Goal: Task Accomplishment & Management: Complete application form

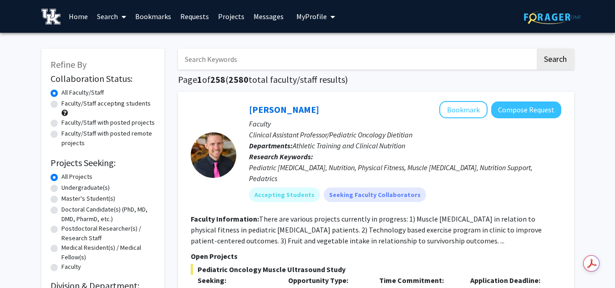
click at [114, 15] on link "Search" at bounding box center [111, 16] width 38 height 32
click at [124, 41] on span "Faculty/Staff" at bounding box center [125, 42] width 67 height 18
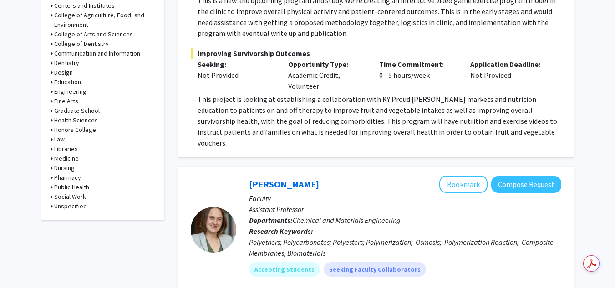
scroll to position [393, 0]
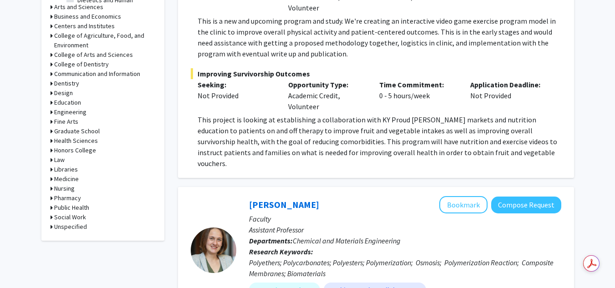
click at [74, 216] on h3 "Social Work" at bounding box center [70, 218] width 32 height 10
click at [72, 236] on fg-checkbox-list "Social Work Social Work" at bounding box center [109, 229] width 91 height 15
click at [77, 233] on label "Social Work" at bounding box center [93, 229] width 32 height 10
click at [77, 230] on input "Social Work" at bounding box center [80, 227] width 6 height 6
checkbox input "true"
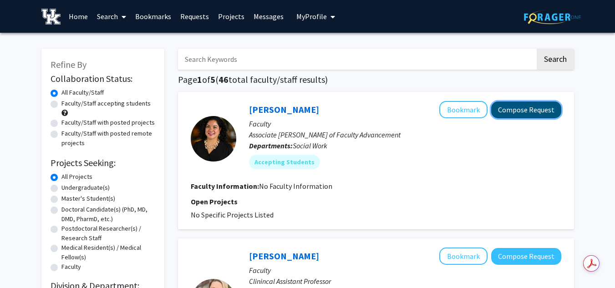
click at [531, 110] on button "Compose Request" at bounding box center [526, 110] width 70 height 17
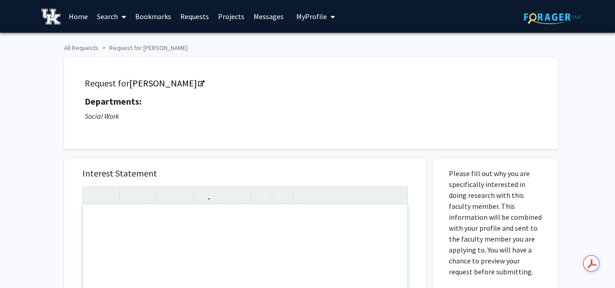
paste div "Note to users with screen readers: Please press Alt+0 or Option+0 to deactivate…"
type textarea "<p>Hi Yeon! </p> <p>I hope this message finds you well. My name is Fabiola, and…"
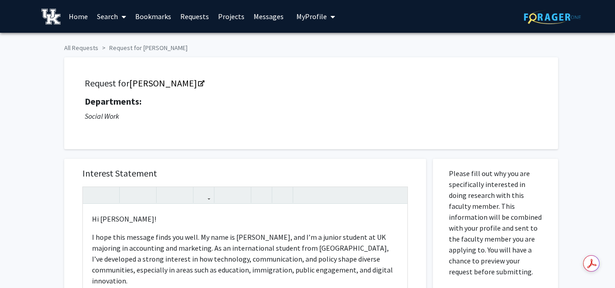
click at [129, 76] on div "Request for Jacquelynn Duron Departments: Social Work" at bounding box center [311, 103] width 471 height 69
copy link "Jacquelynn"
drag, startPoint x: 129, startPoint y: 76, endPoint x: 171, endPoint y: 80, distance: 42.5
click at [171, 80] on div "Request for Jacquelynn Duron Departments: Social Work" at bounding box center [311, 103] width 471 height 69
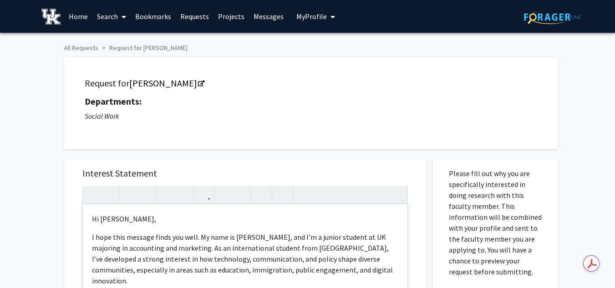
type textarea "<p>Hi Jacquelynn,</p> <p>I hope this message finds you well. My name is Fabiola…"
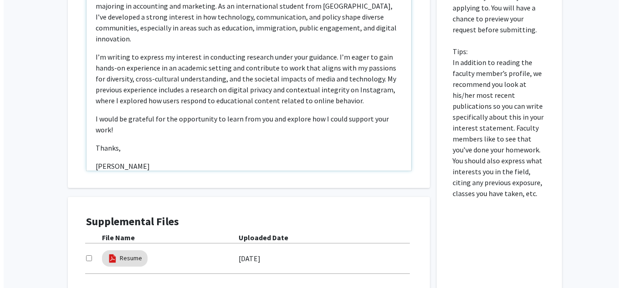
scroll to position [318, 0]
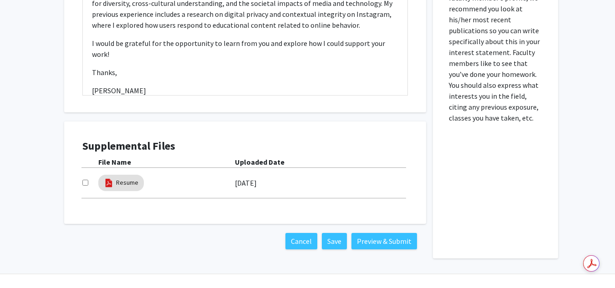
click at [88, 182] on div at bounding box center [90, 183] width 16 height 11
click at [84, 183] on input "checkbox" at bounding box center [85, 183] width 6 height 6
checkbox input "true"
click at [366, 237] on button "Preview & Submit" at bounding box center [384, 241] width 66 height 16
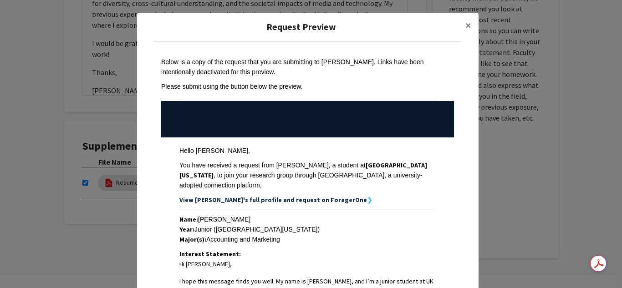
scroll to position [301, 0]
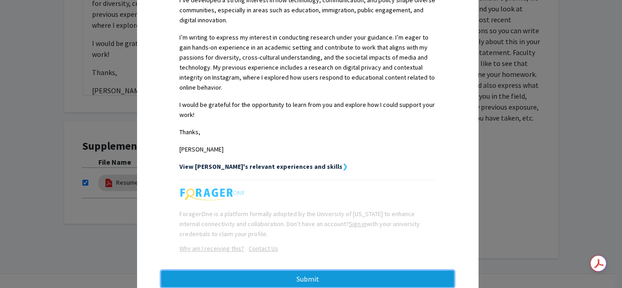
click at [304, 271] on button "Submit" at bounding box center [307, 279] width 293 height 16
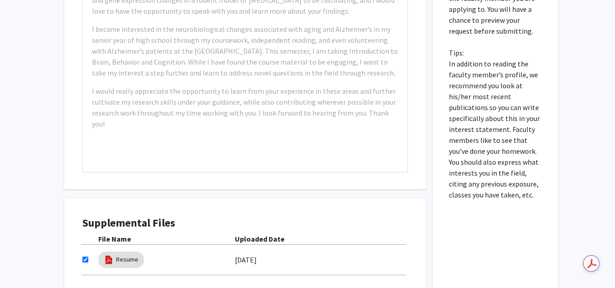
scroll to position [318, 0]
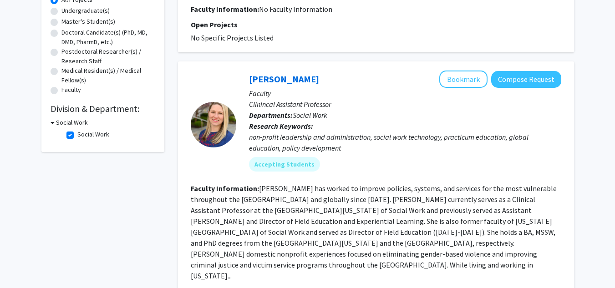
scroll to position [178, 0]
click at [528, 83] on button "Compose Request" at bounding box center [526, 79] width 70 height 17
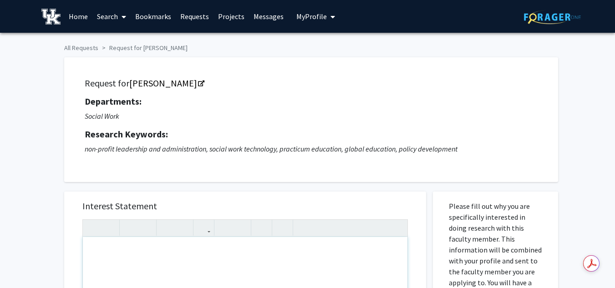
paste div "Note to users with screen readers: Please press Alt+0 or Option+0 to deactivate…"
type textarea "<p>Jacquelynn&nbsp;</p>"
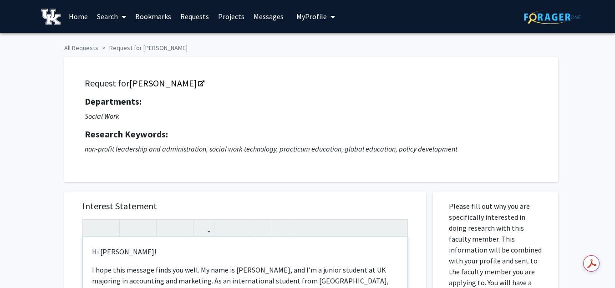
click at [132, 256] on p "Hi Yeon!" at bounding box center [245, 251] width 306 height 11
type textarea "<p>Hi Jenifer,</p> <p>I hope this message finds you well. My name is Fabiola, a…"
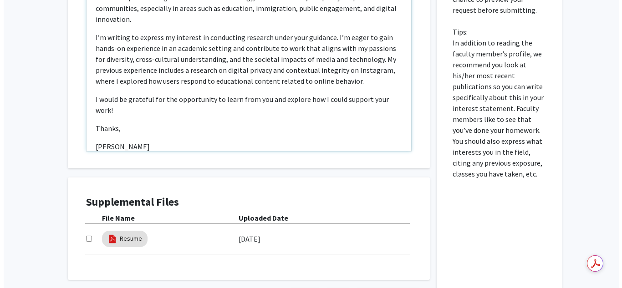
scroll to position [369, 0]
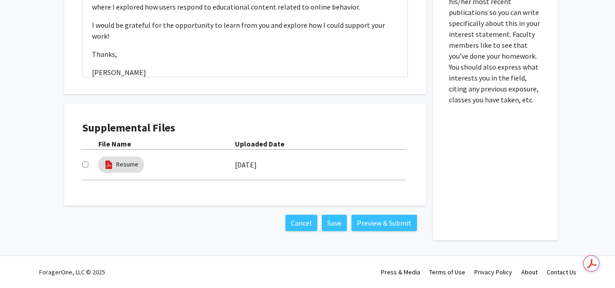
click at [87, 163] on input "checkbox" at bounding box center [85, 165] width 6 height 6
checkbox input "true"
click at [383, 224] on button "Preview & Submit" at bounding box center [384, 223] width 66 height 16
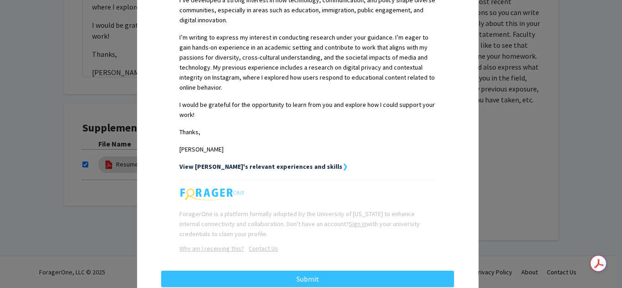
scroll to position [301, 0]
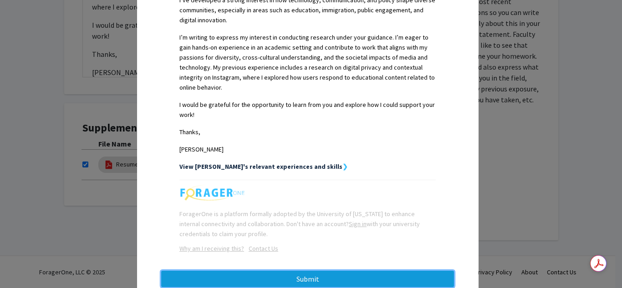
click at [316, 271] on button "Submit" at bounding box center [307, 279] width 293 height 16
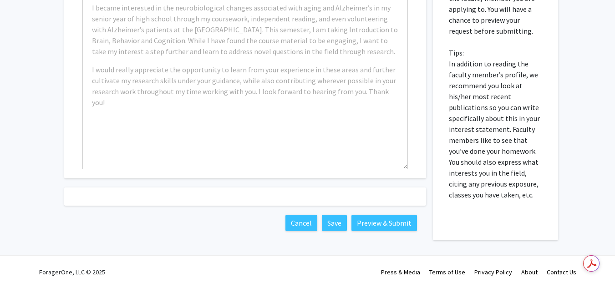
scroll to position [369, 0]
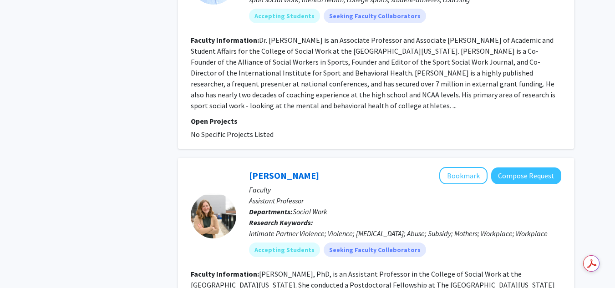
scroll to position [917, 0]
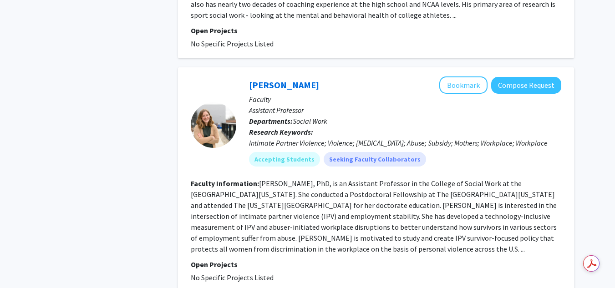
click at [532, 94] on p "Faculty" at bounding box center [405, 99] width 312 height 11
click at [522, 77] on button "Compose Request" at bounding box center [526, 85] width 70 height 17
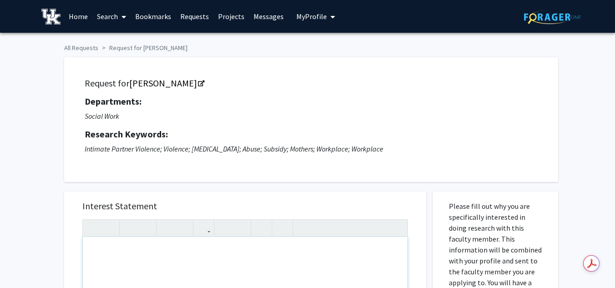
paste div "Note to users with screen readers: Please press Alt+0 or Option+0 to deactivate…"
type textarea "<p>Hi Yeon! </p> <p>I hope this message finds you well. My name is Fabiola, and…"
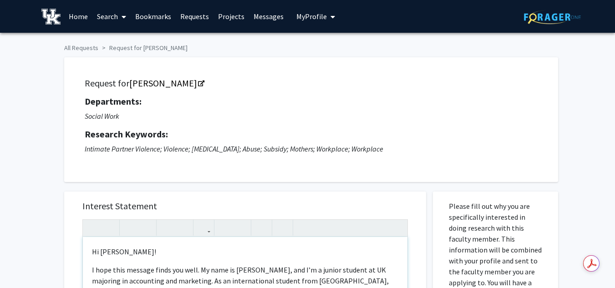
click at [135, 255] on p "Hi Yeon!" at bounding box center [245, 251] width 306 height 11
type textarea "<p>Hi Kathryn,</p> <p>I hope this message finds you well. My name is Fabiola, a…"
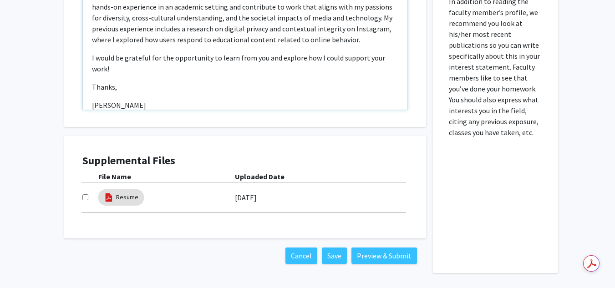
scroll to position [369, 0]
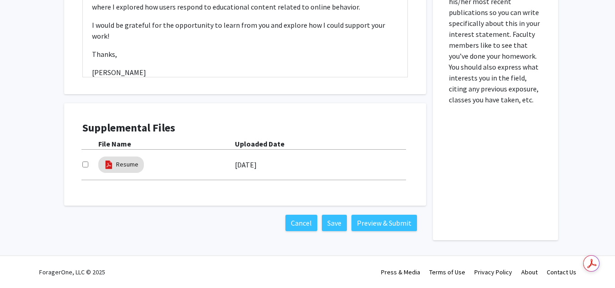
click at [85, 168] on div at bounding box center [90, 164] width 16 height 11
click at [86, 165] on input "checkbox" at bounding box center [85, 165] width 6 height 6
checkbox input "true"
click at [395, 224] on button "Preview & Submit" at bounding box center [384, 223] width 66 height 16
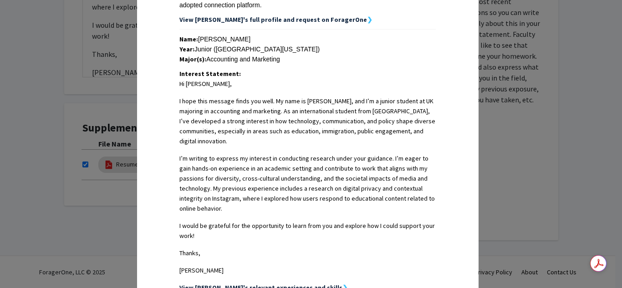
scroll to position [301, 0]
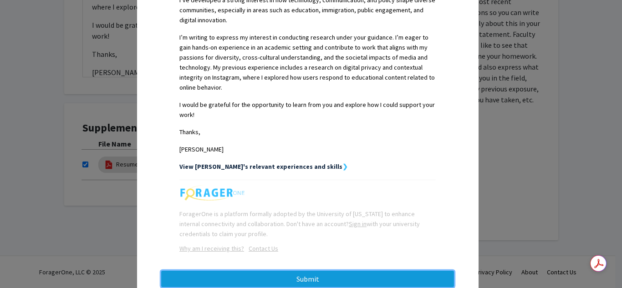
click at [335, 271] on button "Submit" at bounding box center [307, 279] width 293 height 16
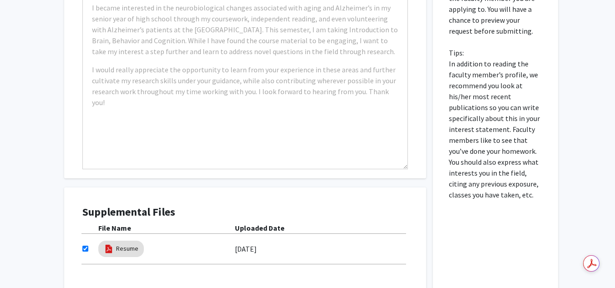
scroll to position [369, 0]
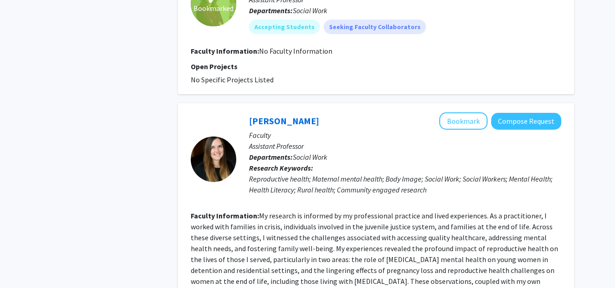
scroll to position [1469, 0]
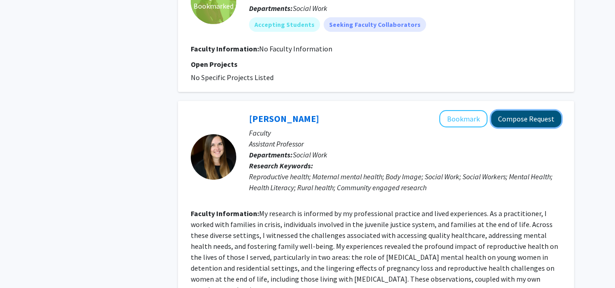
click at [517, 111] on button "Compose Request" at bounding box center [526, 119] width 70 height 17
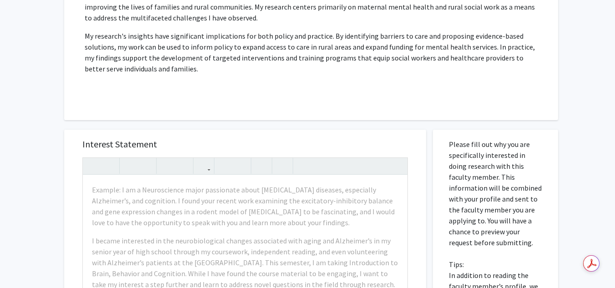
scroll to position [290, 0]
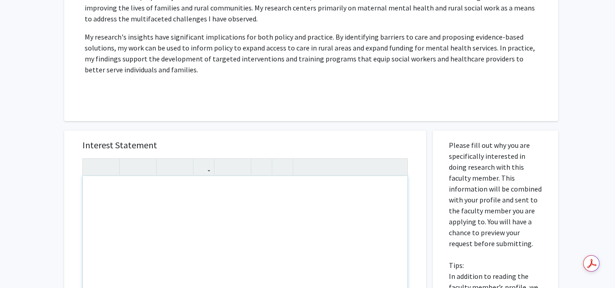
click at [136, 218] on div "Note to users with screen readers: Please press Alt+0 or Option+0 to deactivate…" at bounding box center [245, 280] width 325 height 209
paste div "Note to users with screen readers: Please press Alt+0 or Option+0 to deactivate…"
type textarea "<p>Hi Yeon! </p> <p>I hope this message finds you well. My name is Fabiola, and…"
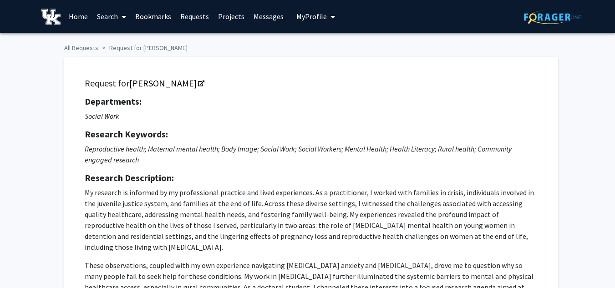
scroll to position [340, 0]
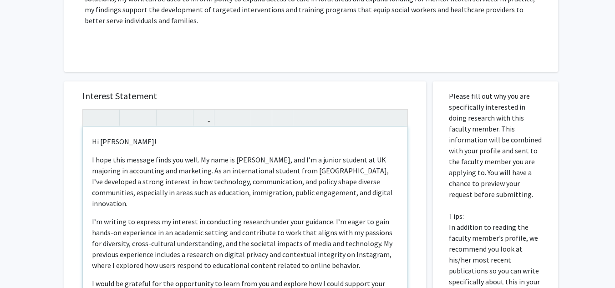
click at [248, 139] on div "Hi Yeon!  I hope this message finds you well. My name is Fabiola, and I’m a j…" at bounding box center [245, 231] width 325 height 209
click at [135, 136] on p "Hi Yeon!" at bounding box center [245, 141] width 306 height 11
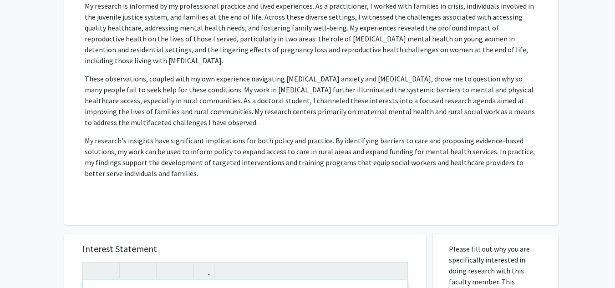
scroll to position [0, 0]
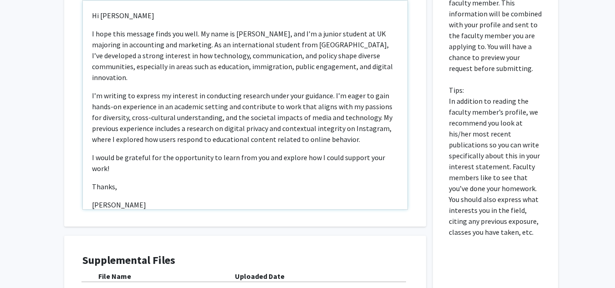
type textarea "<p>Hi Aubrey,</p> <p>I hope this message finds you well. My name is Fabiola, an…"
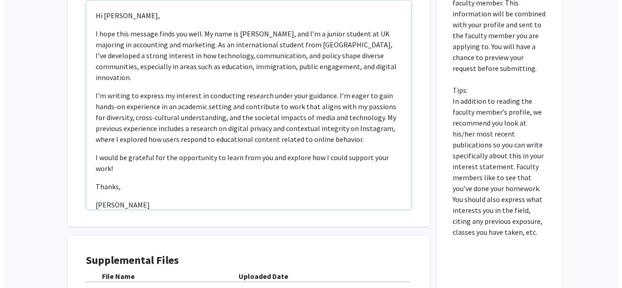
scroll to position [587, 0]
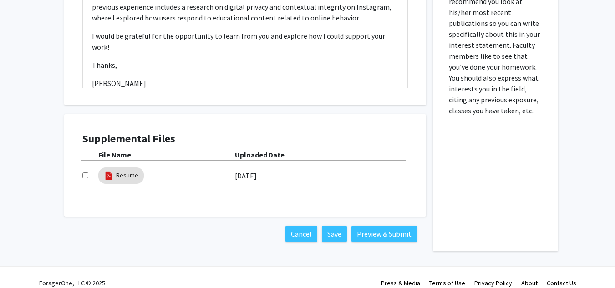
click at [85, 173] on input "checkbox" at bounding box center [85, 176] width 6 height 6
checkbox input "true"
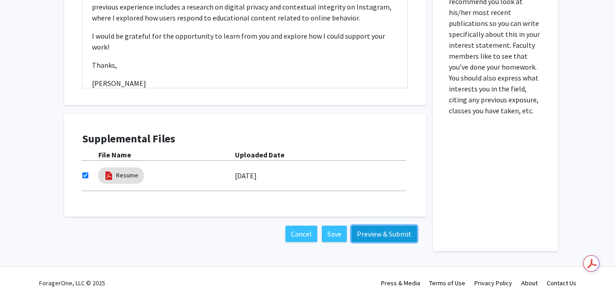
click at [370, 229] on button "Preview & Submit" at bounding box center [384, 234] width 66 height 16
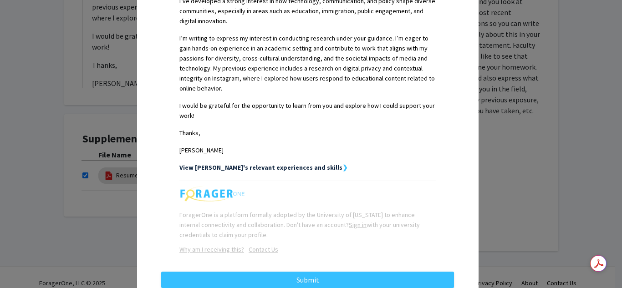
scroll to position [301, 0]
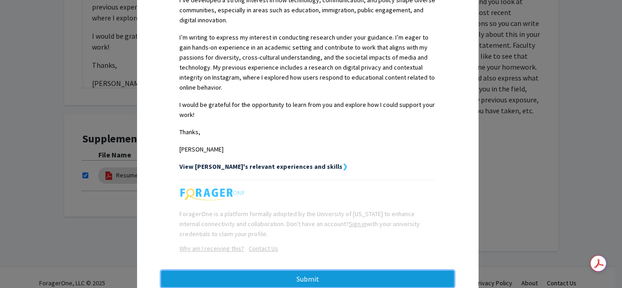
click at [332, 271] on button "Submit" at bounding box center [307, 279] width 293 height 16
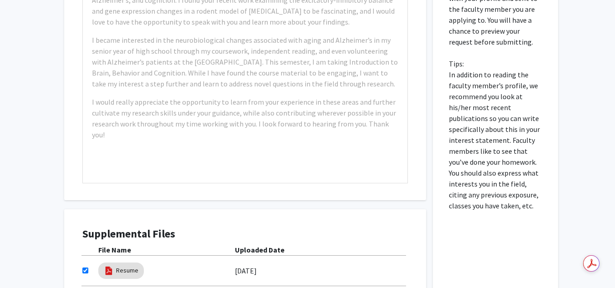
scroll to position [587, 0]
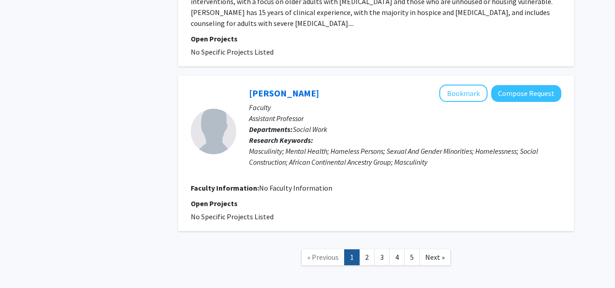
scroll to position [1955, 0]
click at [371, 250] on link "2" at bounding box center [366, 258] width 15 height 16
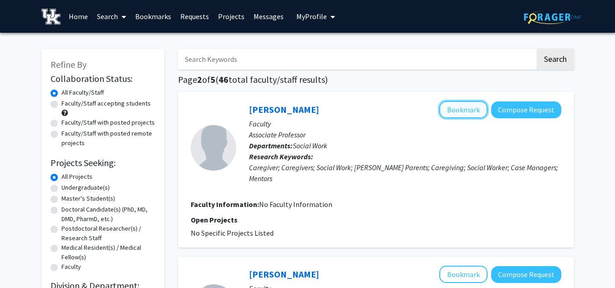
click at [463, 111] on button "Bookmark" at bounding box center [463, 109] width 48 height 17
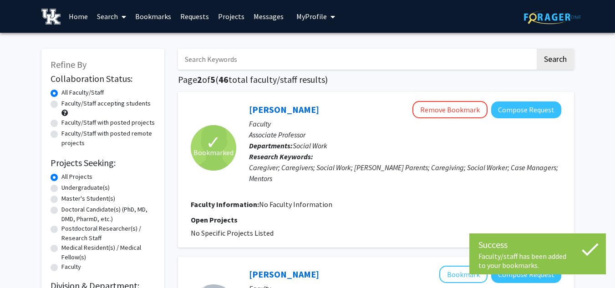
click at [331, 15] on icon "My profile dropdown to access profile and logout" at bounding box center [333, 16] width 5 height 7
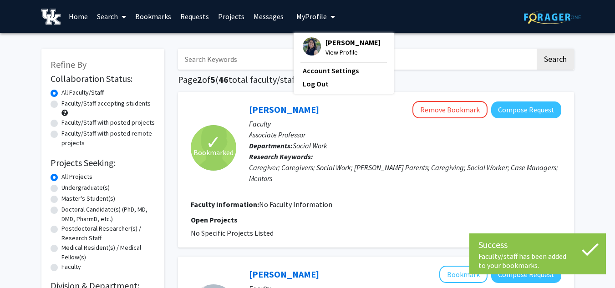
click at [162, 20] on link "Bookmarks" at bounding box center [153, 16] width 45 height 32
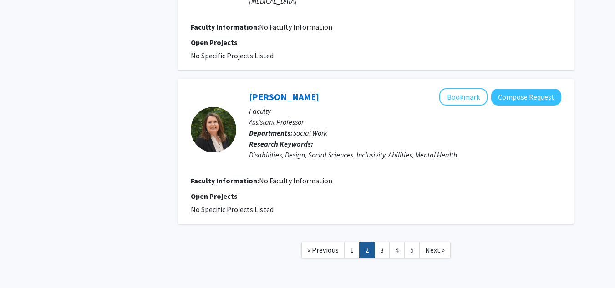
scroll to position [1628, 0]
click at [386, 242] on link "3" at bounding box center [381, 250] width 15 height 16
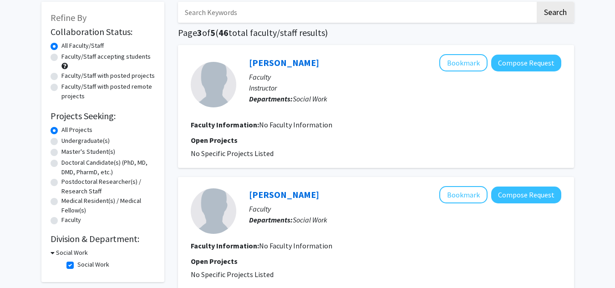
scroll to position [47, 0]
click at [61, 76] on label "Faculty/Staff with posted projects" at bounding box center [107, 76] width 93 height 10
click at [61, 76] on input "Faculty/Staff with posted projects" at bounding box center [64, 74] width 6 height 6
radio input "true"
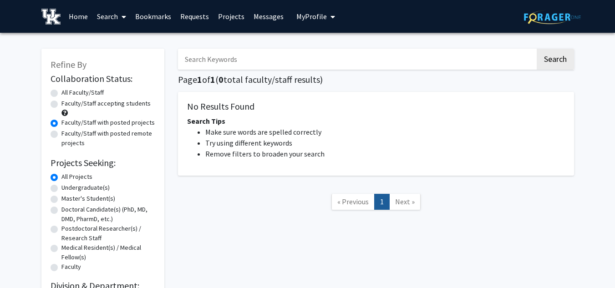
click at [112, 21] on link "Search" at bounding box center [111, 16] width 38 height 32
click at [119, 36] on span "Faculty/Staff" at bounding box center [125, 42] width 67 height 18
radio input "true"
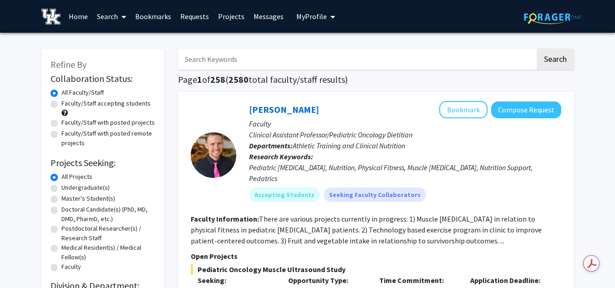
click at [77, 138] on label "Faculty/Staff with posted remote projects" at bounding box center [108, 138] width 94 height 19
click at [67, 135] on input "Faculty/Staff with posted remote projects" at bounding box center [64, 132] width 6 height 6
radio input "true"
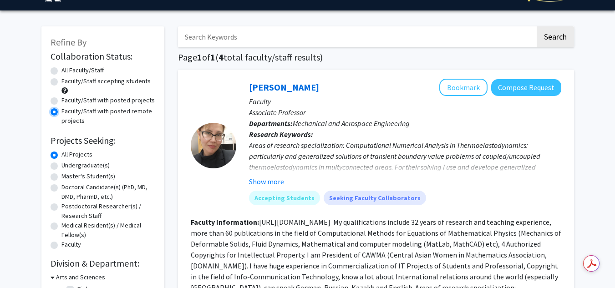
scroll to position [23, 0]
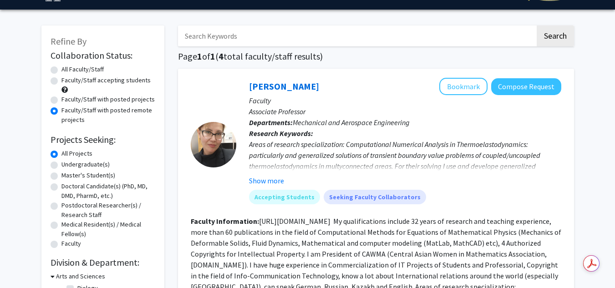
click at [92, 166] on label "Undergraduate(s)" at bounding box center [85, 165] width 48 height 10
click at [67, 166] on input "Undergraduate(s)" at bounding box center [64, 163] width 6 height 6
radio input "true"
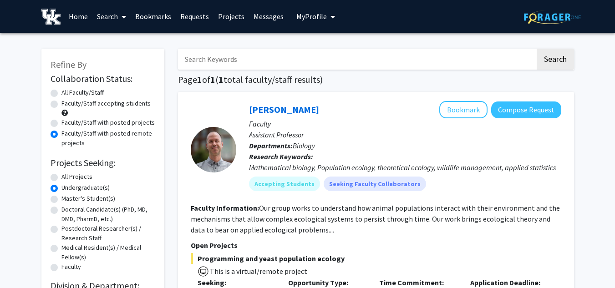
click at [114, 24] on link "Search" at bounding box center [111, 16] width 38 height 32
click at [122, 49] on span "Faculty/Staff" at bounding box center [125, 42] width 67 height 18
radio input "true"
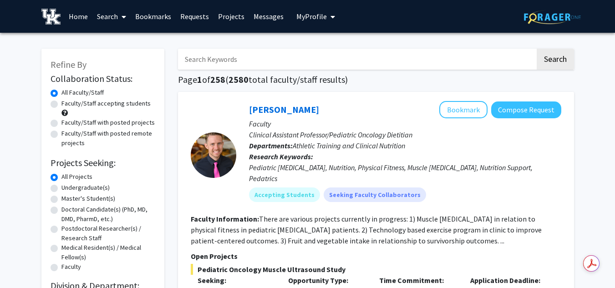
click at [76, 122] on label "Faculty/Staff with posted projects" at bounding box center [107, 123] width 93 height 10
click at [67, 122] on input "Faculty/Staff with posted projects" at bounding box center [64, 121] width 6 height 6
radio input "true"
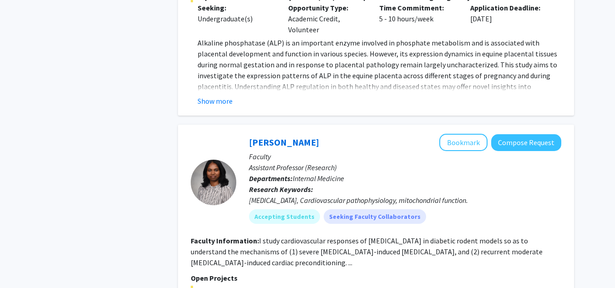
scroll to position [4874, 0]
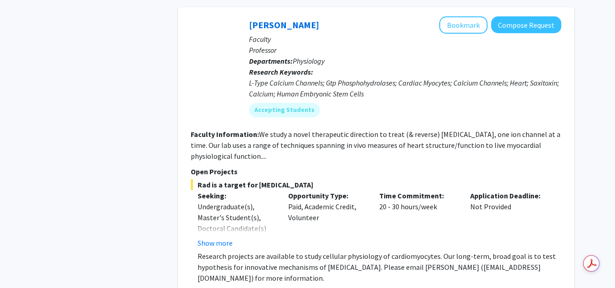
scroll to position [2293, 0]
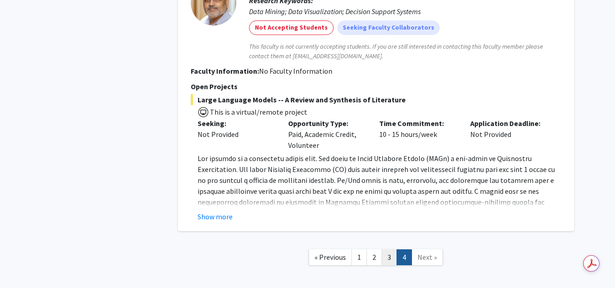
click at [385, 250] on link "3" at bounding box center [389, 258] width 15 height 16
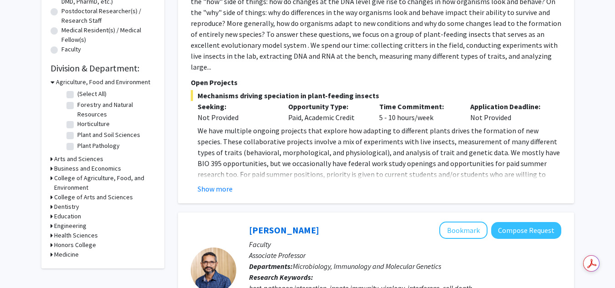
scroll to position [235, 0]
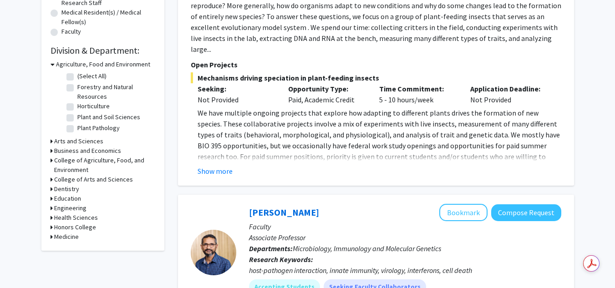
click at [55, 196] on h3 "Education" at bounding box center [67, 199] width 27 height 10
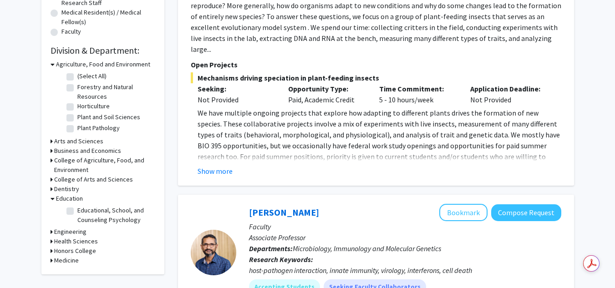
click at [77, 210] on label "Educational, School, and Counseling Psychology" at bounding box center [115, 215] width 76 height 19
click at [77, 210] on input "Educational, School, and Counseling Psychology" at bounding box center [80, 209] width 6 height 6
checkbox input "true"
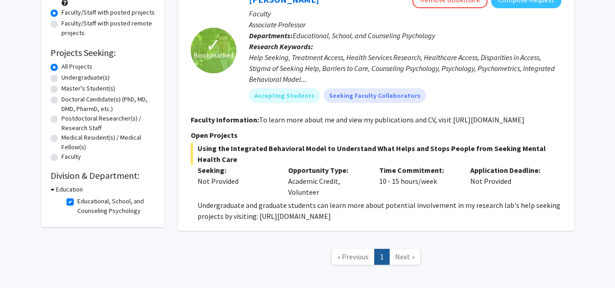
scroll to position [108, 0]
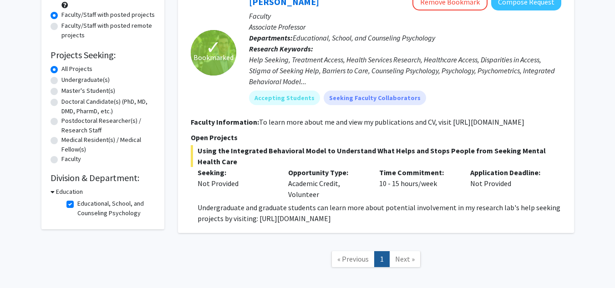
click at [77, 203] on label "Educational, School, and Counseling Psychology" at bounding box center [115, 208] width 76 height 19
click at [77, 203] on input "Educational, School, and Counseling Psychology" at bounding box center [80, 202] width 6 height 6
checkbox input "false"
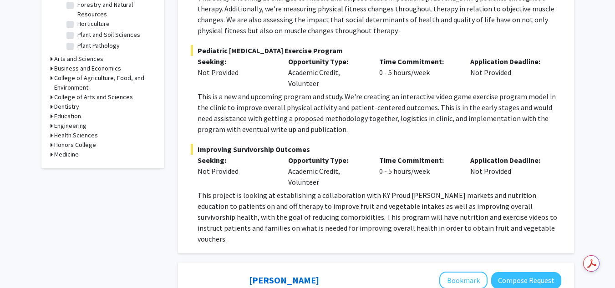
scroll to position [317, 0]
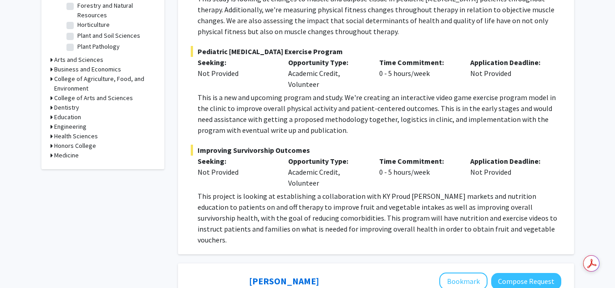
click at [91, 70] on h3 "Business and Economics" at bounding box center [87, 70] width 67 height 10
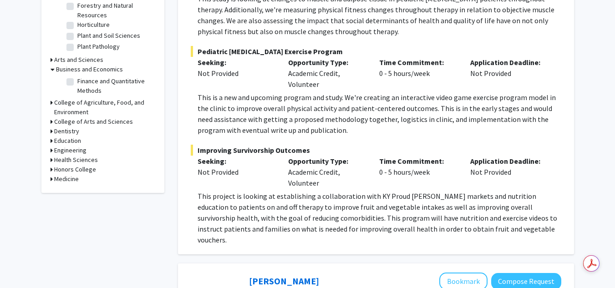
click at [77, 82] on label "Finance and Quantitative Methods" at bounding box center [115, 85] width 76 height 19
click at [77, 82] on input "Finance and Quantitative Methods" at bounding box center [80, 79] width 6 height 6
checkbox input "true"
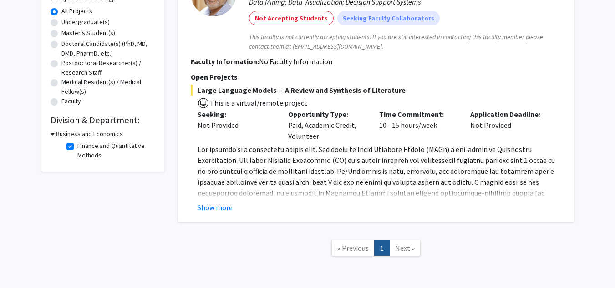
scroll to position [165, 0]
click at [77, 145] on label "Finance and Quantitative Methods" at bounding box center [115, 151] width 76 height 19
click at [77, 145] on input "Finance and Quantitative Methods" at bounding box center [80, 145] width 6 height 6
checkbox input "false"
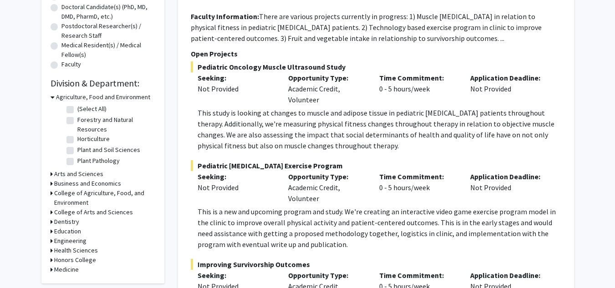
scroll to position [202, 0]
click at [53, 175] on div "Arts and Sciences" at bounding box center [103, 175] width 105 height 10
click at [51, 174] on icon at bounding box center [52, 175] width 2 height 10
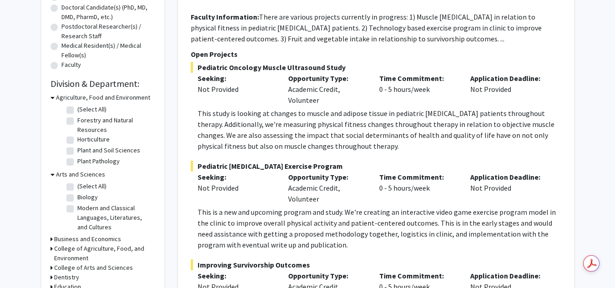
click at [77, 209] on label "Modern and Classical Languages, Literatures, and Cultures" at bounding box center [115, 218] width 76 height 29
click at [77, 209] on input "Modern and Classical Languages, Literatures, and Cultures" at bounding box center [80, 207] width 6 height 6
checkbox input "true"
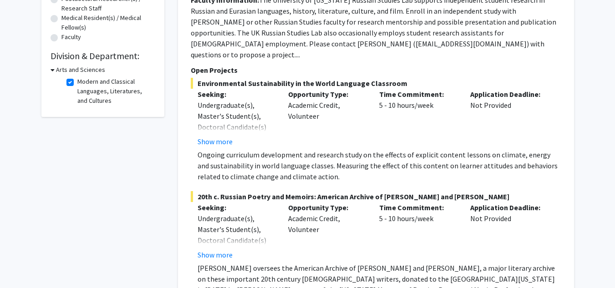
scroll to position [234, 0]
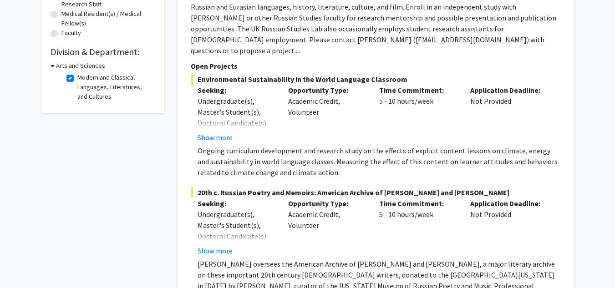
click at [77, 79] on label "Modern and Classical Languages, Literatures, and Cultures" at bounding box center [115, 87] width 76 height 29
click at [77, 79] on input "Modern and Classical Languages, Literatures, and Cultures" at bounding box center [80, 76] width 6 height 6
checkbox input "false"
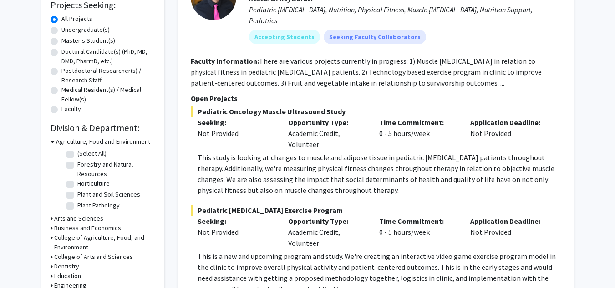
scroll to position [149, 0]
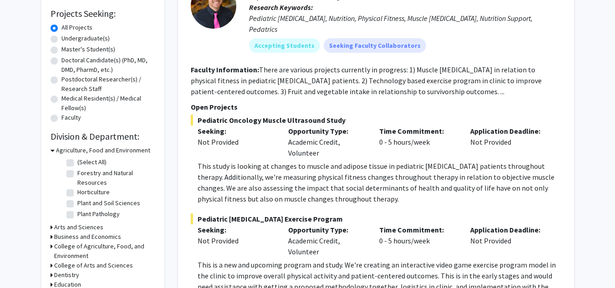
click at [54, 150] on icon at bounding box center [53, 151] width 4 height 10
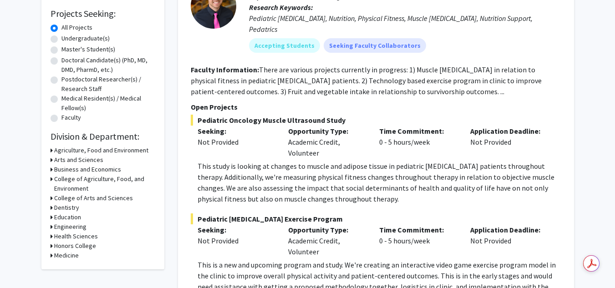
scroll to position [0, 0]
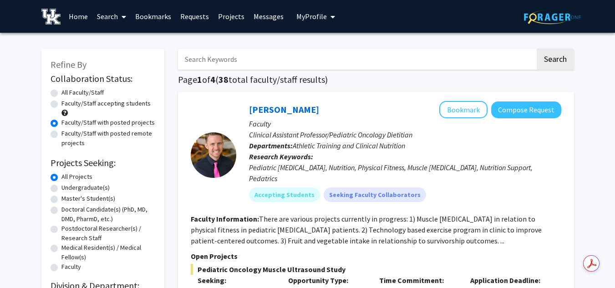
click at [112, 12] on link "Search" at bounding box center [111, 16] width 38 height 32
click at [128, 35] on span "Faculty/Staff" at bounding box center [125, 42] width 67 height 18
radio input "true"
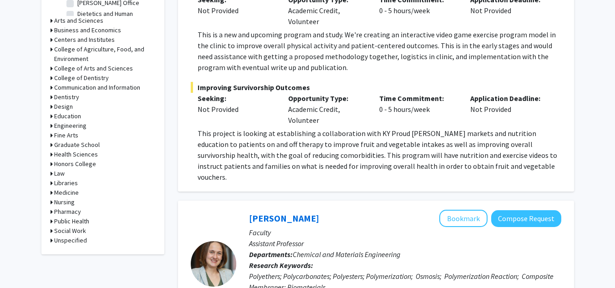
scroll to position [380, 0]
click at [56, 88] on h3 "Communication and Information" at bounding box center [97, 87] width 86 height 10
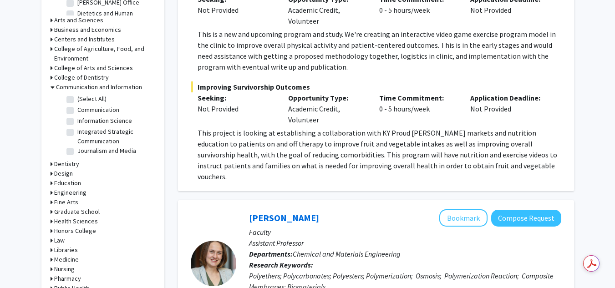
click at [77, 97] on label "(Select All)" at bounding box center [91, 99] width 29 height 10
click at [77, 97] on input "(Select All)" at bounding box center [80, 97] width 6 height 6
checkbox input "true"
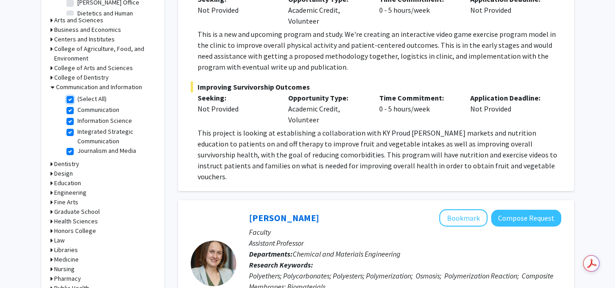
checkbox input "true"
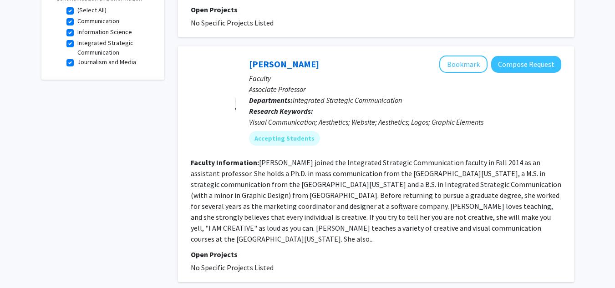
scroll to position [301, 0]
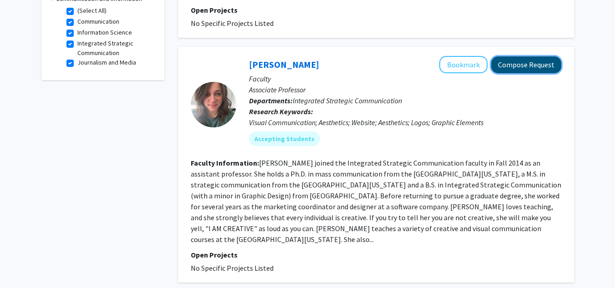
click at [519, 56] on button "Compose Request" at bounding box center [526, 64] width 70 height 17
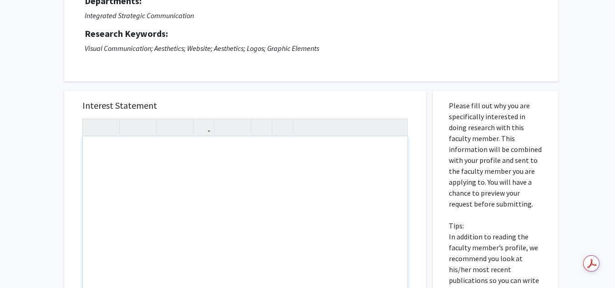
scroll to position [105, 0]
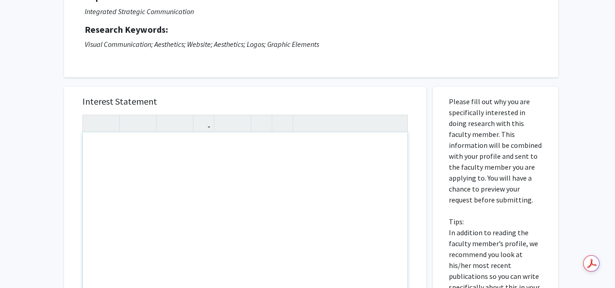
click at [131, 185] on div "Note to users with screen readers: Please press Alt+0 or Option+0 to deactivate…" at bounding box center [245, 236] width 325 height 209
paste div "Note to users with screen readers: Please press Alt+0 or Option+0 to deactivate…"
type textarea "<p>Hi [PERSON_NAME], </p> <p>I hope this message finds you well. My name is [PE…"
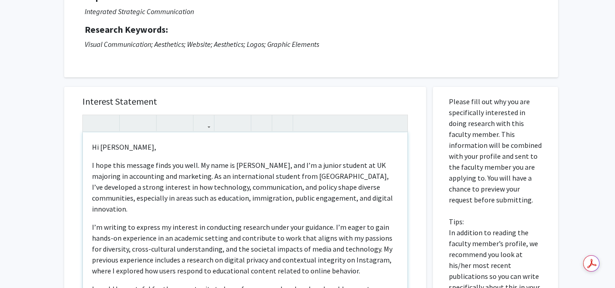
click at [138, 147] on p "Hi [PERSON_NAME]," at bounding box center [245, 147] width 306 height 11
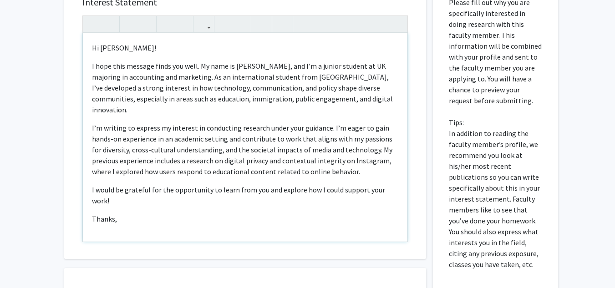
scroll to position [244, 0]
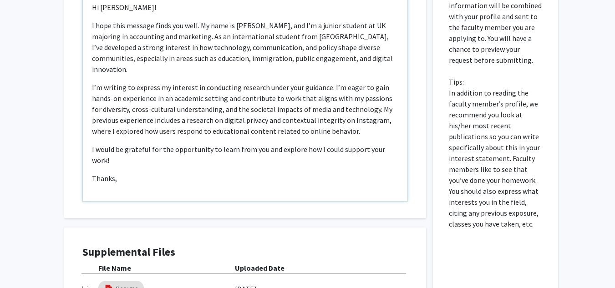
click at [395, 144] on p "I would be grateful for the opportunity to learn from you and explore how I cou…" at bounding box center [245, 155] width 306 height 22
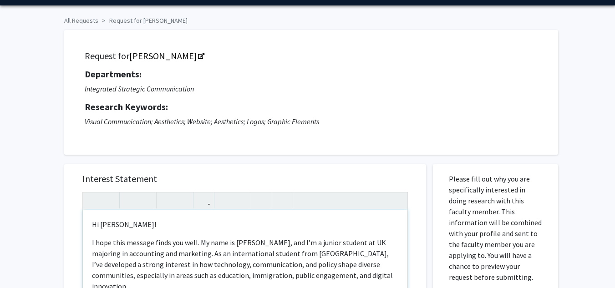
scroll to position [26, 0]
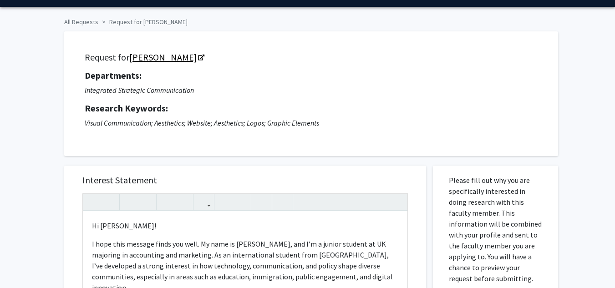
drag, startPoint x: 133, startPoint y: 50, endPoint x: 198, endPoint y: 60, distance: 65.5
click at [198, 60] on div "Request for Adriane Grumbein Departments: Integrated Strategic Communication Re…" at bounding box center [311, 94] width 471 height 102
drag, startPoint x: 130, startPoint y: 44, endPoint x: 202, endPoint y: 60, distance: 73.3
click at [202, 60] on div "Request for Adriane Grumbein Departments: Integrated Strategic Communication Re…" at bounding box center [311, 94] width 471 height 102
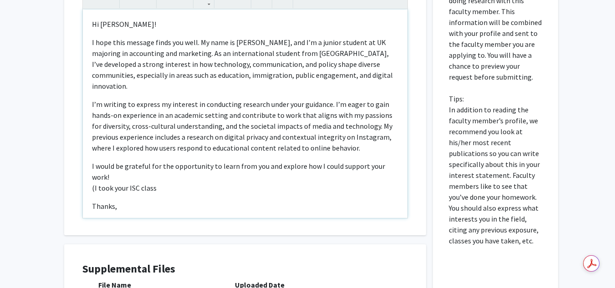
scroll to position [227, 0]
click at [174, 167] on p "I would be grateful for the opportunity to learn from you and explore how I cou…" at bounding box center [245, 177] width 306 height 33
click at [153, 169] on p "I would be grateful for the opportunity to learn from you and explore how I cou…" at bounding box center [245, 177] width 306 height 33
click at [188, 171] on p "I would be grateful for the opportunity to learn from you and explore how I cou…" at bounding box center [245, 177] width 306 height 33
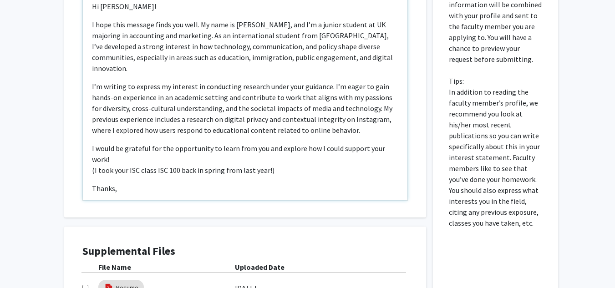
scroll to position [246, 0]
click at [122, 191] on div "Hi Adriane!  I hope this message finds you well. My name is Fabiola, and I’m a…" at bounding box center [245, 95] width 325 height 209
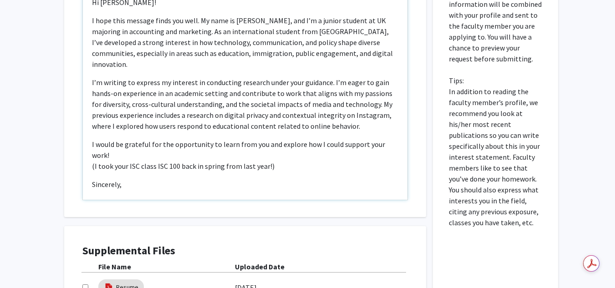
type textarea "<p>Hi Adriane!</p> <p>I hope this message finds you well. My name is Fabiola, a…"
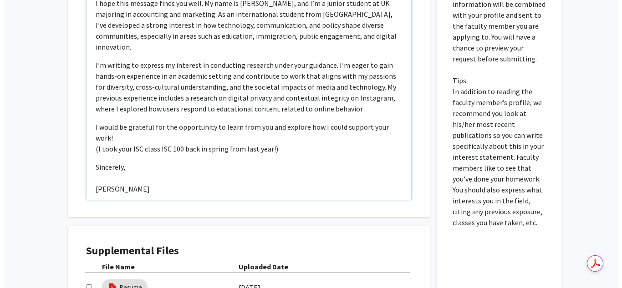
scroll to position [369, 0]
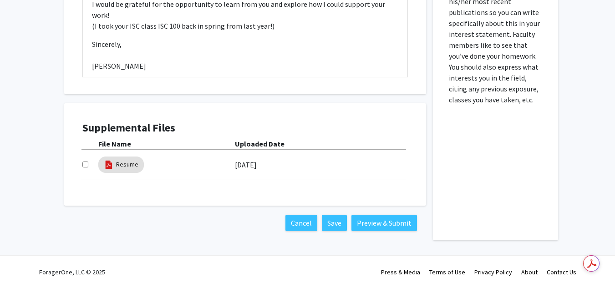
click at [86, 166] on input "checkbox" at bounding box center [85, 165] width 6 height 6
checkbox input "true"
click at [389, 216] on button "Preview & Submit" at bounding box center [384, 223] width 66 height 16
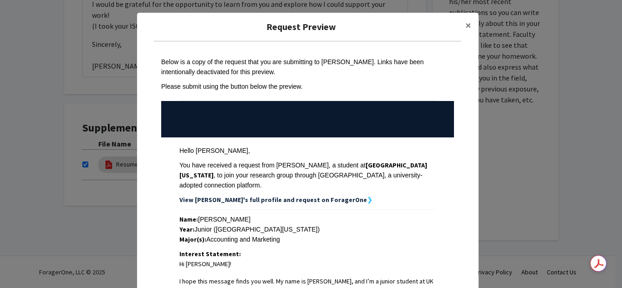
scroll to position [314, 0]
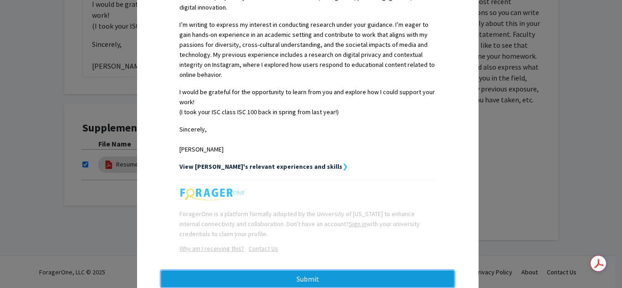
click at [345, 271] on button "Submit" at bounding box center [307, 279] width 293 height 16
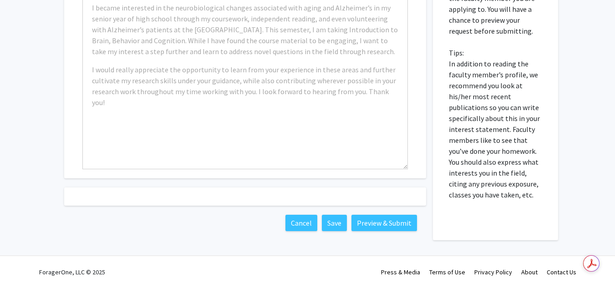
scroll to position [369, 0]
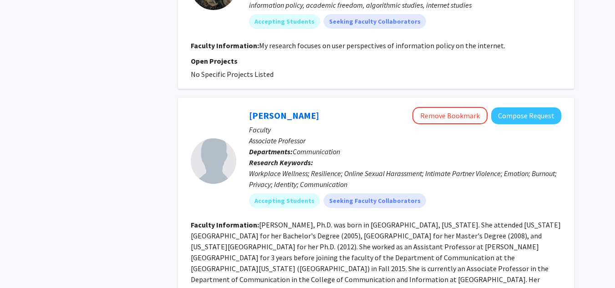
scroll to position [938, 0]
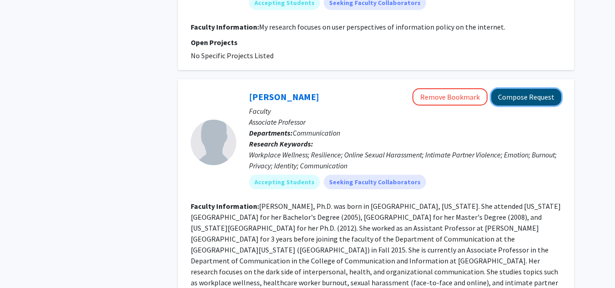
click at [514, 89] on button "Compose Request" at bounding box center [526, 97] width 70 height 17
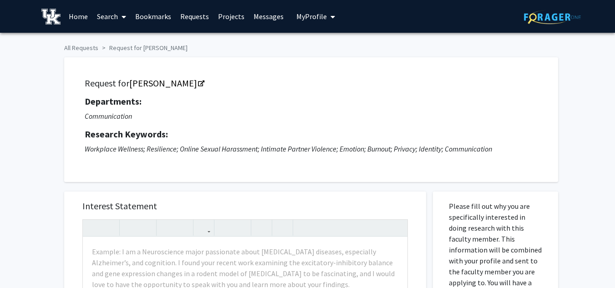
scroll to position [30, 0]
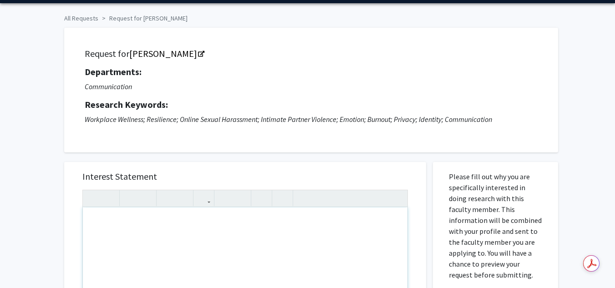
paste div "Note to users with screen readers: Please press Alt+0 or Option+0 to deactivate…"
type textarea "<p>ISC 100</p>"
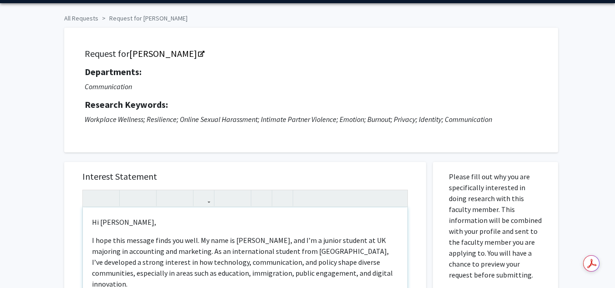
click at [132, 225] on p "Hi [PERSON_NAME]," at bounding box center [245, 222] width 306 height 11
type textarea "<p>Dear Jennifer,</p> <p>I hope this message finds you well. My name is Fabiola…"
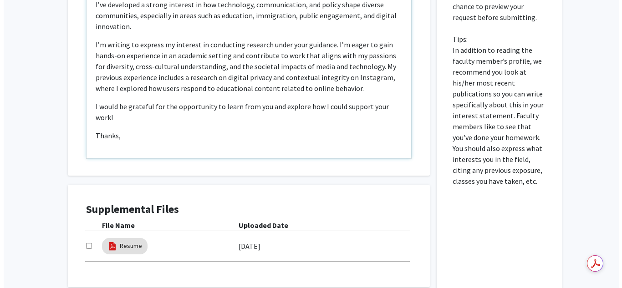
scroll to position [369, 0]
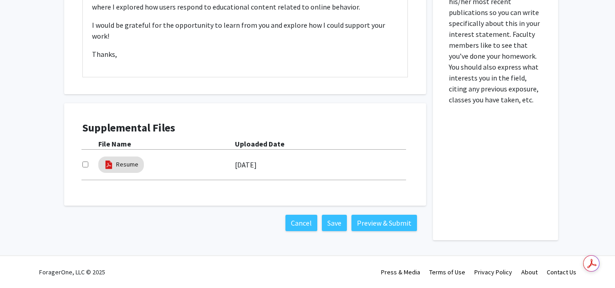
click at [87, 166] on input "checkbox" at bounding box center [85, 165] width 6 height 6
checkbox input "true"
click at [387, 224] on button "Preview & Submit" at bounding box center [384, 223] width 66 height 16
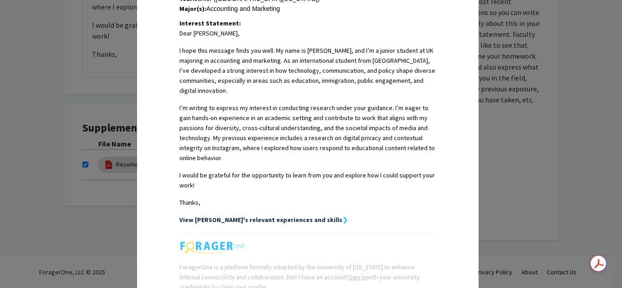
scroll to position [284, 0]
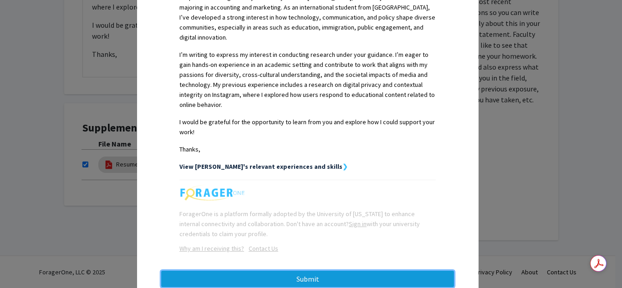
click at [293, 271] on button "Submit" at bounding box center [307, 279] width 293 height 16
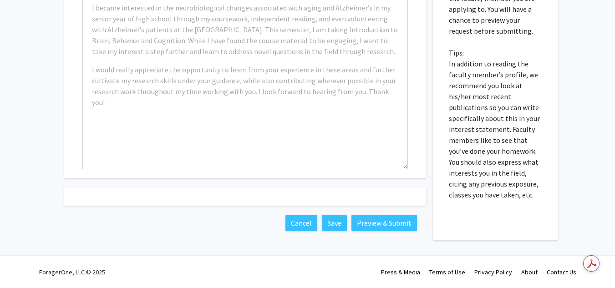
scroll to position [369, 0]
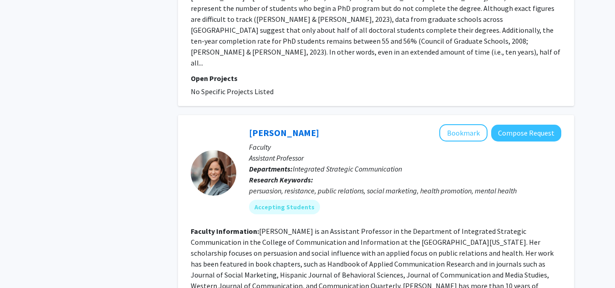
scroll to position [1422, 0]
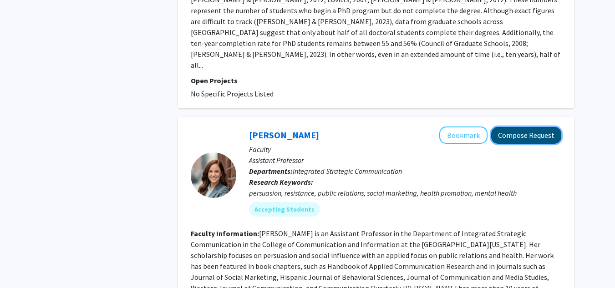
click at [519, 127] on button "Compose Request" at bounding box center [526, 135] width 70 height 17
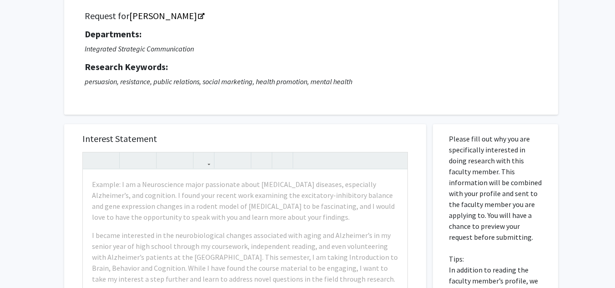
scroll to position [68, 0]
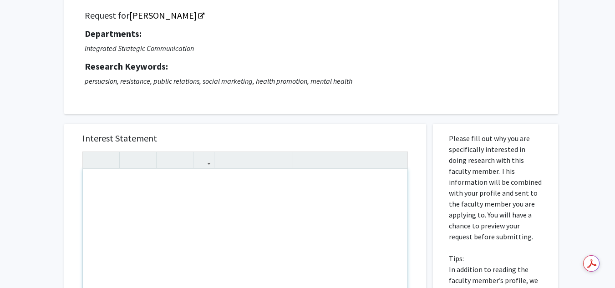
click at [167, 194] on div "Note to users with screen readers: Please press Alt+0 or Option+0 to deactivate…" at bounding box center [245, 273] width 325 height 209
paste div "Note to users with screen readers: Please press Alt+0 or Option+0 to deactivate…"
type textarea "<p>Hi [PERSON_NAME], </p> <p>I hope this message finds you well. My name is [PE…"
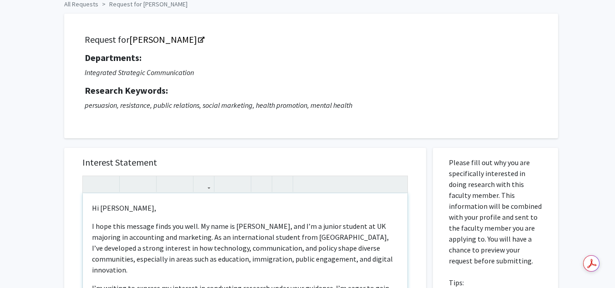
scroll to position [42, 0]
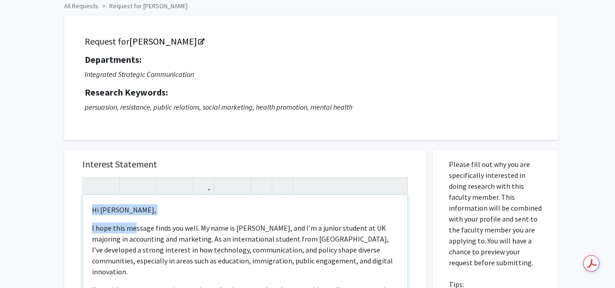
drag, startPoint x: 134, startPoint y: 215, endPoint x: 67, endPoint y: 207, distance: 67.4
click at [67, 207] on div "Interest Statement <p>Hi Aubrey, </p> <p>I hope this message finds you well. My…" at bounding box center [245, 285] width 362 height 271
drag, startPoint x: 132, startPoint y: 209, endPoint x: 70, endPoint y: 205, distance: 62.5
click at [70, 205] on div "Interest Statement <p>Hi Aubrey, </p> <p>I hope this message finds you well. My…" at bounding box center [245, 285] width 362 height 271
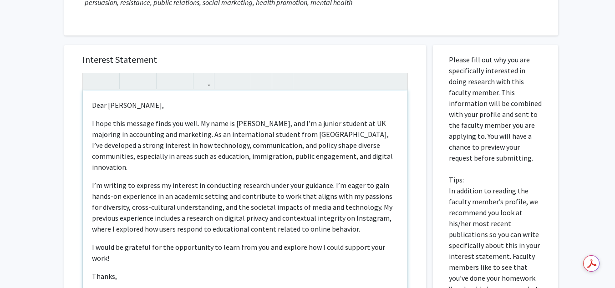
scroll to position [147, 0]
click at [260, 241] on p "I would be grateful for the opportunity to learn from you and explore how I cou…" at bounding box center [245, 252] width 306 height 22
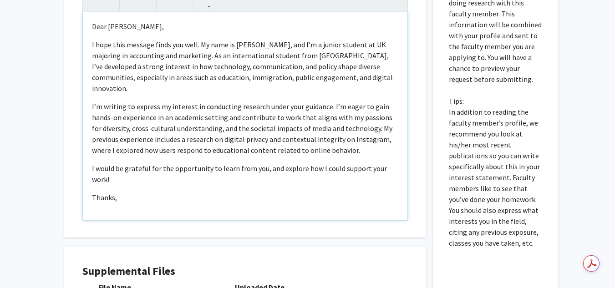
scroll to position [226, 0]
drag, startPoint x: 176, startPoint y: 198, endPoint x: 81, endPoint y: 173, distance: 98.6
click at [81, 173] on div "Interest Statement <p>Dear Sarah,</p> <p>I hope this message finds you well. My…" at bounding box center [245, 101] width 344 height 271
type textarea "<p>Dear Sarah,</p> <p>I hope this message finds you well. My name is Fabiola, a…"
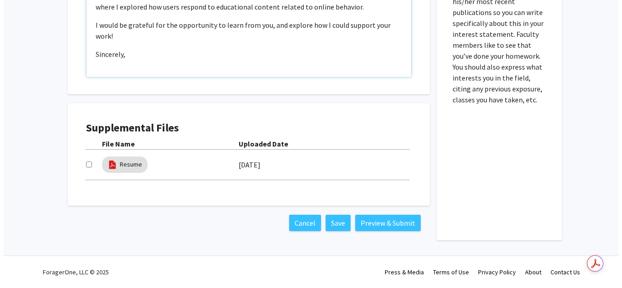
scroll to position [368, 0]
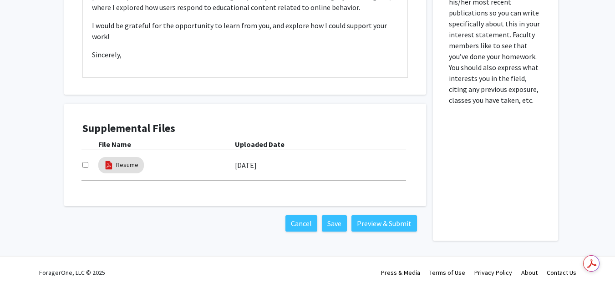
click at [86, 165] on input "checkbox" at bounding box center [85, 165] width 6 height 6
click at [85, 166] on input "checkbox" at bounding box center [85, 165] width 6 height 6
checkbox input "false"
click at [124, 169] on link "Resume" at bounding box center [127, 165] width 22 height 10
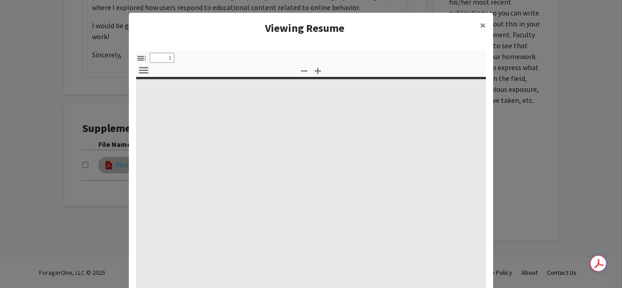
select select "custom"
type input "0"
select select "custom"
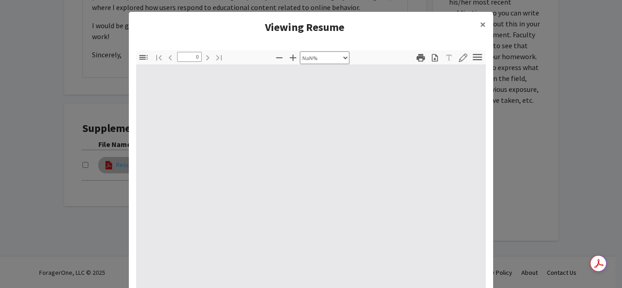
type input "1"
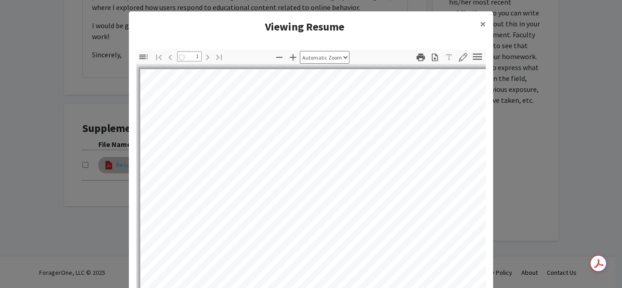
select select "auto"
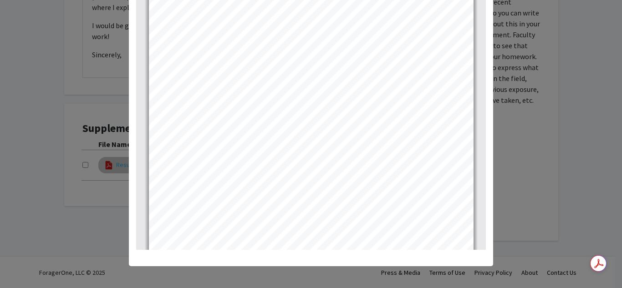
scroll to position [0, 0]
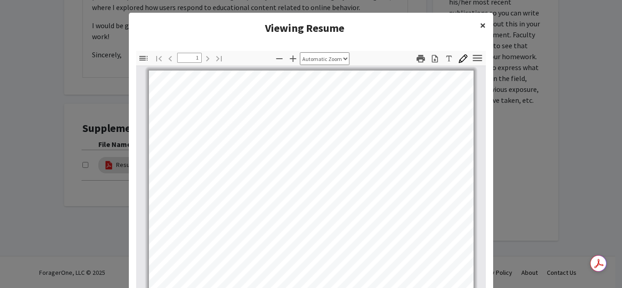
click at [480, 26] on span "×" at bounding box center [483, 25] width 6 height 14
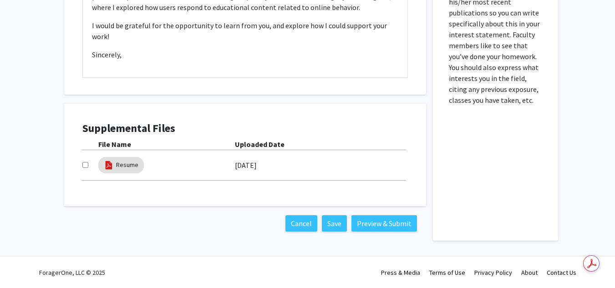
click at [85, 164] on input "checkbox" at bounding box center [85, 165] width 6 height 6
checkbox input "true"
click at [388, 223] on button "Preview & Submit" at bounding box center [384, 223] width 66 height 16
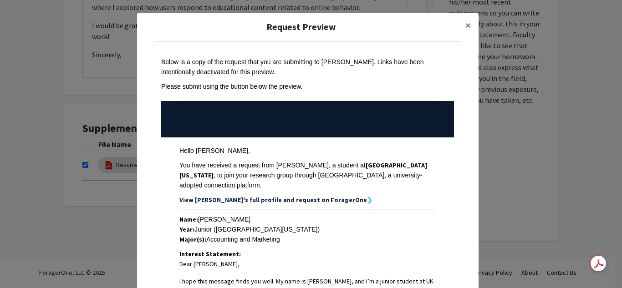
scroll to position [284, 0]
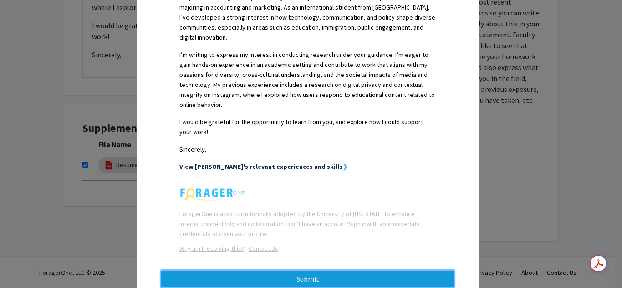
click at [307, 271] on button "Submit" at bounding box center [307, 279] width 293 height 16
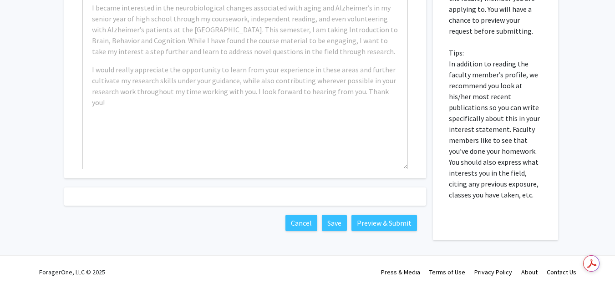
scroll to position [368, 0]
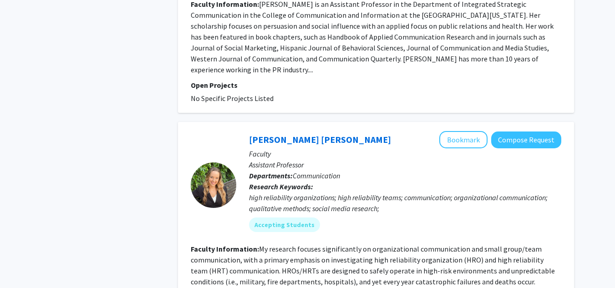
scroll to position [1651, 0]
click at [523, 132] on button "Compose Request" at bounding box center [526, 140] width 70 height 17
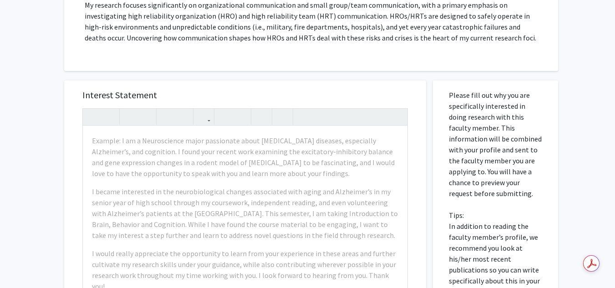
scroll to position [178, 0]
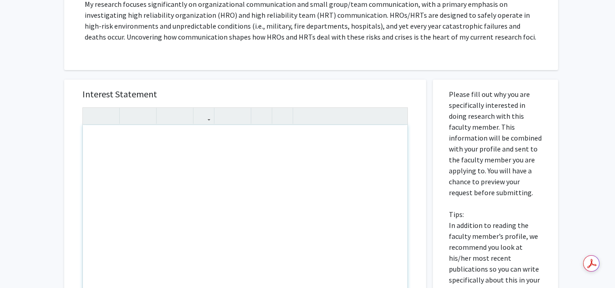
click at [219, 170] on div "Note to users with screen readers: Please press Alt+0 or Option+0 to deactivate…" at bounding box center [245, 229] width 325 height 209
click at [215, 204] on div "Note to users with screen readers: Please press Alt+0 or Option+0 to deactivate…" at bounding box center [245, 229] width 325 height 209
paste div "Note to users with screen readers: Please press Alt+0 or Option+0 to deactivate…"
type textarea "<p>Hi [PERSON_NAME], </p> <p>I hope this message finds you well. My name is [PE…"
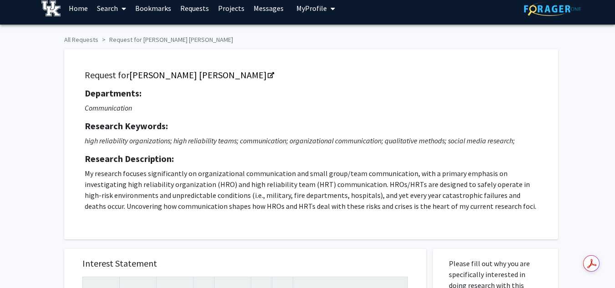
scroll to position [45, 0]
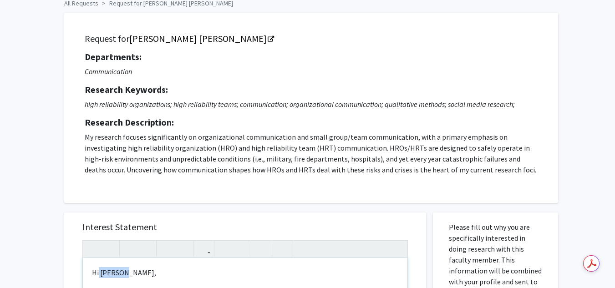
drag, startPoint x: 139, startPoint y: 273, endPoint x: 99, endPoint y: 273, distance: 40.1
click at [99, 273] on p "Hi [PERSON_NAME]," at bounding box center [245, 272] width 306 height 11
drag, startPoint x: 99, startPoint y: 273, endPoint x: 88, endPoint y: 272, distance: 11.4
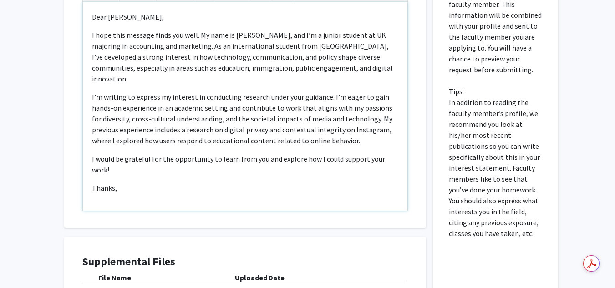
scroll to position [300, 0]
drag, startPoint x: 166, startPoint y: 190, endPoint x: 93, endPoint y: 167, distance: 77.0
click at [93, 167] on div "Dear Amber,  I hope this message finds you well. My name is Fabiola, and I’m a…" at bounding box center [245, 107] width 325 height 209
type textarea "<p>Dear Amber,</p> <p>I hope this message finds you well. My name is Fabiola, a…"
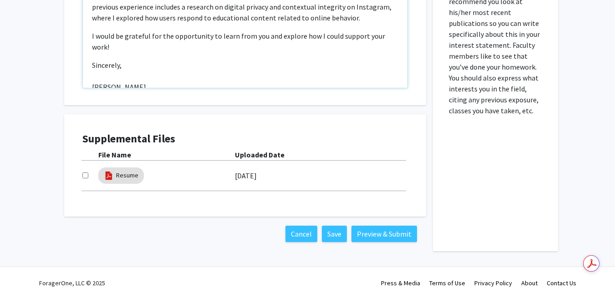
scroll to position [434, 0]
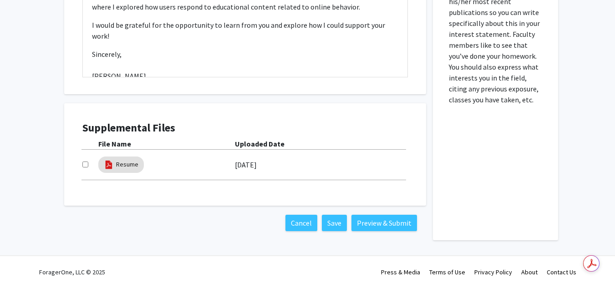
click at [85, 165] on input "checkbox" at bounding box center [85, 165] width 6 height 6
checkbox input "true"
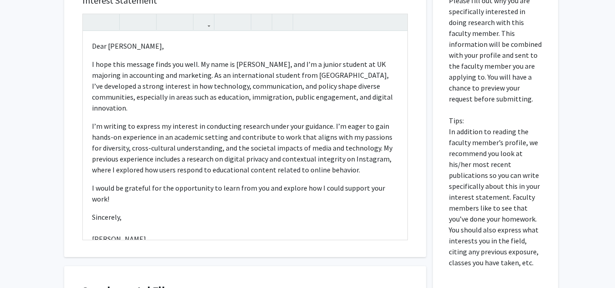
scroll to position [263, 0]
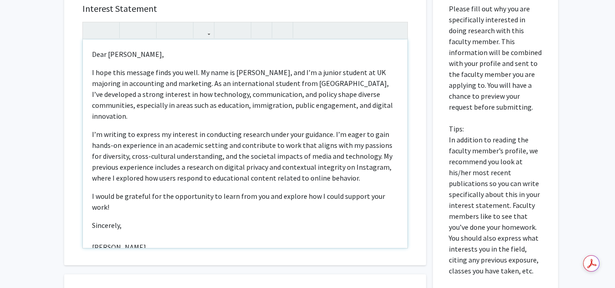
drag, startPoint x: 92, startPoint y: 71, endPoint x: 160, endPoint y: 241, distance: 183.0
click at [160, 241] on div "Dear Amber,  I hope this message finds you well. My name is Fabiola, and I’m a…" at bounding box center [245, 144] width 325 height 209
copy div "I hope this message finds you well. My name is Fabiola, and I’m a junior studen…"
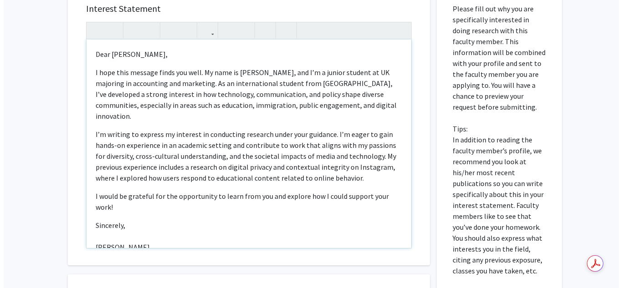
scroll to position [434, 0]
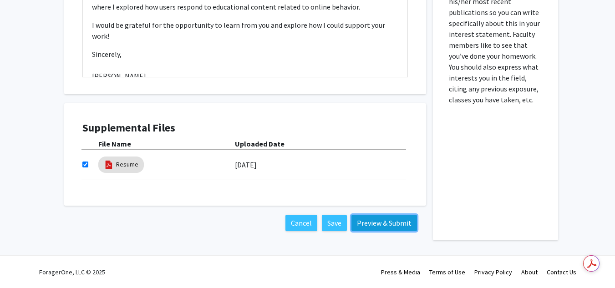
click at [373, 228] on button "Preview & Submit" at bounding box center [384, 223] width 66 height 16
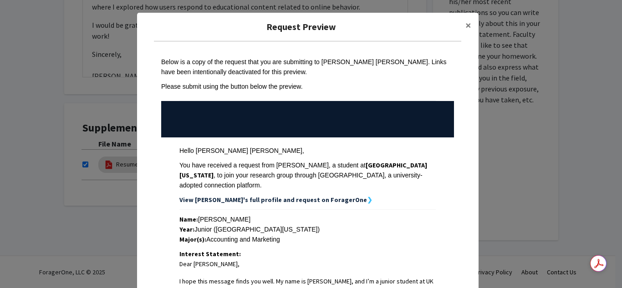
scroll to position [304, 0]
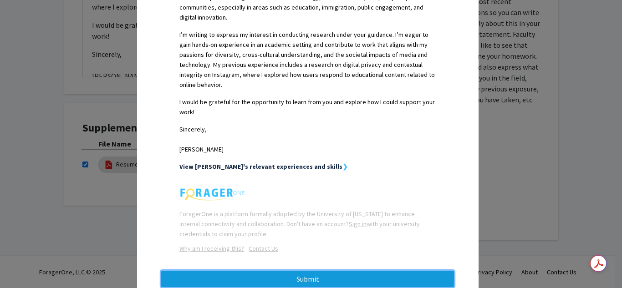
click at [275, 271] on button "Submit" at bounding box center [307, 279] width 293 height 16
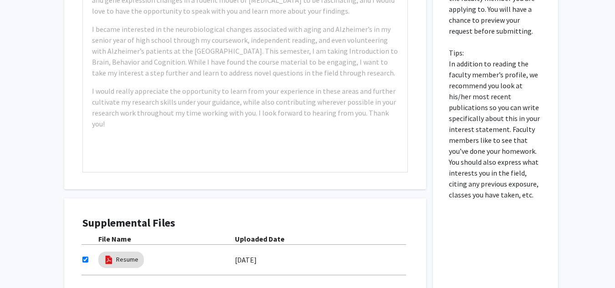
scroll to position [434, 0]
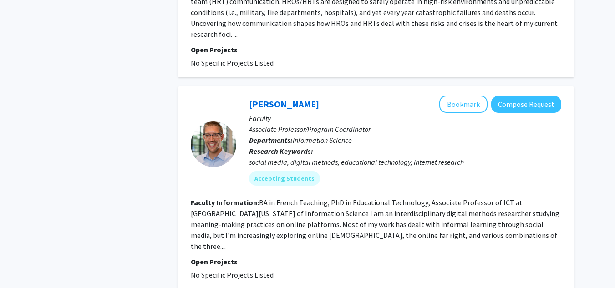
scroll to position [1921, 0]
click at [525, 97] on button "Compose Request" at bounding box center [526, 105] width 70 height 17
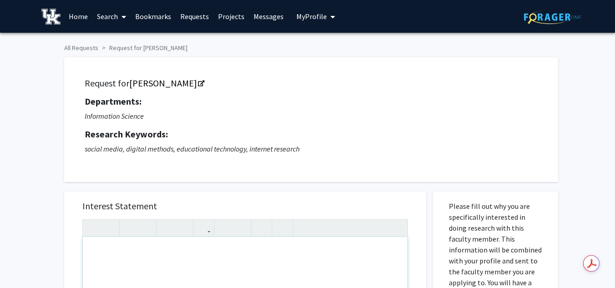
paste div "Note to users with screen readers: Please press Alt+0 or Option+0 to deactivate…"
type textarea "<p>Hi [PERSON_NAME], </p> <p>I hope this message finds you well. My name is [PE…"
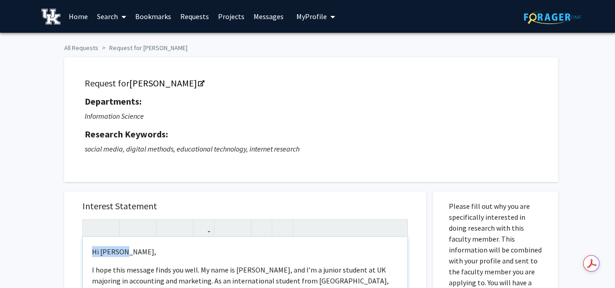
drag, startPoint x: 130, startPoint y: 255, endPoint x: 89, endPoint y: 256, distance: 40.5
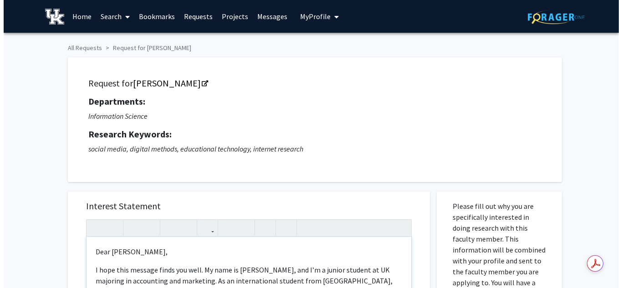
scroll to position [285, 0]
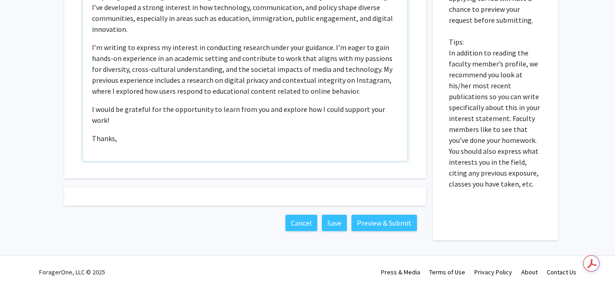
click at [132, 137] on div "Dear Spencer,  I hope this message finds you well. My name is Fabiola, and I’m…" at bounding box center [245, 57] width 325 height 209
type textarea "<p>Dear Spencer,</p> <p>I hope this message finds you well. My name is Fabiola,…"
click at [380, 219] on button "Preview & Submit" at bounding box center [384, 223] width 66 height 16
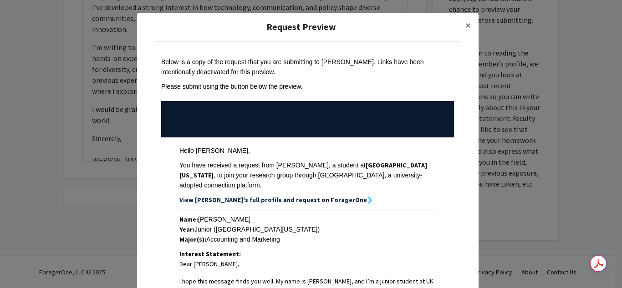
scroll to position [304, 0]
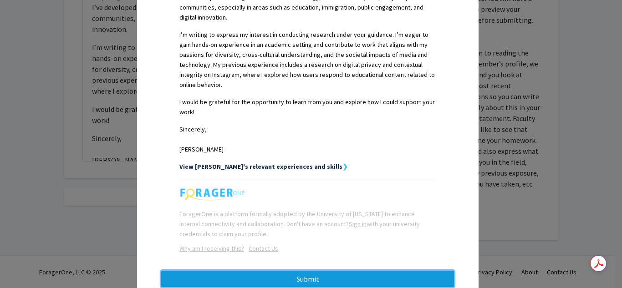
click at [321, 271] on button "Submit" at bounding box center [307, 279] width 293 height 16
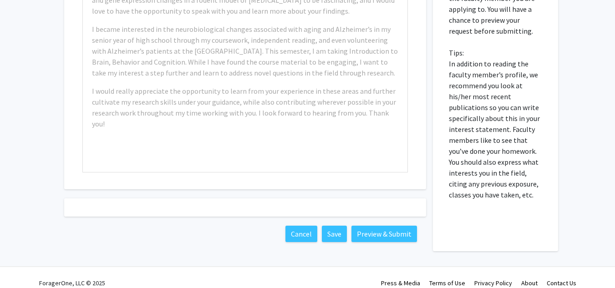
scroll to position [285, 0]
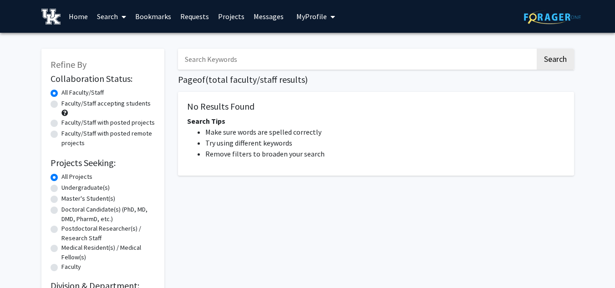
click at [112, 19] on link "Search" at bounding box center [111, 16] width 38 height 32
click at [124, 36] on span "Faculty/Staff" at bounding box center [125, 42] width 67 height 18
click at [113, 18] on link "Search" at bounding box center [111, 16] width 38 height 32
click at [119, 42] on span "Faculty/Staff" at bounding box center [125, 42] width 67 height 18
click at [65, 16] on link "Home" at bounding box center [78, 16] width 28 height 32
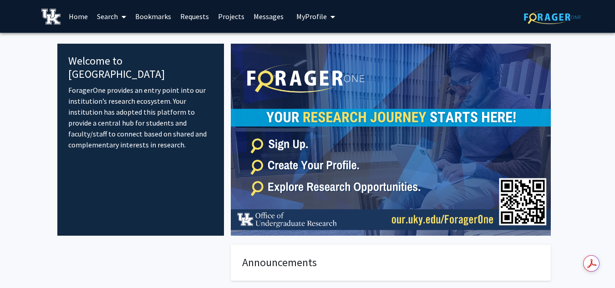
click at [120, 17] on span at bounding box center [122, 17] width 8 height 32
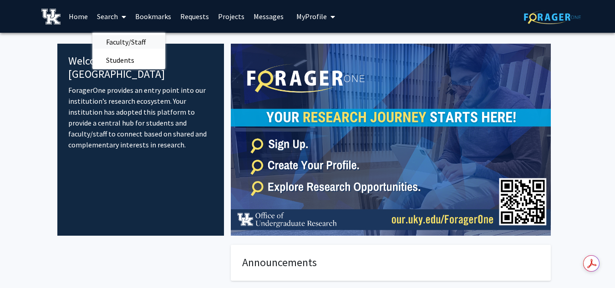
click at [109, 45] on span "Faculty/Staff" at bounding box center [125, 42] width 67 height 18
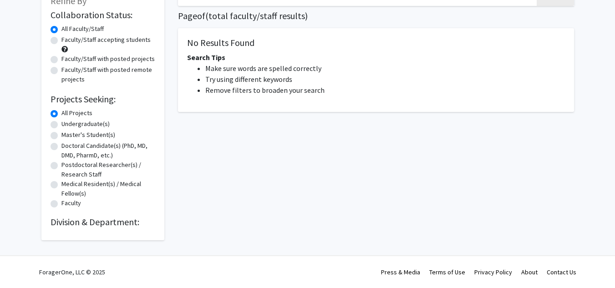
scroll to position [21, 0]
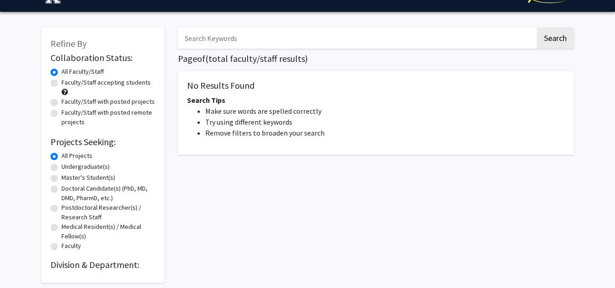
click at [235, 40] on input "Search Keywords" at bounding box center [356, 38] width 357 height 21
click at [91, 269] on h2 "Division & Department:" at bounding box center [103, 265] width 105 height 11
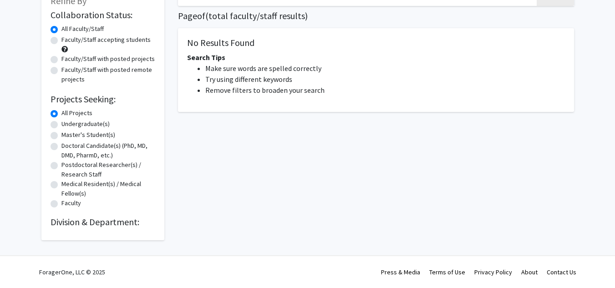
scroll to position [0, 0]
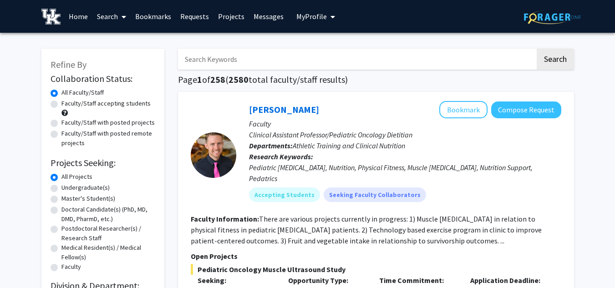
click at [126, 13] on icon at bounding box center [124, 16] width 5 height 7
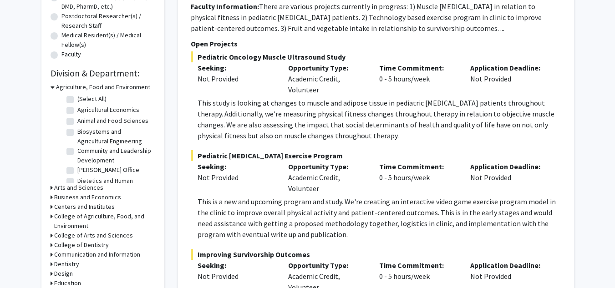
scroll to position [239, 0]
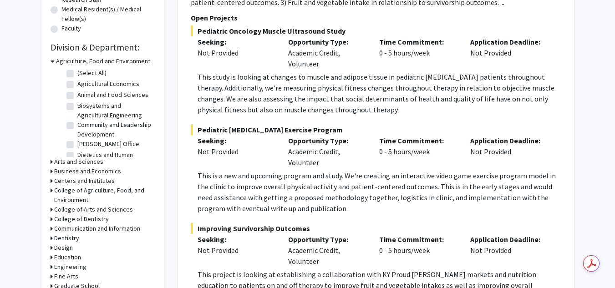
click at [91, 229] on h3 "Communication and Information" at bounding box center [97, 229] width 86 height 10
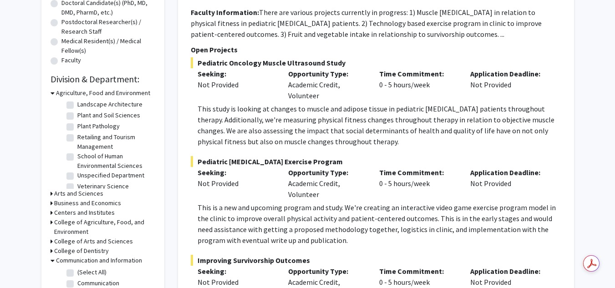
scroll to position [155, 0]
click at [72, 140] on fg-checkbox "Retailing and Tourism Management Retailing and Tourism Management" at bounding box center [109, 140] width 87 height 19
click at [77, 147] on label "Retailing and Tourism Management" at bounding box center [115, 140] width 76 height 19
click at [77, 137] on input "Retailing and Tourism Management" at bounding box center [80, 134] width 6 height 6
checkbox input "true"
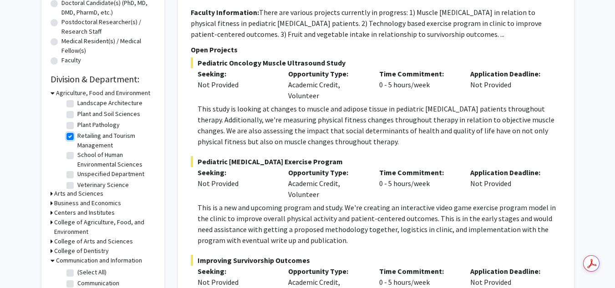
checkbox input "true"
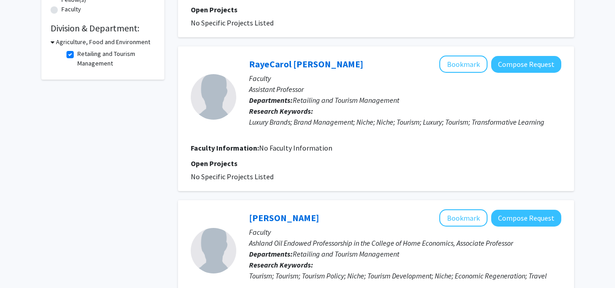
scroll to position [258, 0]
click at [77, 51] on label "Retailing and Tourism Management" at bounding box center [115, 58] width 76 height 19
click at [77, 51] on input "Retailing and Tourism Management" at bounding box center [80, 52] width 6 height 6
checkbox input "false"
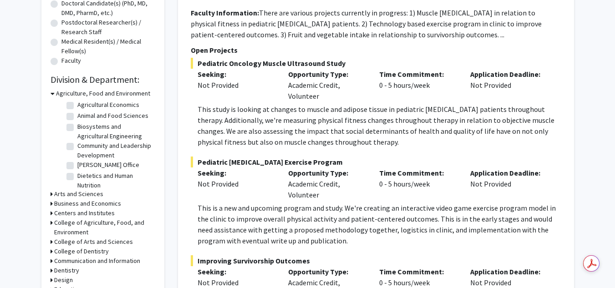
scroll to position [14, 0]
click at [77, 153] on label "Community and Leadership Development" at bounding box center [115, 147] width 76 height 19
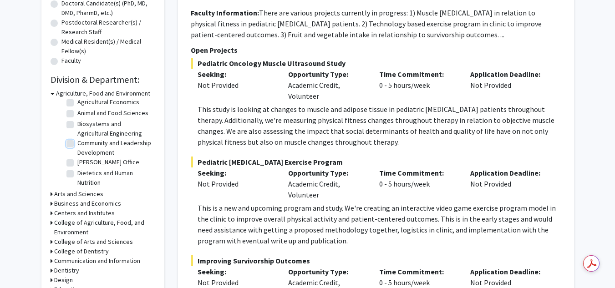
click at [77, 144] on input "Community and Leadership Development" at bounding box center [80, 141] width 6 height 6
checkbox input "true"
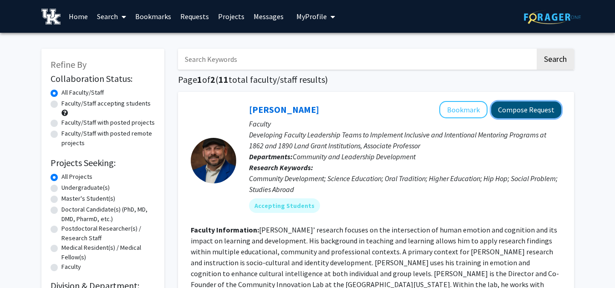
click at [507, 113] on button "Compose Request" at bounding box center [526, 110] width 70 height 17
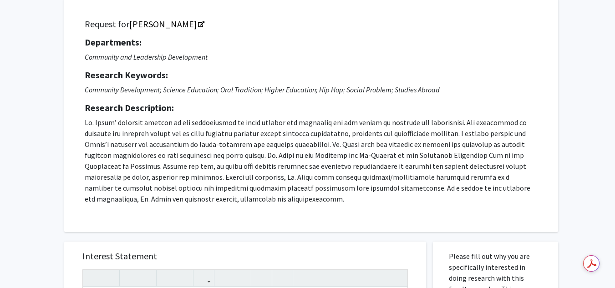
scroll to position [239, 0]
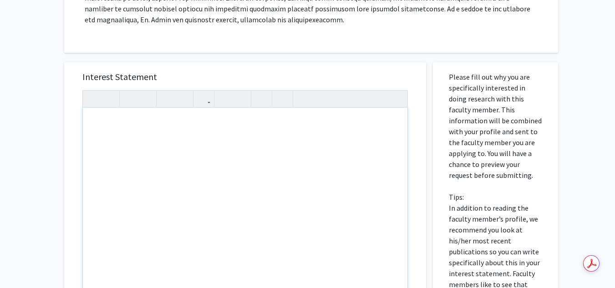
paste div "Note to users with screen readers: Please press Alt+0 or Option+0 to deactivate…"
type textarea "<p>Hi [PERSON_NAME], </p> <p>I hope this message finds you well. My name is [PE…"
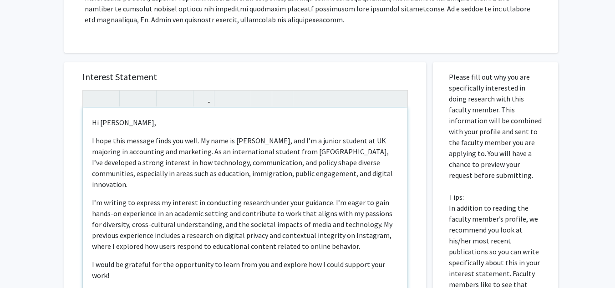
scroll to position [173, 0]
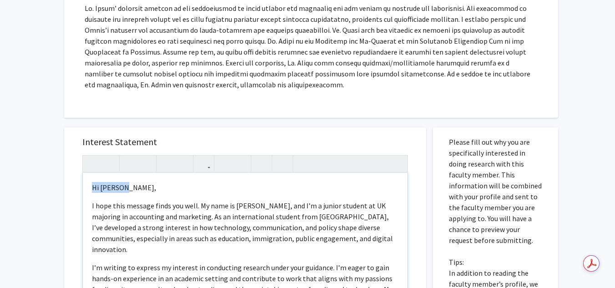
drag, startPoint x: 139, startPoint y: 183, endPoint x: 35, endPoint y: 184, distance: 104.3
click at [35, 184] on div "All Requests Request for [PERSON_NAME] Request for [PERSON_NAME] Departments: C…" at bounding box center [307, 212] width 615 height 706
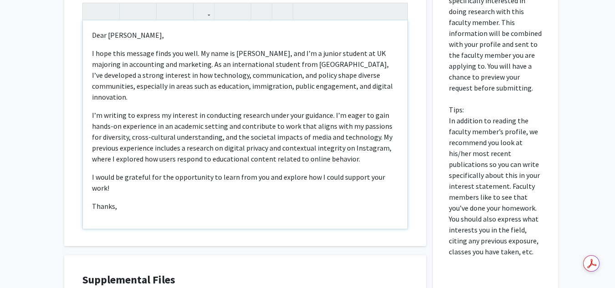
scroll to position [326, 0]
drag, startPoint x: 110, startPoint y: 189, endPoint x: 93, endPoint y: 189, distance: 17.3
click at [93, 189] on div "Dear [PERSON_NAME],  I hope this message finds you well. My name is [PERSON_NA…" at bounding box center [245, 124] width 325 height 209
type textarea "<l>Ipsu Do. Sitam,</c> <a>E sedd eius tempori utlab etd magn. Al enim ad Minimv…"
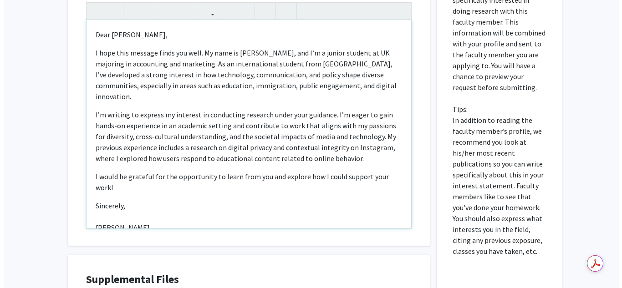
scroll to position [478, 0]
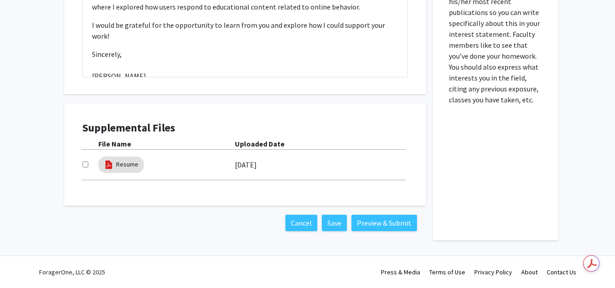
click at [87, 166] on input "checkbox" at bounding box center [85, 165] width 6 height 6
checkbox input "true"
click at [388, 223] on button "Preview & Submit" at bounding box center [384, 223] width 66 height 16
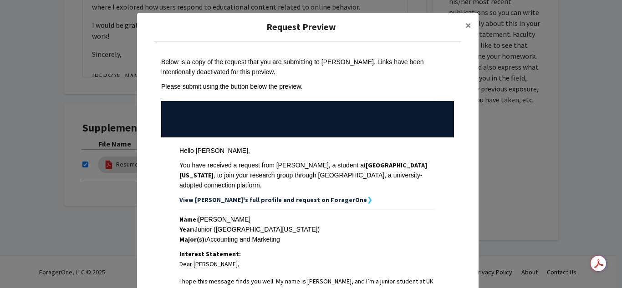
scroll to position [304, 0]
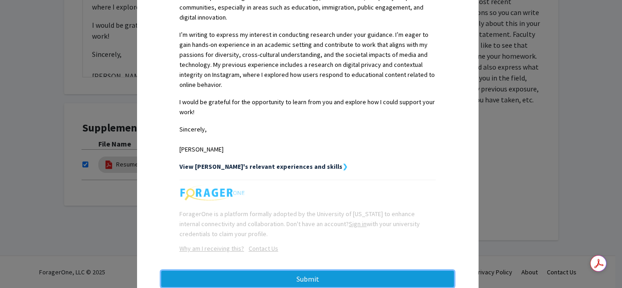
click at [307, 271] on button "Submit" at bounding box center [307, 279] width 293 height 16
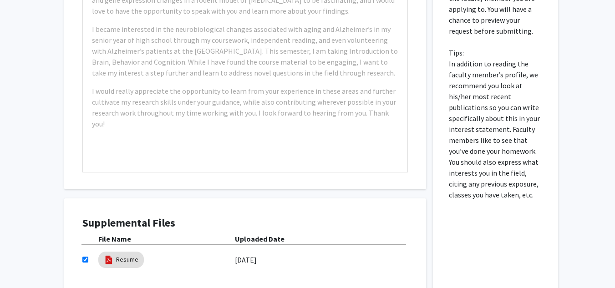
scroll to position [478, 0]
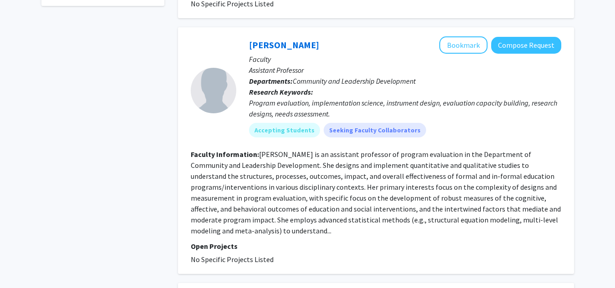
scroll to position [331, 0]
click at [549, 37] on button "Compose Request" at bounding box center [526, 45] width 70 height 17
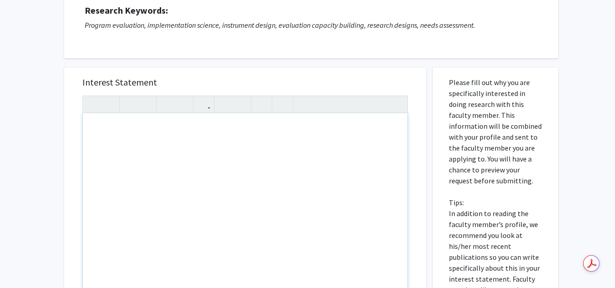
scroll to position [125, 0]
paste div "Note to users with screen readers: Please press Alt+0 or Option+0 to deactivate…"
type textarea "<l>Ipsu Dolor, </s> <a>C adip elit seddoei tempo inc utla. Et dolo ma Aliquae, …"
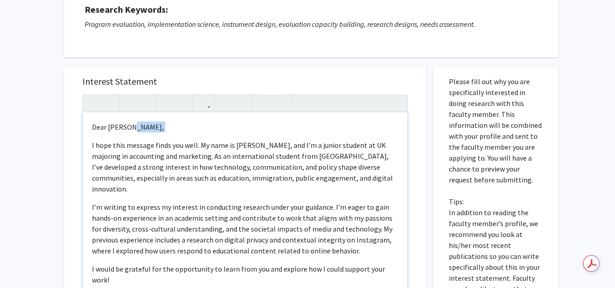
drag, startPoint x: 149, startPoint y: 127, endPoint x: 64, endPoint y: 141, distance: 86.7
click at [64, 141] on div "Interest Statement Dear [PERSON_NAME],  I hope this message finds you well. M…" at bounding box center [245, 202] width 362 height 271
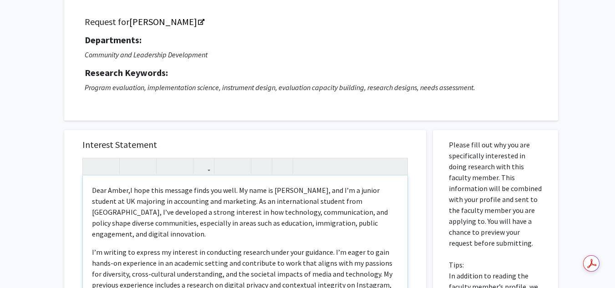
click at [130, 191] on span "I hope this message finds you well. My name is [PERSON_NAME], and I’m a junior …" at bounding box center [240, 212] width 296 height 53
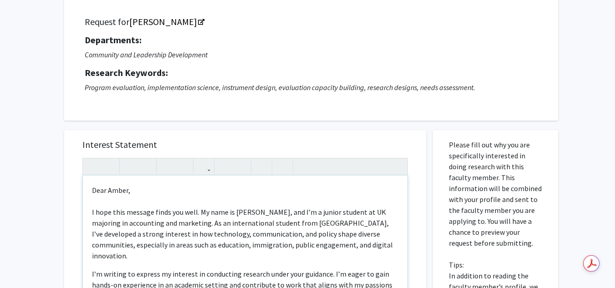
click at [130, 191] on p "Dear A mber, I hope this message finds you well. My name is [PERSON_NAME], and …" at bounding box center [245, 223] width 306 height 76
type textarea "<l>Ipsu Dolorsi,<amet conse="adip-elit: 2sed;"><do></eius><temp incid="utla-etd…"
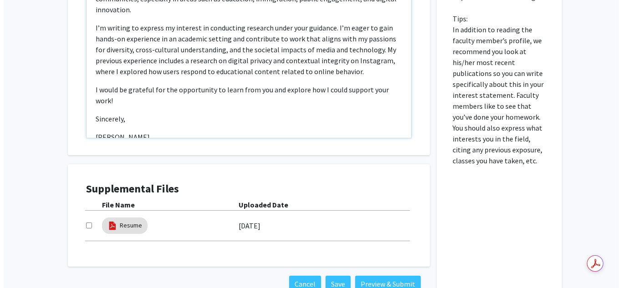
scroll to position [369, 0]
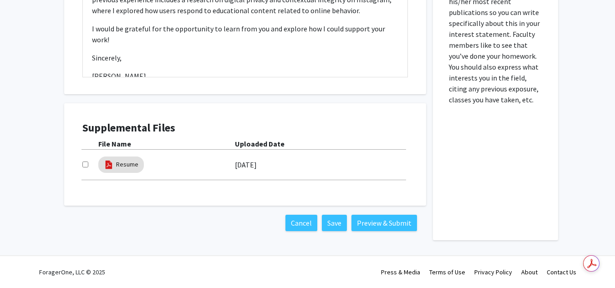
click at [86, 167] on input "checkbox" at bounding box center [85, 165] width 6 height 6
checkbox input "true"
click at [382, 215] on button "Preview & Submit" at bounding box center [384, 223] width 66 height 16
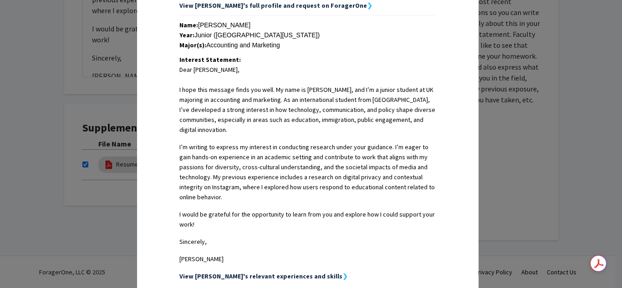
scroll to position [304, 0]
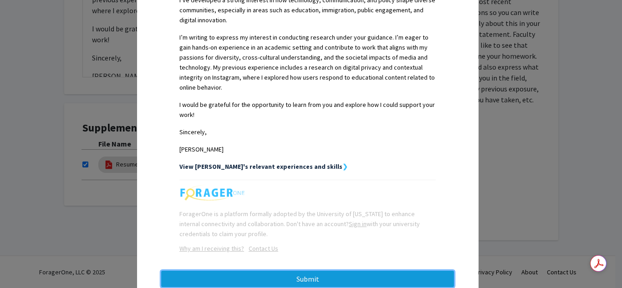
click at [311, 271] on button "Submit" at bounding box center [307, 279] width 293 height 16
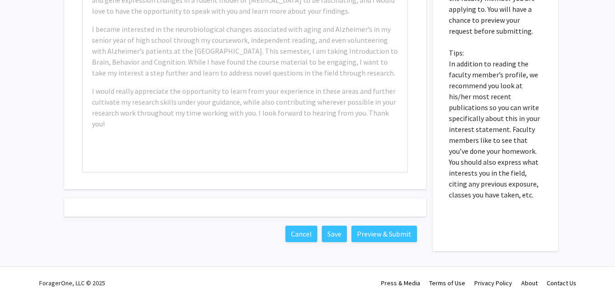
scroll to position [369, 0]
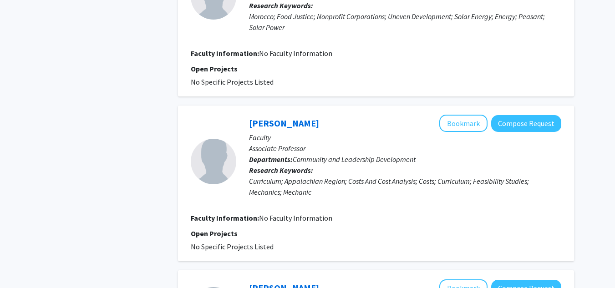
scroll to position [1693, 0]
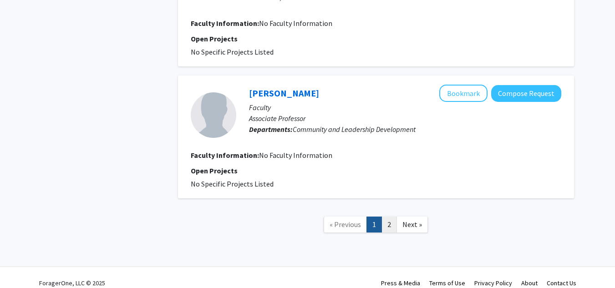
click at [389, 217] on link "2" at bounding box center [389, 225] width 15 height 16
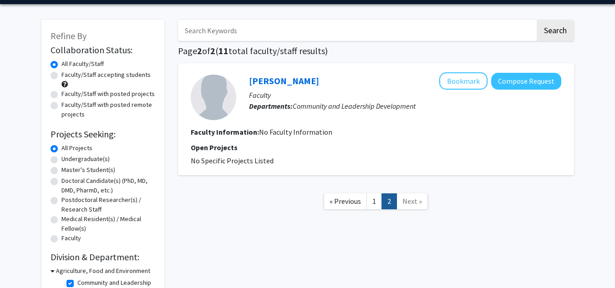
scroll to position [97, 0]
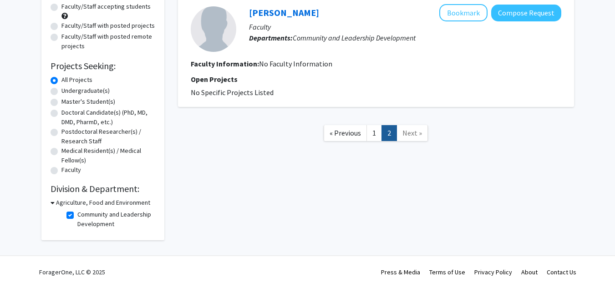
click at [77, 213] on label "Community and Leadership Development" at bounding box center [115, 219] width 76 height 19
click at [77, 213] on input "Community and Leadership Development" at bounding box center [80, 213] width 6 height 6
checkbox input "false"
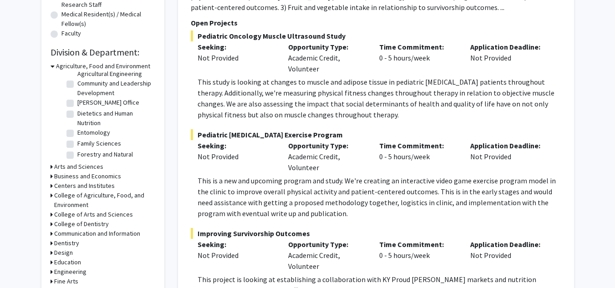
scroll to position [47, 0]
click at [77, 107] on label "[PERSON_NAME] Office" at bounding box center [108, 102] width 62 height 10
click at [77, 103] on input "[PERSON_NAME] Office" at bounding box center [80, 100] width 6 height 6
checkbox input "true"
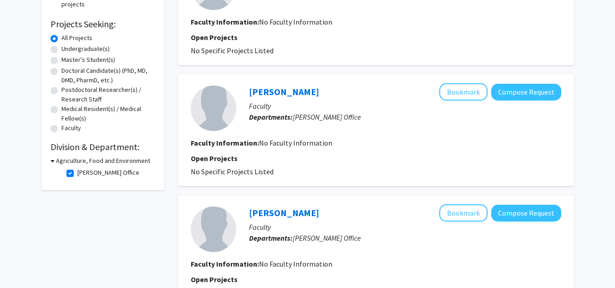
scroll to position [160, 0]
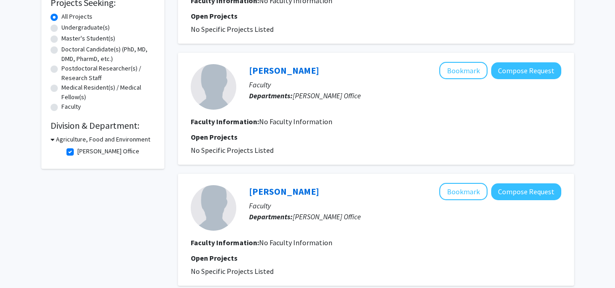
click at [77, 152] on label "[PERSON_NAME] Office" at bounding box center [108, 152] width 62 height 10
click at [77, 152] on input "[PERSON_NAME] Office" at bounding box center [80, 150] width 6 height 6
checkbox input "false"
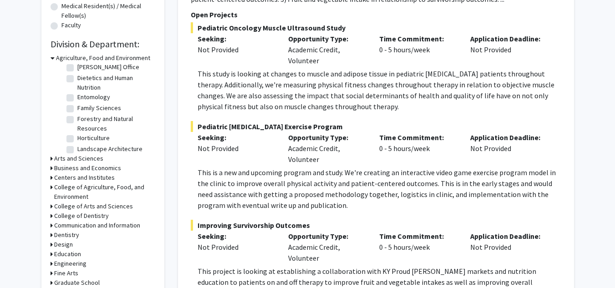
scroll to position [73, 0]
click at [77, 114] on label "Family Sciences" at bounding box center [99, 109] width 44 height 10
click at [77, 110] on input "Family Sciences" at bounding box center [80, 107] width 6 height 6
checkbox input "true"
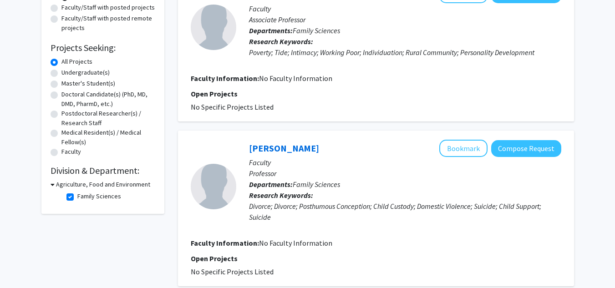
scroll to position [115, 0]
click at [537, 148] on button "Compose Request" at bounding box center [526, 149] width 70 height 17
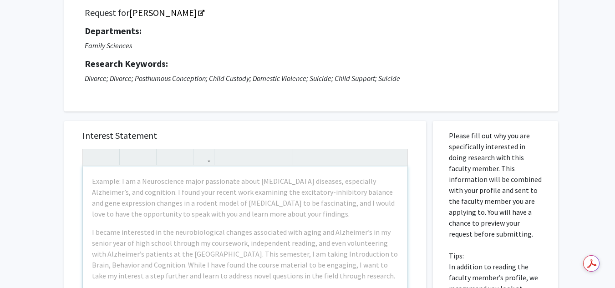
scroll to position [71, 0]
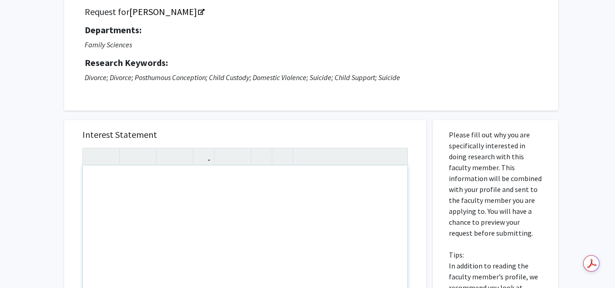
click at [136, 185] on div "Note to users with screen readers: Please press Alt+0 or Option+0 to deactivate…" at bounding box center [245, 270] width 325 height 209
paste div "Note to users with screen readers: Please press Alt+0 or Option+0 to deactivate…"
type textarea "<l>Ipsu Dolor, </s> <a>C adip elit seddoei tempo inc utla. Et dolo ma Aliquae, …"
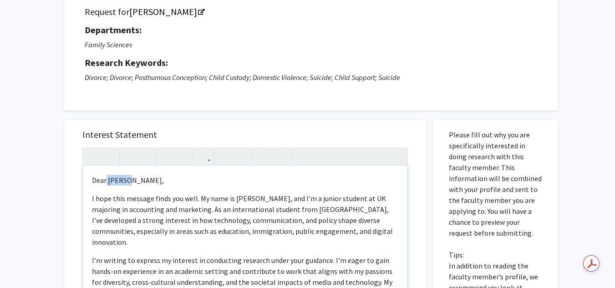
drag, startPoint x: 143, startPoint y: 179, endPoint x: 106, endPoint y: 182, distance: 37.0
click at [106, 182] on p "Dear [PERSON_NAME]," at bounding box center [245, 180] width 306 height 11
type textarea "<l>Ipsu Dolor,</s> <a>C adip elit seddoei tempo inc utla. Et dolo ma Aliquae, a…"
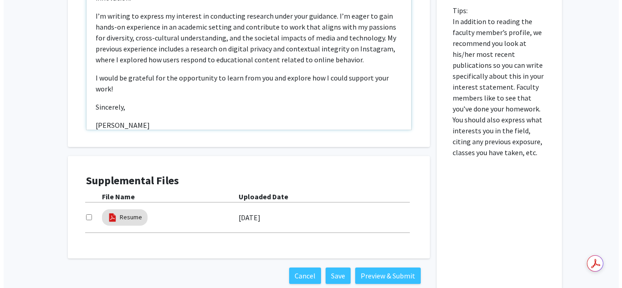
scroll to position [317, 0]
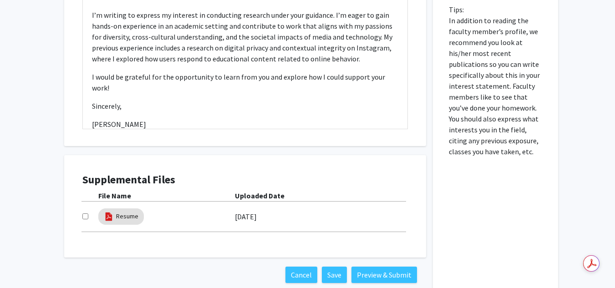
click at [85, 218] on input "checkbox" at bounding box center [85, 217] width 6 height 6
checkbox input "true"
click at [382, 271] on button "Preview & Submit" at bounding box center [384, 275] width 66 height 16
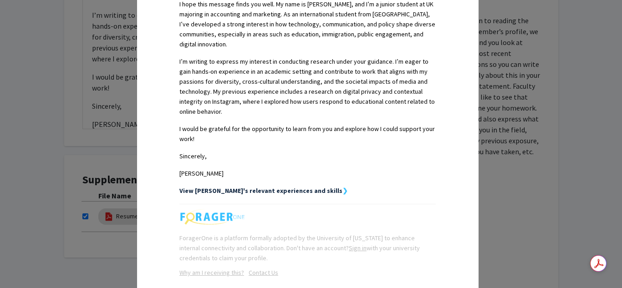
scroll to position [301, 0]
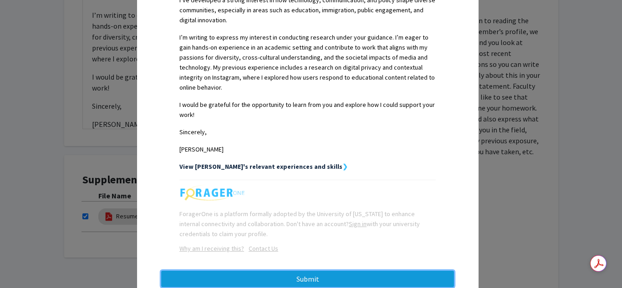
click at [328, 271] on button "Submit" at bounding box center [307, 279] width 293 height 16
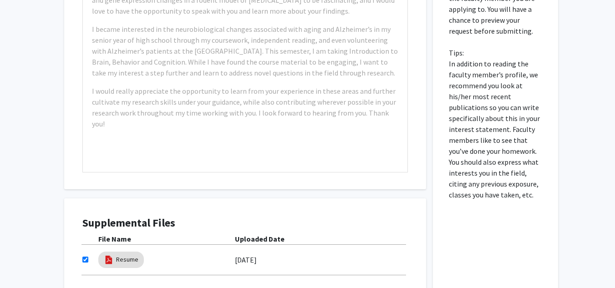
scroll to position [317, 0]
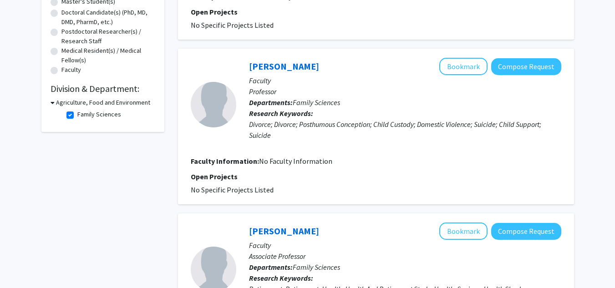
scroll to position [203, 0]
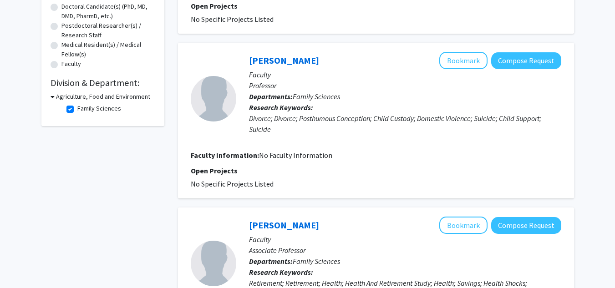
click at [77, 111] on label "Family Sciences" at bounding box center [99, 109] width 44 height 10
click at [77, 110] on input "Family Sciences" at bounding box center [80, 107] width 6 height 6
checkbox input "false"
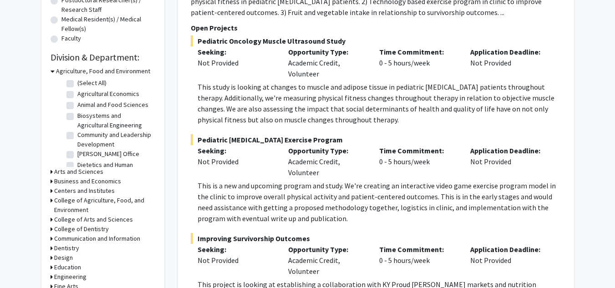
scroll to position [269, 0]
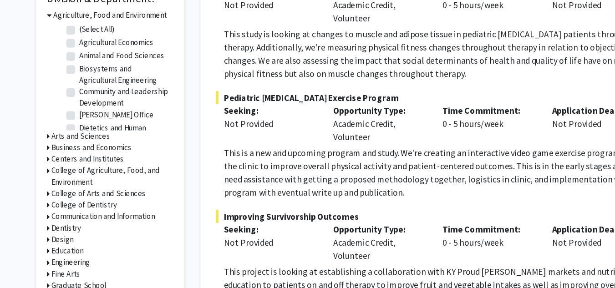
click at [51, 132] on icon at bounding box center [52, 132] width 2 height 10
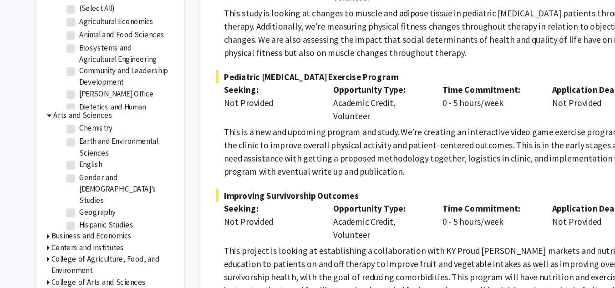
scroll to position [34, 0]
click at [77, 172] on label "English" at bounding box center [86, 173] width 19 height 10
click at [77, 172] on input "English" at bounding box center [80, 171] width 6 height 6
checkbox input "true"
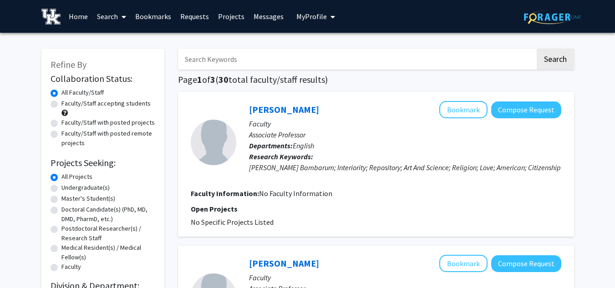
scroll to position [85, 0]
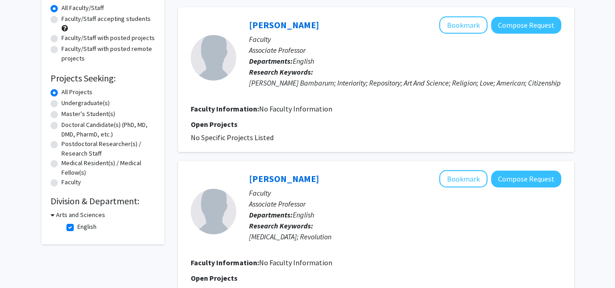
click at [77, 228] on label "English" at bounding box center [86, 227] width 19 height 10
click at [77, 228] on input "English" at bounding box center [80, 225] width 6 height 6
checkbox input "false"
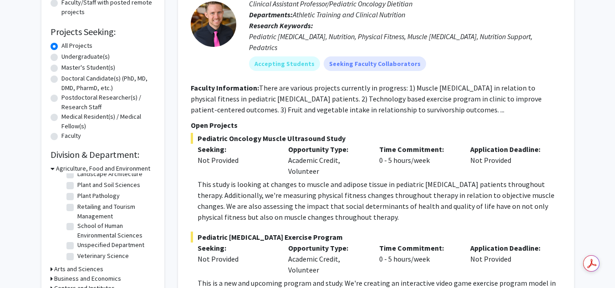
scroll to position [189, 0]
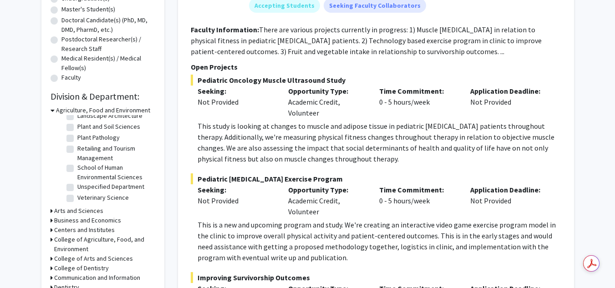
click at [51, 208] on icon at bounding box center [52, 211] width 2 height 10
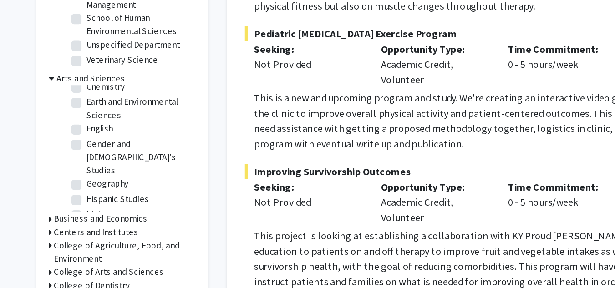
scroll to position [41, 0]
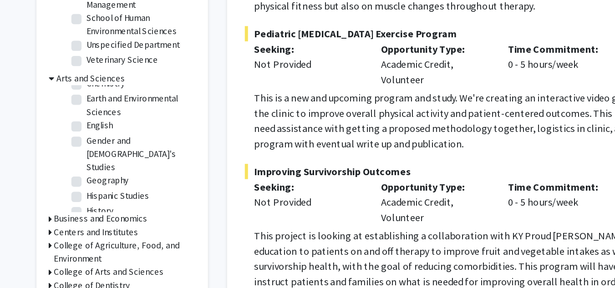
click at [77, 163] on label "Gender and [DEMOGRAPHIC_DATA]'s Studies" at bounding box center [115, 171] width 76 height 29
click at [77, 163] on input "Gender and [DEMOGRAPHIC_DATA]'s Studies" at bounding box center [80, 160] width 6 height 6
checkbox input "true"
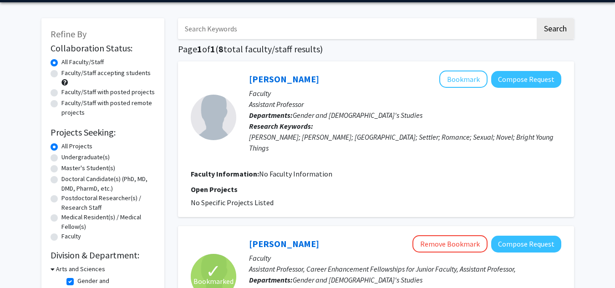
scroll to position [192, 0]
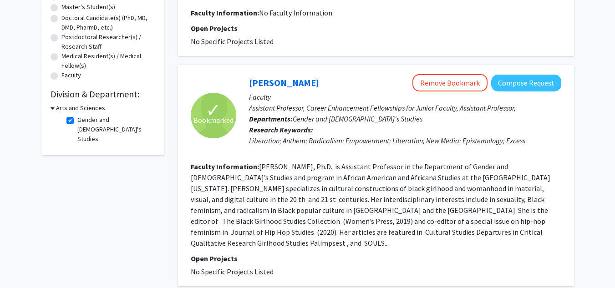
click at [77, 123] on label "Gender and [DEMOGRAPHIC_DATA]'s Studies" at bounding box center [115, 129] width 76 height 29
click at [77, 121] on input "Gender and [DEMOGRAPHIC_DATA]'s Studies" at bounding box center [80, 118] width 6 height 6
checkbox input "false"
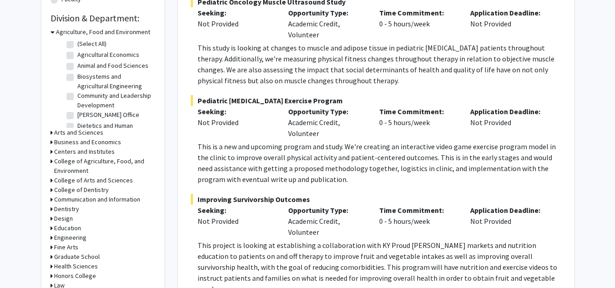
scroll to position [112, 0]
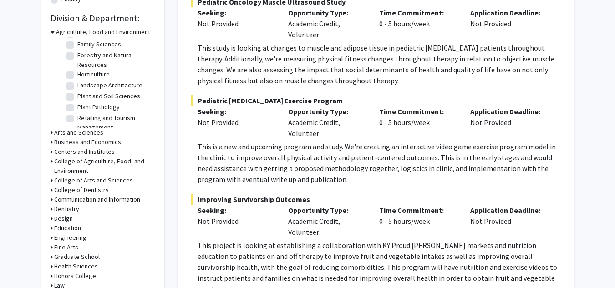
click at [51, 133] on icon at bounding box center [52, 133] width 2 height 10
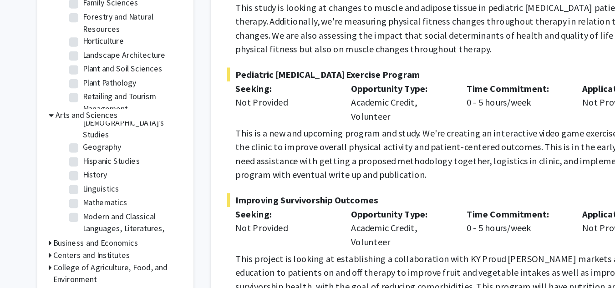
scroll to position [89, 0]
click at [77, 164] on label "Hispanic Studies" at bounding box center [99, 169] width 45 height 10
click at [77, 164] on input "Hispanic Studies" at bounding box center [80, 167] width 6 height 6
checkbox input "true"
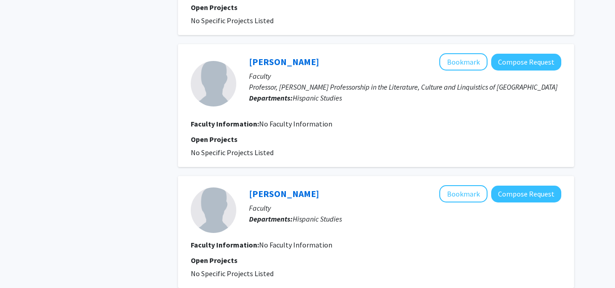
scroll to position [1323, 0]
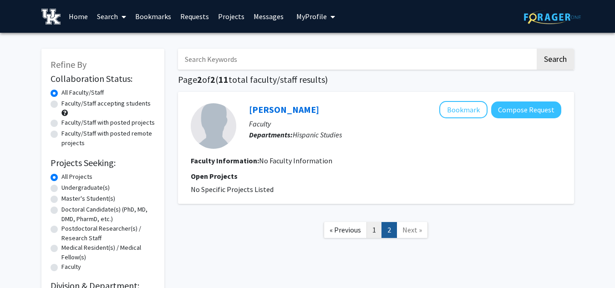
click at [372, 234] on link "1" at bounding box center [374, 230] width 15 height 16
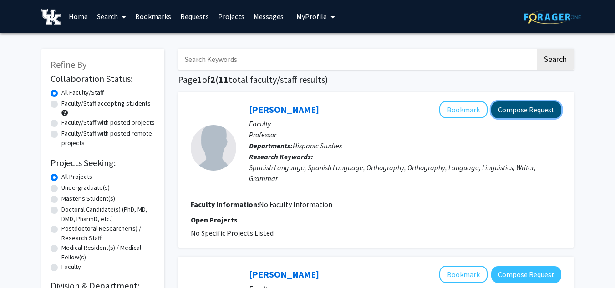
click at [554, 110] on button "Compose Request" at bounding box center [526, 110] width 70 height 17
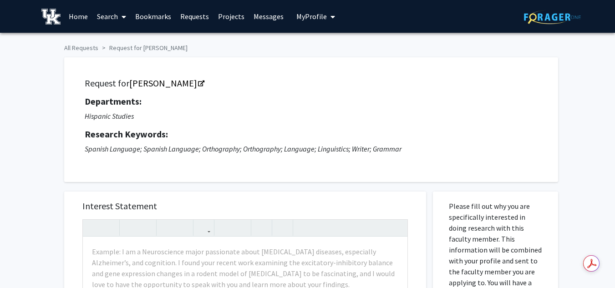
scroll to position [33, 0]
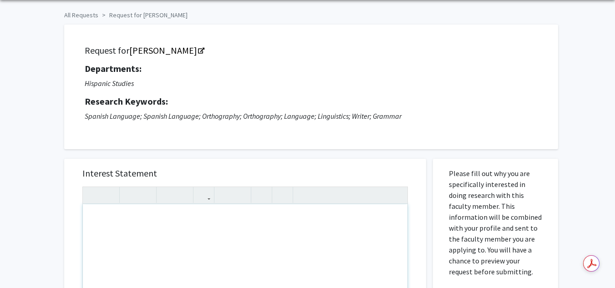
paste div "Note to users with screen readers: Please press Alt+0 or Option+0 to deactivate…"
type textarea "<l>Ipsu Dolor, </s> <a>C adip elit seddoei tempo inc utla. Et dolo ma Aliquae, …"
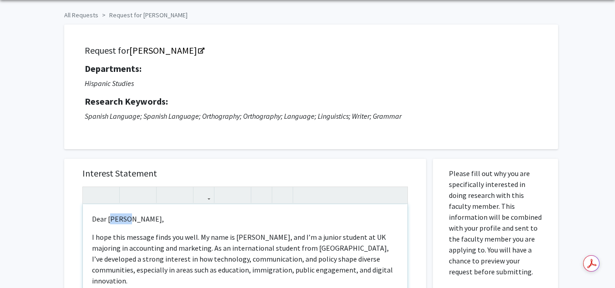
drag, startPoint x: 146, startPoint y: 219, endPoint x: 110, endPoint y: 220, distance: 36.0
click at [110, 220] on p "Dear [PERSON_NAME]," at bounding box center [245, 219] width 306 height 11
type textarea "<l>Ipsu Dolors,</a> <c>A elit sedd eiusmod tempo inc utla. Et dolo ma Aliquae, …"
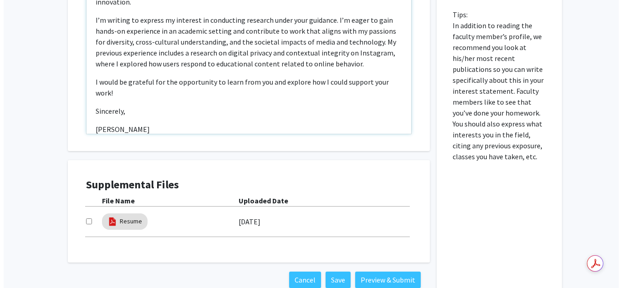
scroll to position [313, 0]
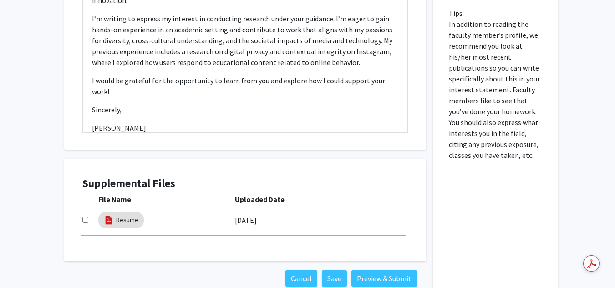
click at [86, 219] on input "checkbox" at bounding box center [85, 220] width 6 height 6
checkbox input "true"
click at [385, 275] on button "Preview & Submit" at bounding box center [384, 278] width 66 height 16
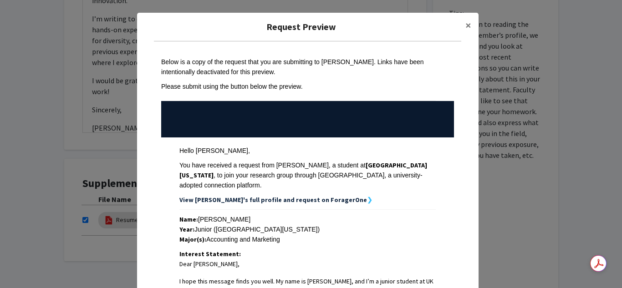
scroll to position [301, 0]
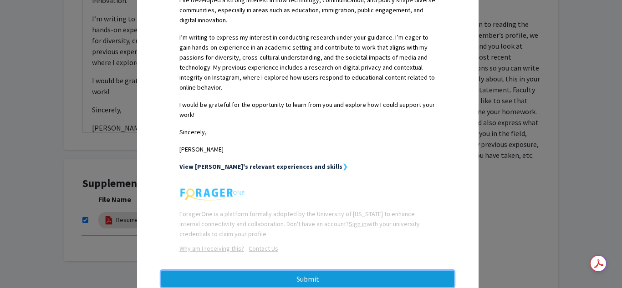
click at [327, 271] on button "Submit" at bounding box center [307, 279] width 293 height 16
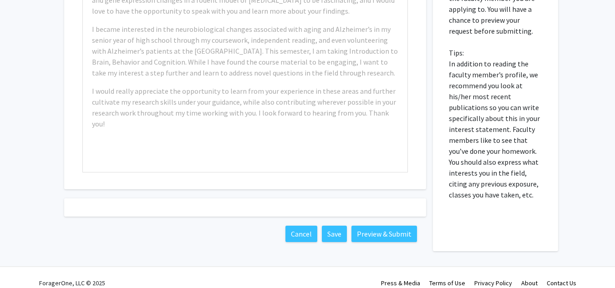
scroll to position [313, 0]
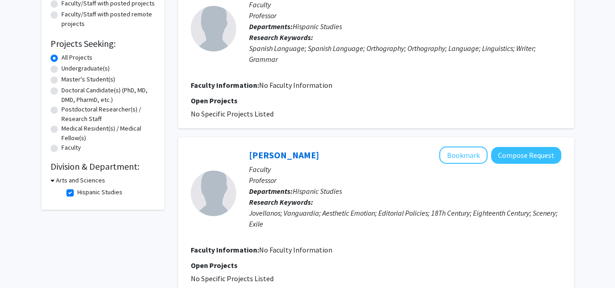
scroll to position [116, 0]
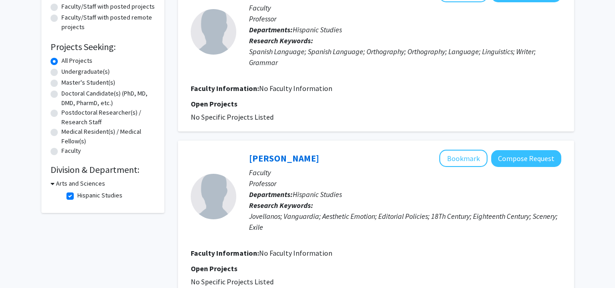
click at [77, 194] on label "Hispanic Studies" at bounding box center [99, 196] width 45 height 10
click at [77, 194] on input "Hispanic Studies" at bounding box center [80, 194] width 6 height 6
checkbox input "false"
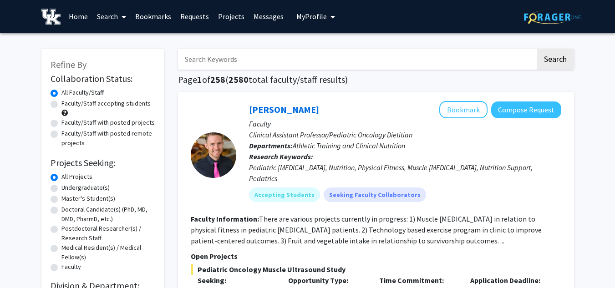
scroll to position [253, 0]
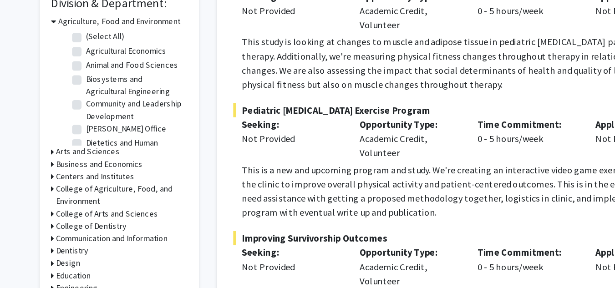
click at [51, 146] on icon at bounding box center [52, 148] width 2 height 10
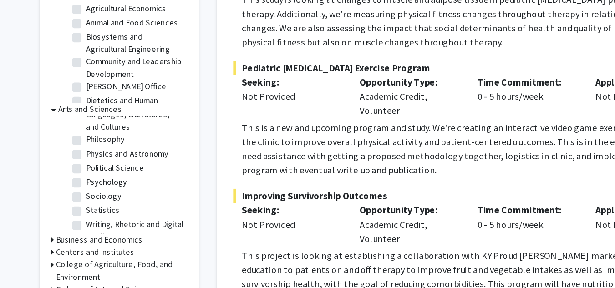
scroll to position [174, 0]
click at [74, 188] on fg-checkbox "Political Science Political Science" at bounding box center [109, 193] width 87 height 11
click at [77, 188] on label "Political Science" at bounding box center [99, 193] width 45 height 10
click at [77, 188] on input "Political Science" at bounding box center [80, 191] width 6 height 6
checkbox input "true"
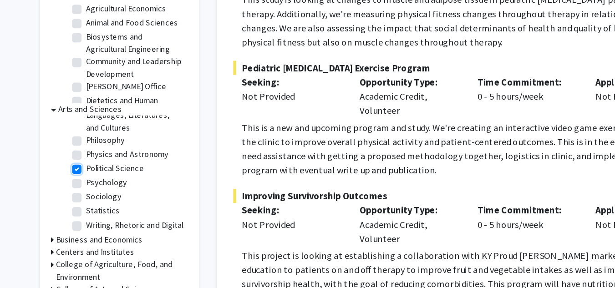
checkbox input "true"
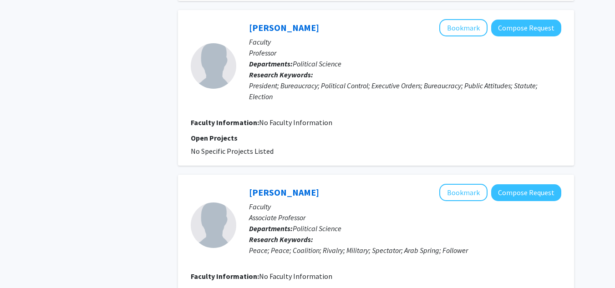
scroll to position [893, 0]
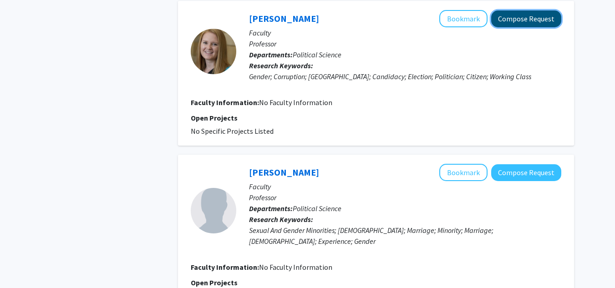
click at [536, 18] on button "Compose Request" at bounding box center [526, 18] width 70 height 17
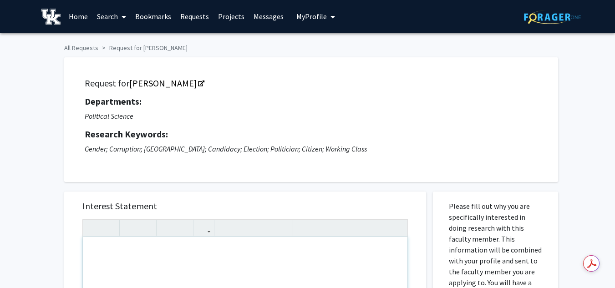
paste div "Note to users with screen readers: Please press Alt+0 or Option+0 to deactivate…"
type textarea "<l>Ipsu Dolor, </s> <a>C adip elit seddoei tempo inc utla. Et dolo ma Aliquae, …"
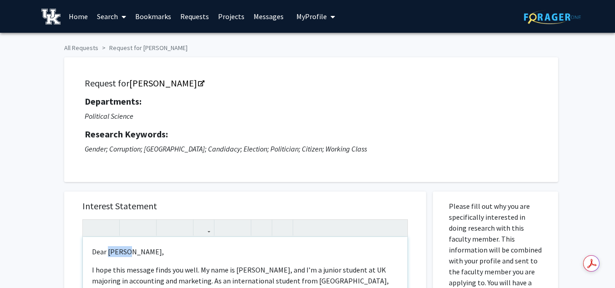
drag, startPoint x: 140, startPoint y: 252, endPoint x: 109, endPoint y: 250, distance: 31.5
click at [109, 250] on p "Dear [PERSON_NAME]," at bounding box center [245, 251] width 306 height 11
type textarea "<l>Ipsu Dolorsi,</a> <c>A elit sedd eiusmod tempo inc utla. Et dolo ma Aliquae,…"
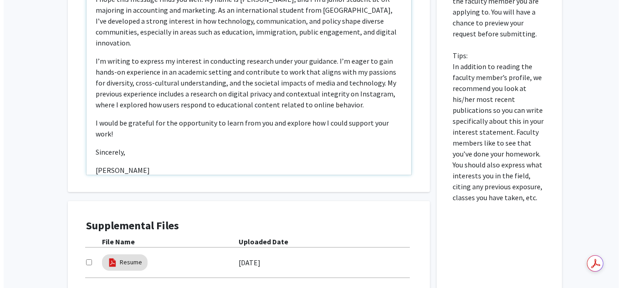
scroll to position [317, 0]
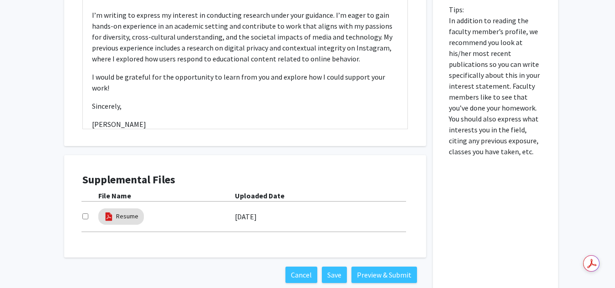
click at [87, 217] on input "checkbox" at bounding box center [85, 217] width 6 height 6
checkbox input "true"
click at [387, 285] on div "Cancel Save Preview & Submit" at bounding box center [245, 275] width 362 height 35
click at [384, 278] on button "Preview & Submit" at bounding box center [384, 275] width 66 height 16
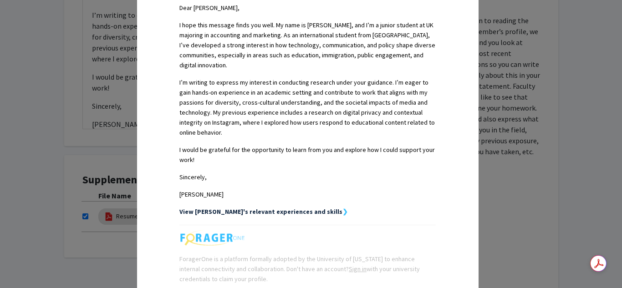
scroll to position [301, 0]
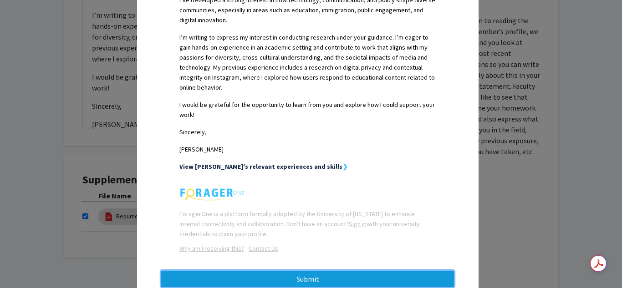
click at [268, 271] on button "Submit" at bounding box center [307, 279] width 293 height 16
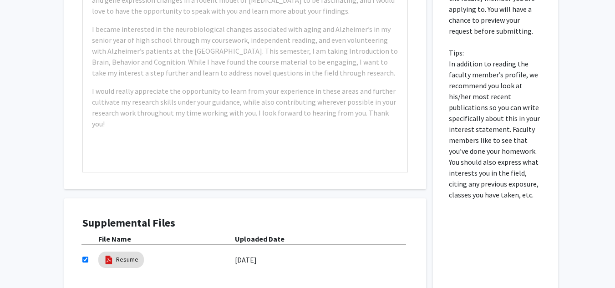
scroll to position [317, 0]
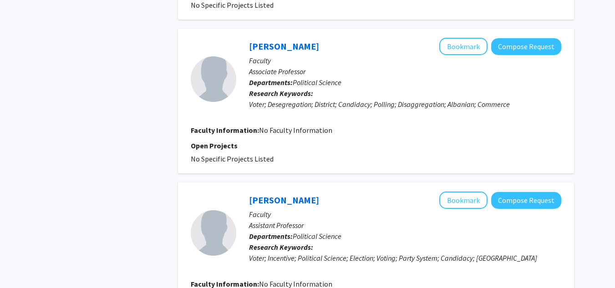
scroll to position [1489, 0]
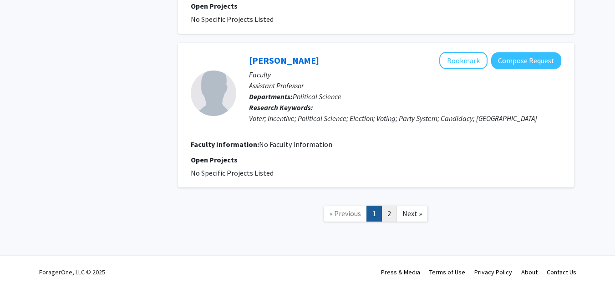
click at [392, 214] on link "2" at bounding box center [389, 214] width 15 height 16
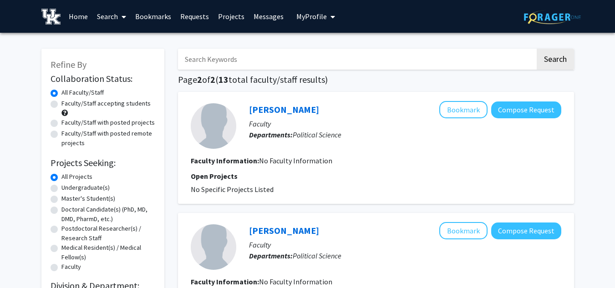
scroll to position [259, 0]
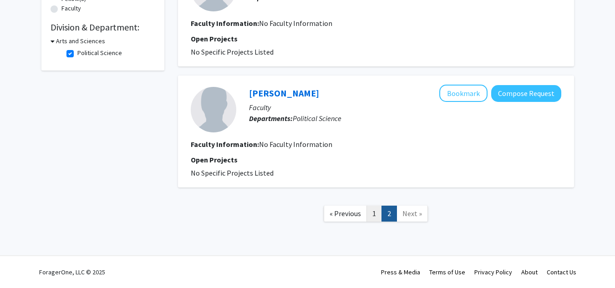
click at [379, 213] on link "1" at bounding box center [374, 214] width 15 height 16
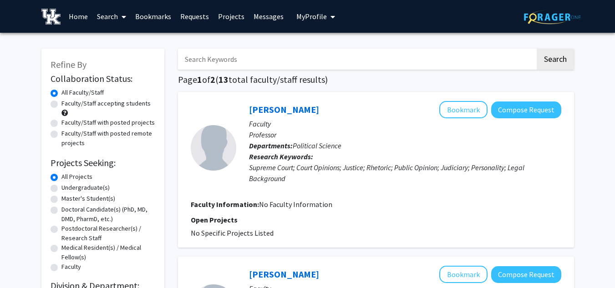
scroll to position [214, 0]
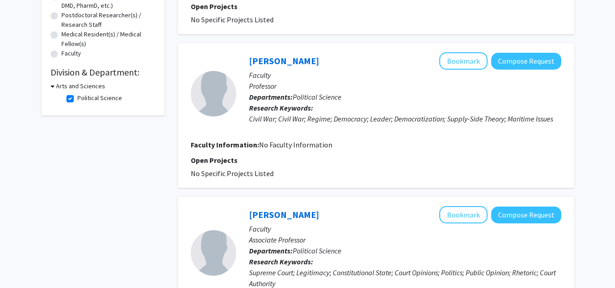
click at [77, 96] on label "Political Science" at bounding box center [99, 98] width 45 height 10
click at [77, 96] on input "Political Science" at bounding box center [80, 96] width 6 height 6
checkbox input "false"
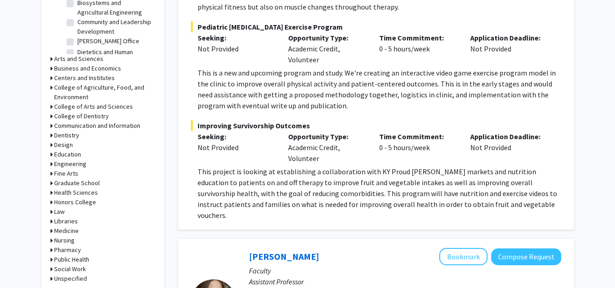
scroll to position [343, 0]
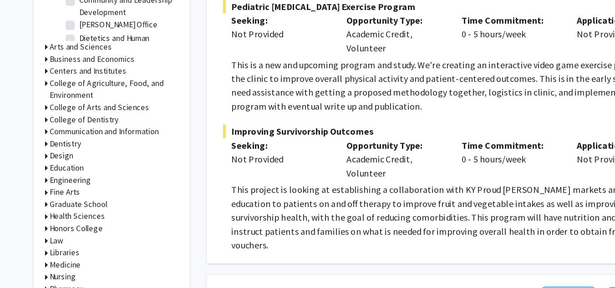
click at [52, 56] on div "Arts and Sciences" at bounding box center [103, 57] width 105 height 10
click at [51, 56] on icon at bounding box center [52, 57] width 2 height 10
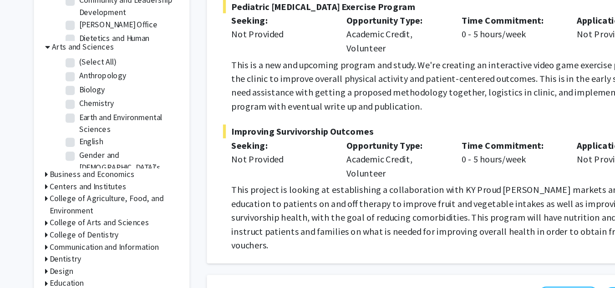
scroll to position [174, 0]
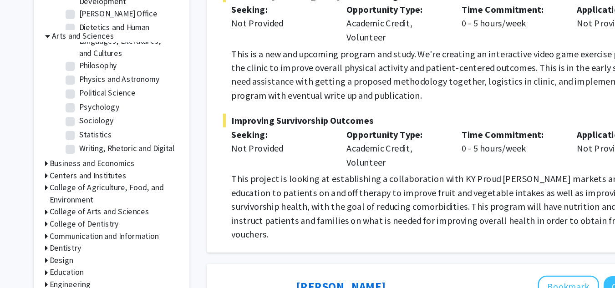
click at [77, 108] on label "Psychology" at bounding box center [93, 113] width 32 height 10
click at [77, 108] on input "Psychology" at bounding box center [80, 111] width 6 height 6
checkbox input "true"
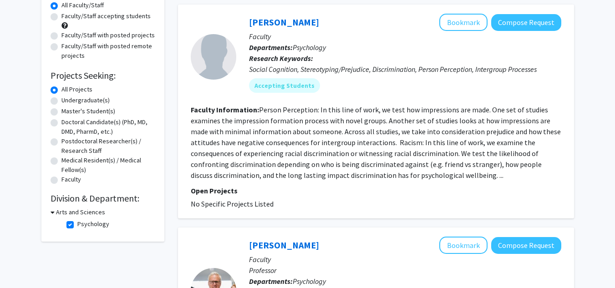
scroll to position [87, 0]
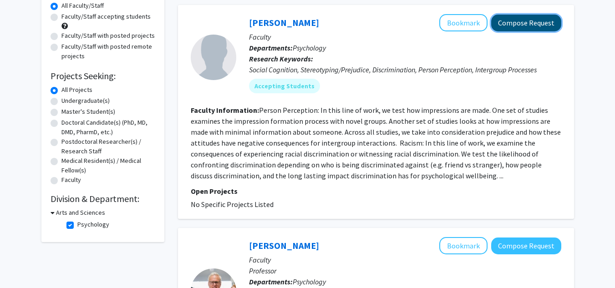
click at [547, 28] on button "Compose Request" at bounding box center [526, 23] width 70 height 17
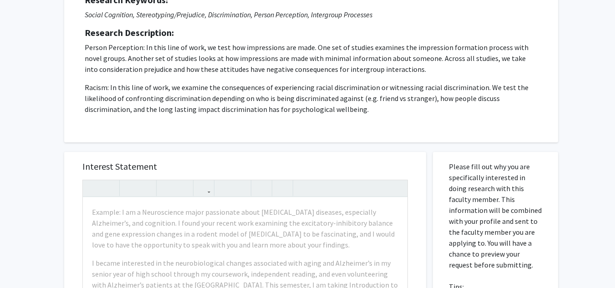
scroll to position [135, 0]
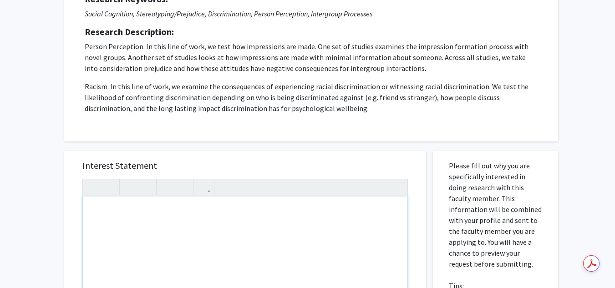
paste div "Note to users with screen readers: Please press Alt+0 or Option+0 to deactivate…"
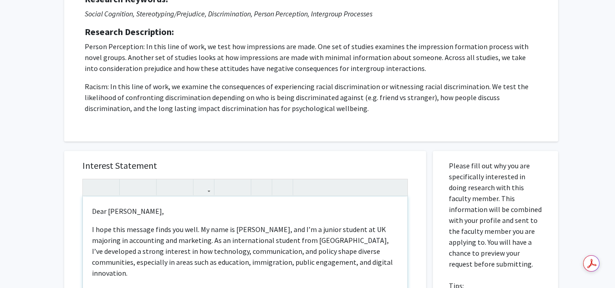
type textarea "<l>Ipsu Dolor, </s> <a>C adip elit seddoei tempo inc utla. Et dolo ma Aliquae, …"
drag, startPoint x: 142, startPoint y: 209, endPoint x: 108, endPoint y: 208, distance: 33.7
click at [108, 208] on p "Dear [PERSON_NAME]," at bounding box center [245, 211] width 306 height 11
type textarea "<l>Ipsu Dolorsi,</a> <c>A elit sedd eiusmod tempo inc utla. Et dolo ma Aliquae,…"
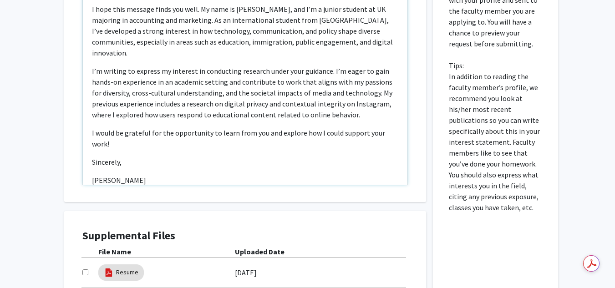
scroll to position [359, 0]
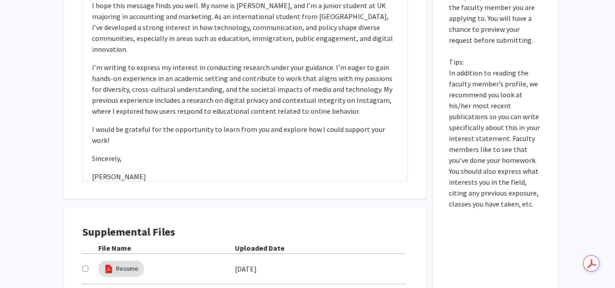
click at [86, 268] on input "checkbox" at bounding box center [85, 269] width 6 height 6
checkbox input "true"
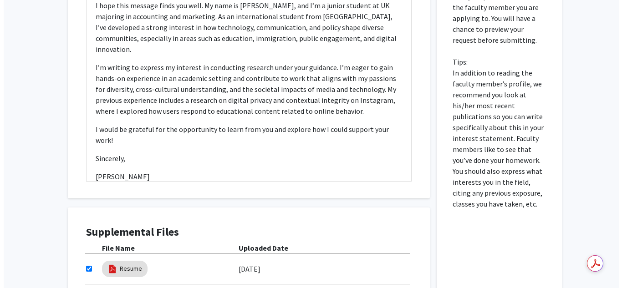
scroll to position [463, 0]
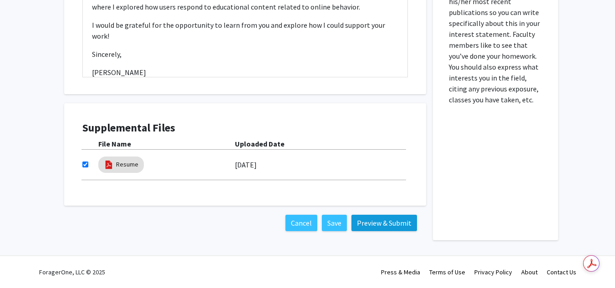
drag, startPoint x: 386, startPoint y: 232, endPoint x: 398, endPoint y: 221, distance: 16.8
click at [398, 221] on div "Cancel Save Preview & Submit" at bounding box center [245, 223] width 362 height 35
click at [398, 221] on button "Preview & Submit" at bounding box center [384, 223] width 66 height 16
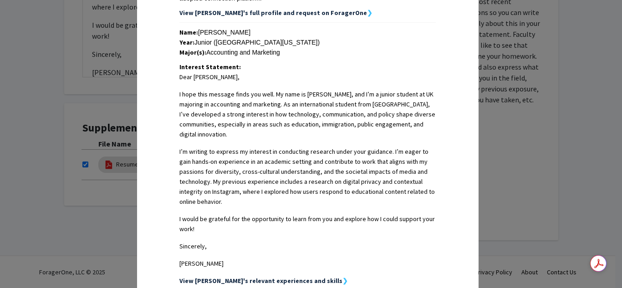
scroll to position [301, 0]
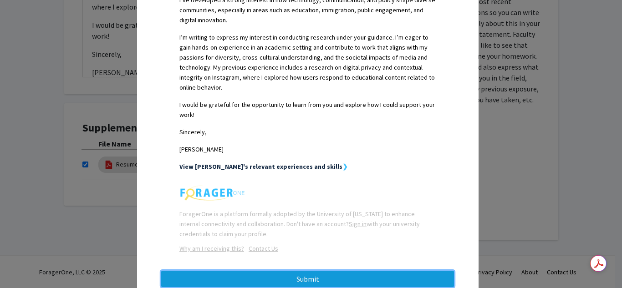
click at [330, 271] on button "Submit" at bounding box center [307, 279] width 293 height 16
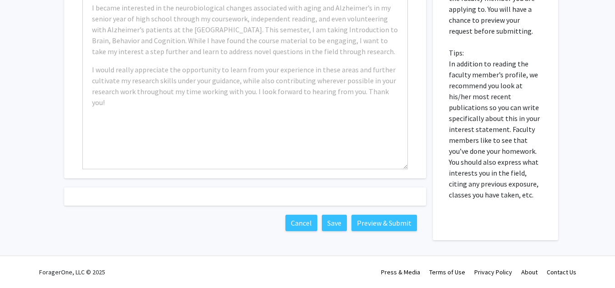
scroll to position [463, 0]
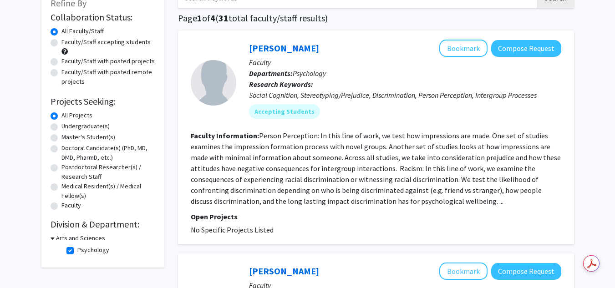
scroll to position [86, 0]
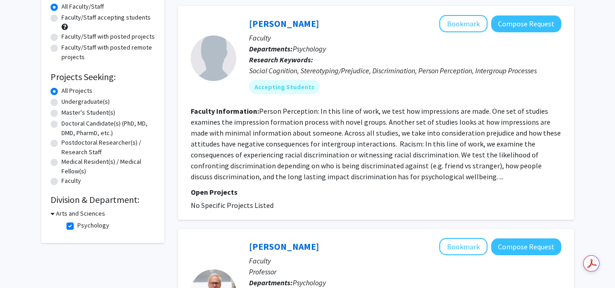
click at [77, 226] on label "Psychology" at bounding box center [93, 226] width 32 height 10
click at [77, 226] on input "Psychology" at bounding box center [80, 224] width 6 height 6
checkbox input "false"
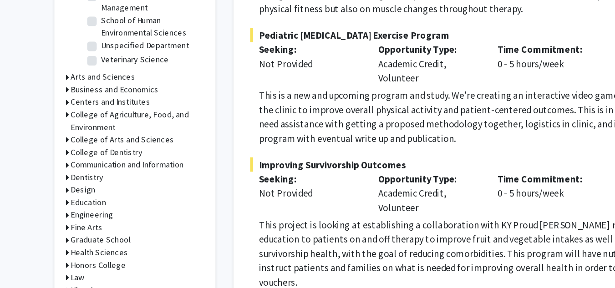
scroll to position [295, 0]
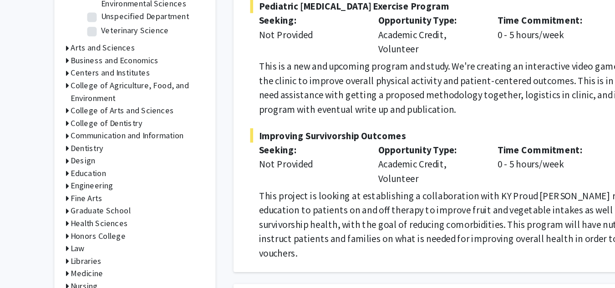
click at [52, 190] on div "Design" at bounding box center [103, 191] width 105 height 10
click at [51, 190] on icon at bounding box center [52, 191] width 2 height 10
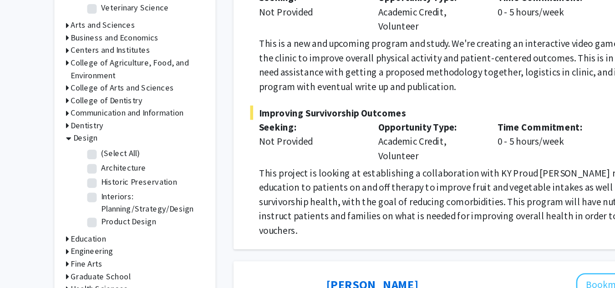
scroll to position [314, 0]
click at [77, 236] on label "Product Design" at bounding box center [98, 237] width 42 height 10
click at [77, 236] on input "Product Design" at bounding box center [80, 235] width 6 height 6
checkbox input "true"
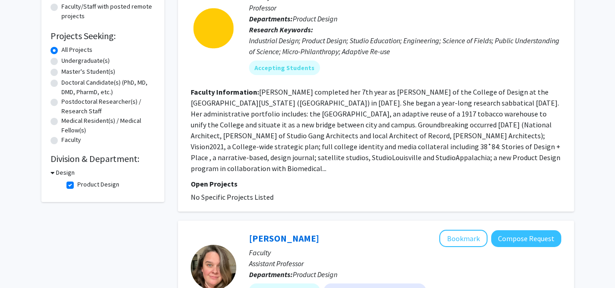
scroll to position [131, 0]
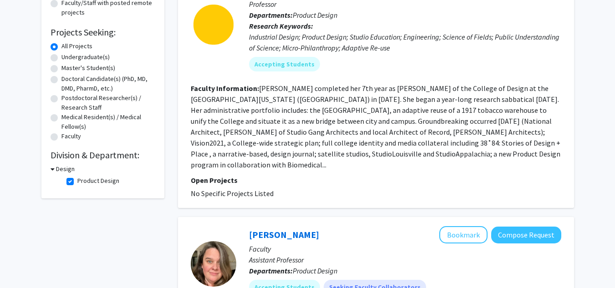
click at [77, 180] on label "Product Design" at bounding box center [98, 181] width 42 height 10
click at [77, 180] on input "Product Design" at bounding box center [80, 179] width 6 height 6
checkbox input "false"
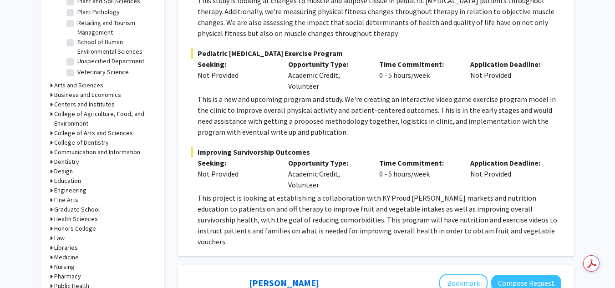
scroll to position [315, 0]
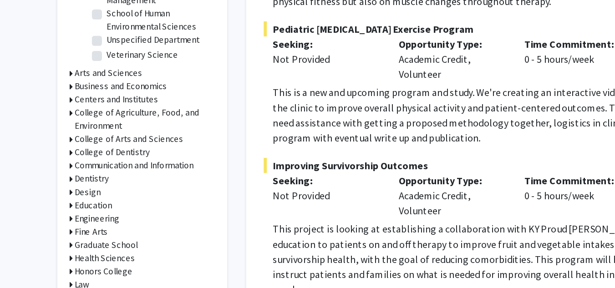
click at [51, 202] on icon at bounding box center [52, 201] width 2 height 10
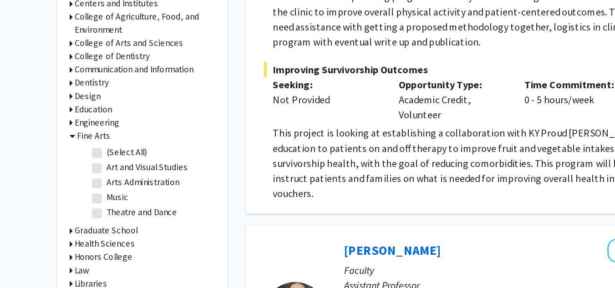
scroll to position [341, 0]
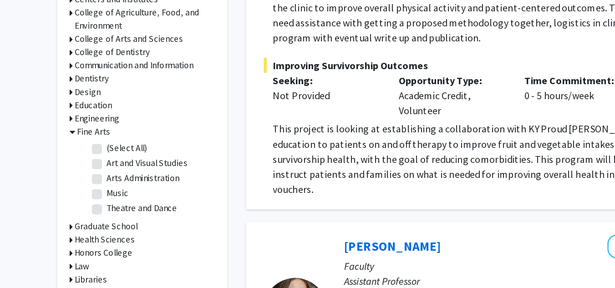
click at [77, 195] on label "Art and Visual Studies" at bounding box center [106, 198] width 59 height 10
click at [77, 195] on input "Art and Visual Studies" at bounding box center [80, 196] width 6 height 6
checkbox input "true"
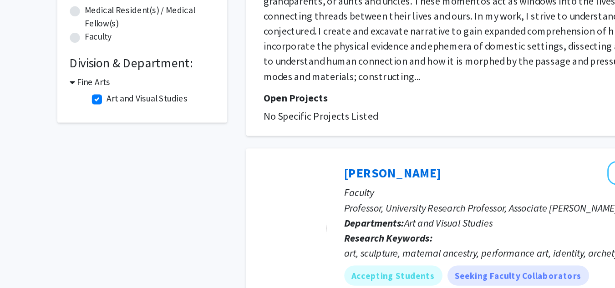
scroll to position [178, 0]
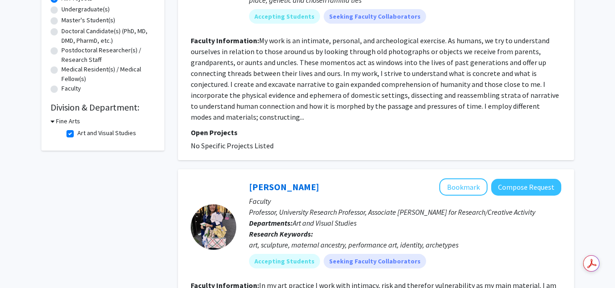
click at [77, 135] on label "Art and Visual Studies" at bounding box center [106, 133] width 59 height 10
click at [77, 134] on input "Art and Visual Studies" at bounding box center [80, 131] width 6 height 6
checkbox input "false"
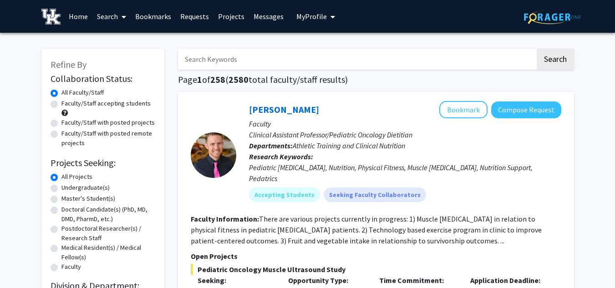
scroll to position [250, 0]
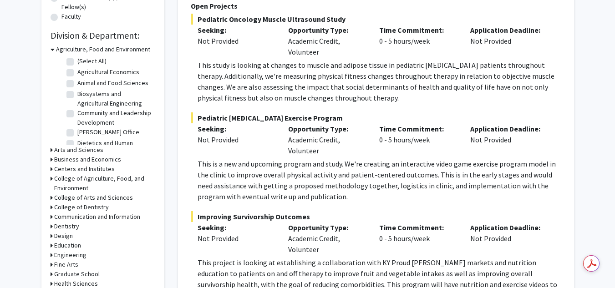
click at [54, 263] on h3 "Fine Arts" at bounding box center [66, 265] width 24 height 10
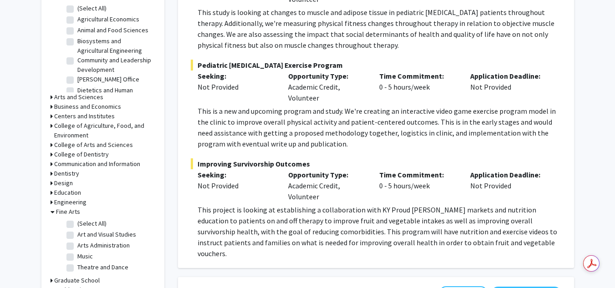
scroll to position [304, 0]
click at [77, 224] on label "(Select All)" at bounding box center [91, 224] width 29 height 10
click at [77, 224] on input "(Select All)" at bounding box center [80, 222] width 6 height 6
checkbox input "true"
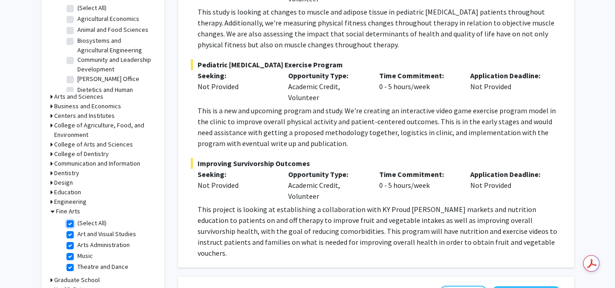
checkbox input "true"
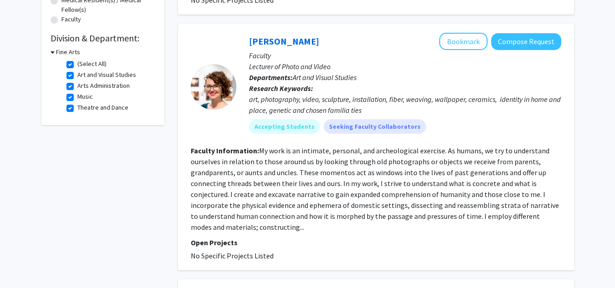
scroll to position [247, 0]
click at [77, 98] on label "Music" at bounding box center [84, 97] width 15 height 10
click at [77, 98] on input "Music" at bounding box center [80, 95] width 6 height 6
checkbox input "false"
checkbox input "true"
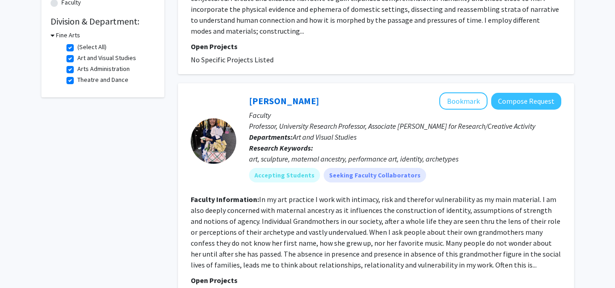
scroll to position [264, 0]
click at [77, 81] on label "Theatre and Dance" at bounding box center [102, 81] width 51 height 10
click at [77, 81] on input "Theatre and Dance" at bounding box center [80, 79] width 6 height 6
checkbox input "false"
checkbox input "true"
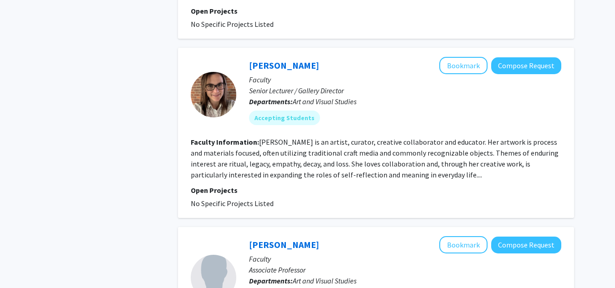
scroll to position [533, 0]
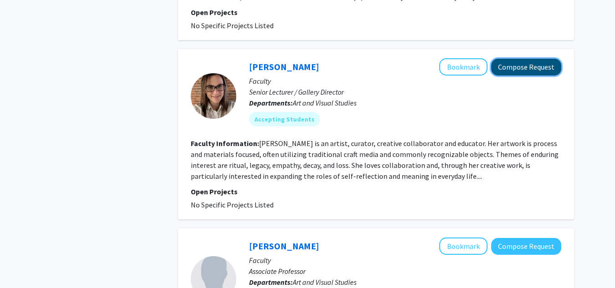
click at [514, 66] on button "Compose Request" at bounding box center [526, 67] width 70 height 17
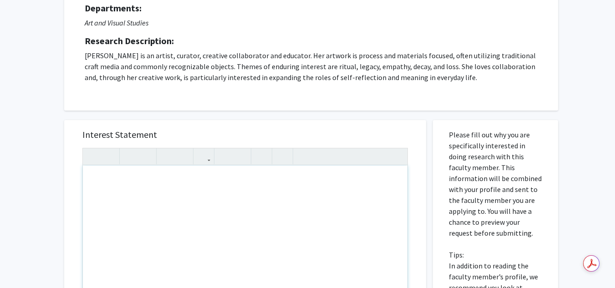
scroll to position [94, 0]
paste div "Note to users with screen readers: Please press Alt+0 or Option+0 to deactivate…"
type textarea "<l>Ipsu Dolor, </s> <a>C adip elit seddoei tempo inc utla. Et dolo ma Aliquae, …"
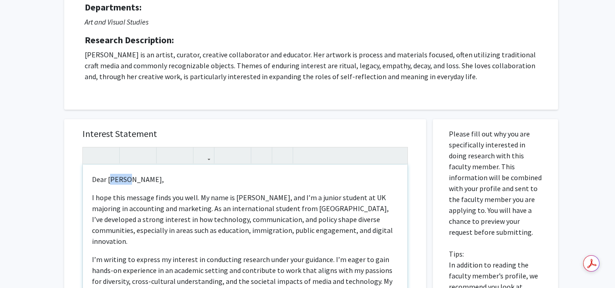
drag, startPoint x: 165, startPoint y: 177, endPoint x: 110, endPoint y: 179, distance: 55.1
click at [110, 179] on p "Dear [PERSON_NAME]," at bounding box center [245, 179] width 306 height 11
type textarea "<l>Ipsu Dolor,</s> <a>C adip elit seddoei tempo inc utla. Et dolo ma Aliquae, a…"
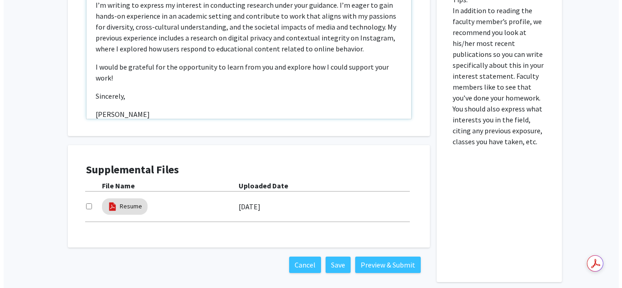
scroll to position [391, 0]
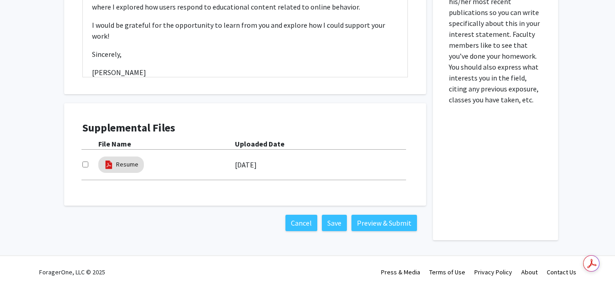
click at [88, 164] on input "checkbox" at bounding box center [85, 165] width 6 height 6
checkbox input "true"
click at [381, 227] on button "Preview & Submit" at bounding box center [384, 223] width 66 height 16
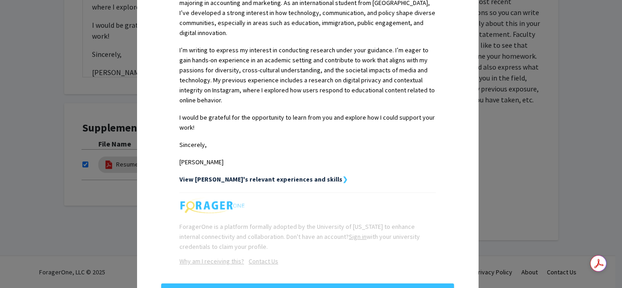
scroll to position [301, 0]
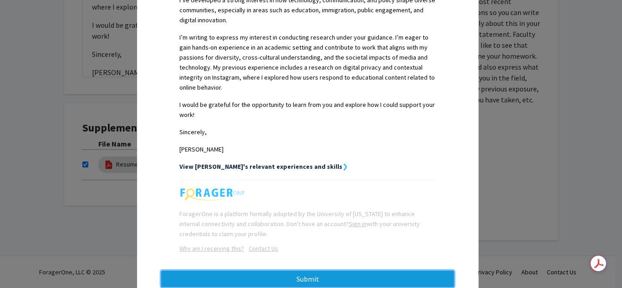
click at [290, 271] on button "Submit" at bounding box center [307, 279] width 293 height 16
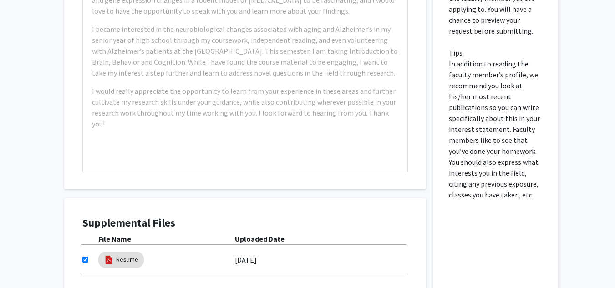
scroll to position [391, 0]
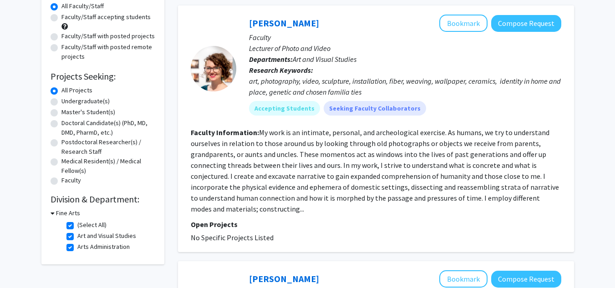
scroll to position [86, 0]
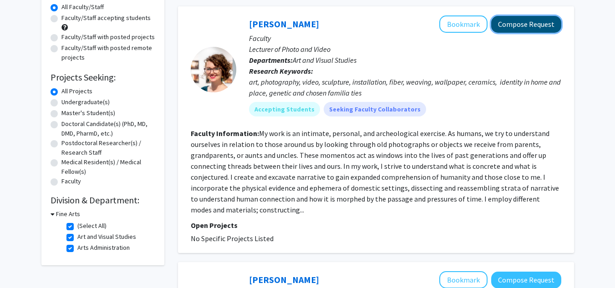
click at [514, 22] on button "Compose Request" at bounding box center [526, 24] width 70 height 17
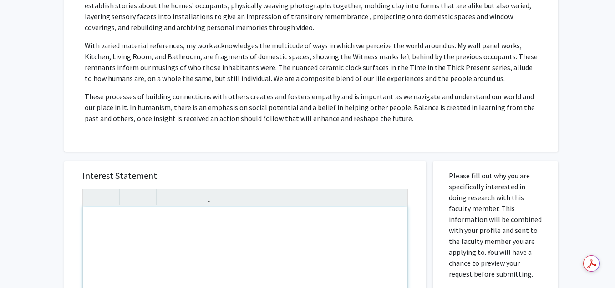
scroll to position [232, 0]
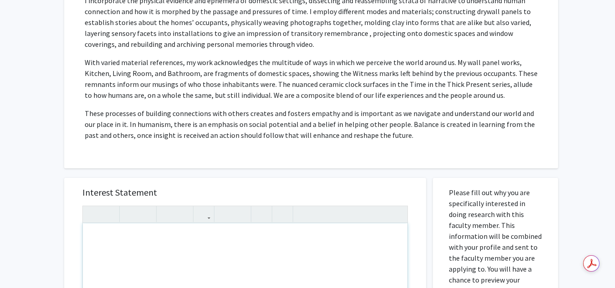
paste div "Note to users with screen readers: Please press Alt+0 or Option+0 to deactivate…"
type textarea "<l>Ipsu Dolor, </s> <a>C adip elit seddoei tempo inc utla. Et dolo ma Aliquae, …"
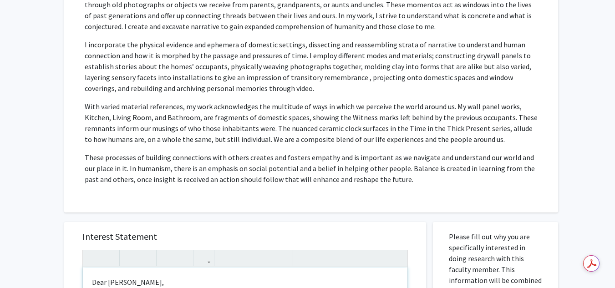
scroll to position [246, 0]
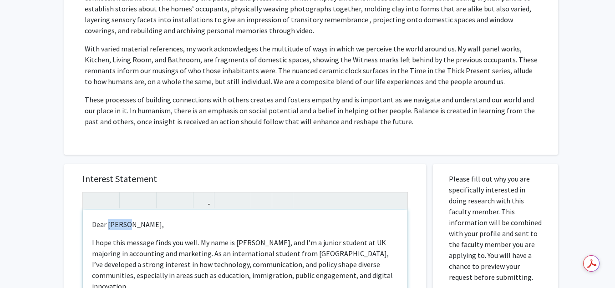
drag, startPoint x: 143, startPoint y: 223, endPoint x: 108, endPoint y: 224, distance: 35.5
click at [108, 224] on p "Dear [PERSON_NAME]," at bounding box center [245, 224] width 306 height 11
type textarea "<l>Ipsu Dolorsi,</a> <c>A elit sedd eiusmod tempo inc utla. Et dolo ma Aliquae,…"
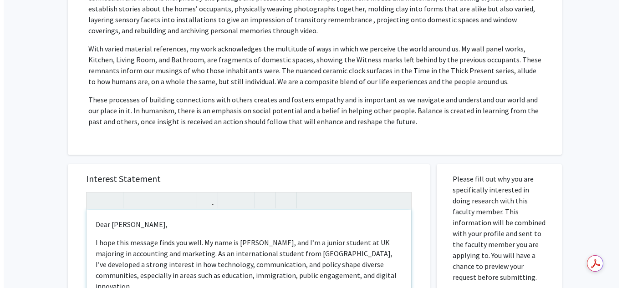
scroll to position [587, 0]
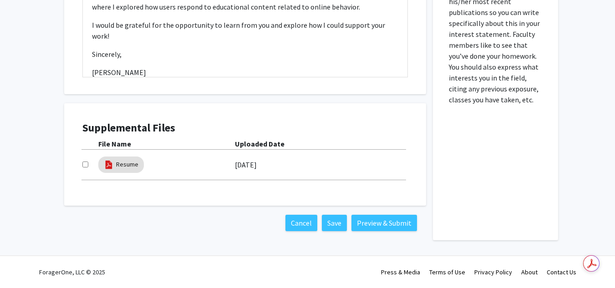
click at [87, 162] on input "checkbox" at bounding box center [85, 165] width 6 height 6
checkbox input "true"
click at [384, 229] on button "Preview & Submit" at bounding box center [384, 223] width 66 height 16
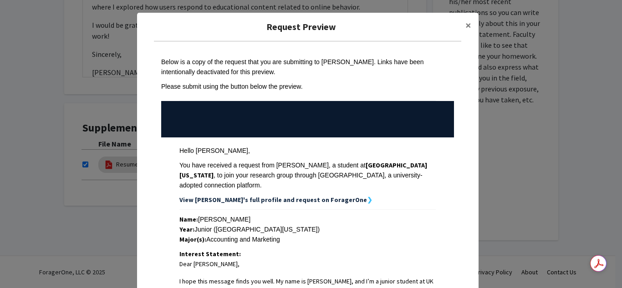
scroll to position [301, 0]
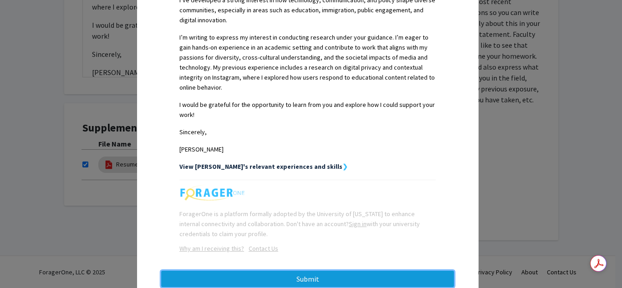
click at [274, 271] on button "Submit" at bounding box center [307, 279] width 293 height 16
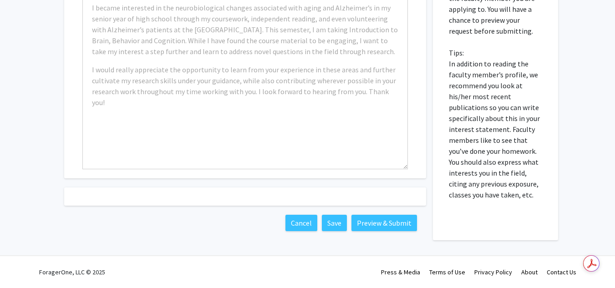
scroll to position [587, 0]
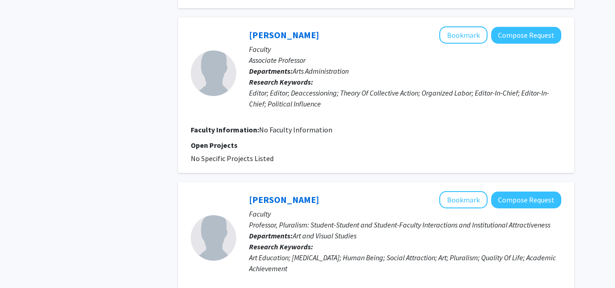
scroll to position [1751, 0]
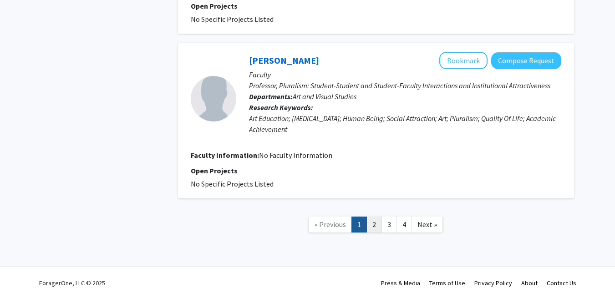
click at [378, 217] on link "2" at bounding box center [374, 225] width 15 height 16
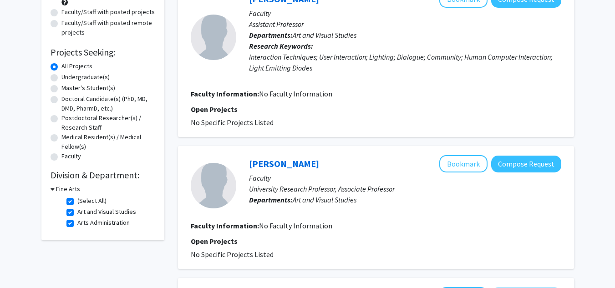
scroll to position [111, 0]
click at [77, 201] on label "(Select All)" at bounding box center [91, 201] width 29 height 10
click at [77, 201] on input "(Select All)" at bounding box center [80, 199] width 6 height 6
checkbox input "false"
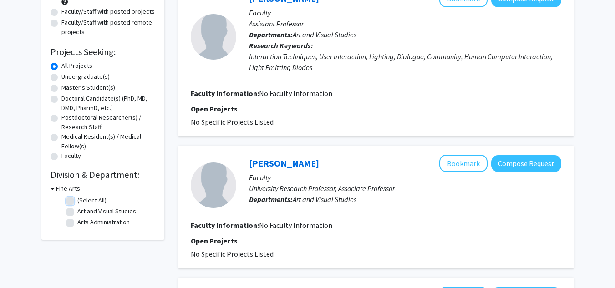
checkbox input "false"
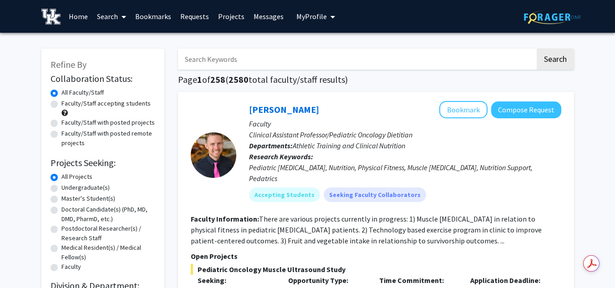
click at [77, 15] on link "Home" at bounding box center [78, 16] width 28 height 32
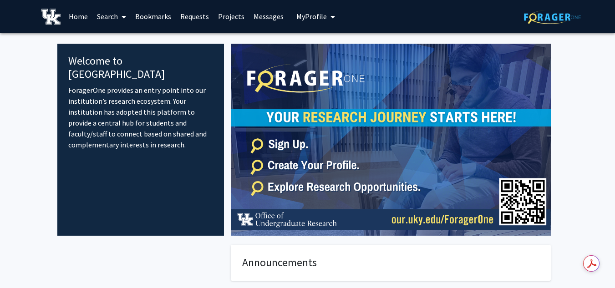
click at [120, 21] on span at bounding box center [122, 17] width 8 height 32
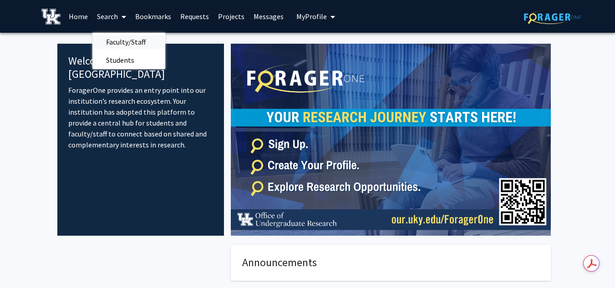
click at [127, 40] on span "Faculty/Staff" at bounding box center [125, 42] width 67 height 18
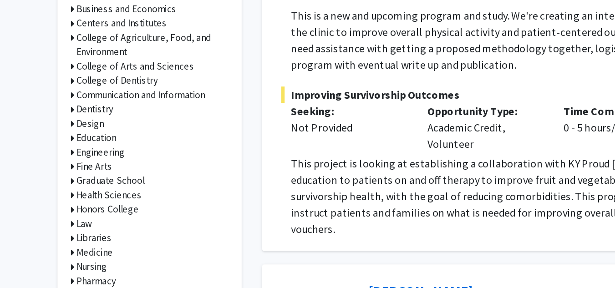
scroll to position [367, 0]
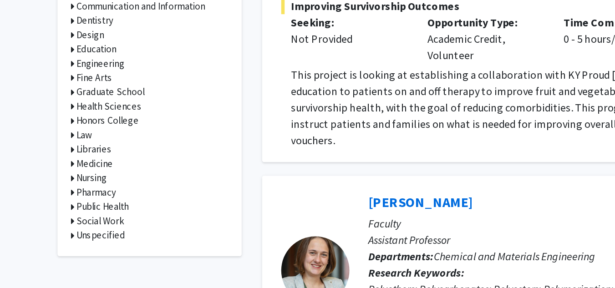
click at [51, 186] on icon at bounding box center [52, 186] width 2 height 10
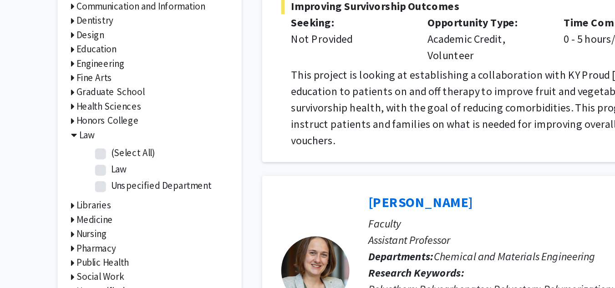
click at [72, 202] on fg-checkbox "(Select All) (Select All)" at bounding box center [109, 198] width 87 height 11
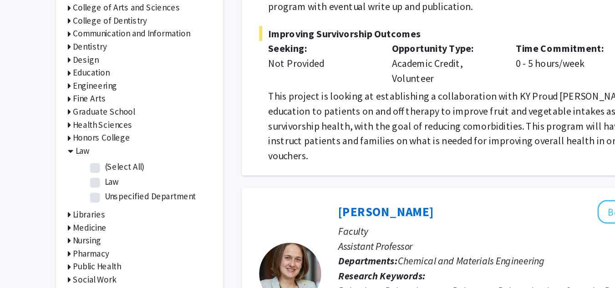
click at [73, 197] on fg-checkbox "(Select All) (Select All)" at bounding box center [109, 199] width 87 height 11
click at [77, 199] on label "(Select All)" at bounding box center [91, 199] width 29 height 10
click at [77, 199] on input "(Select All)" at bounding box center [80, 197] width 6 height 6
checkbox input "true"
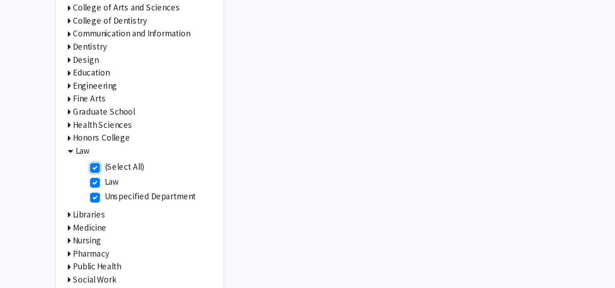
checkbox input "true"
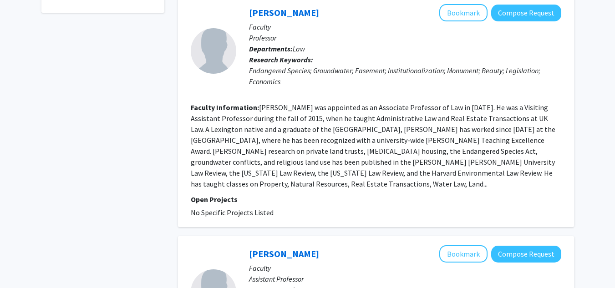
scroll to position [124, 0]
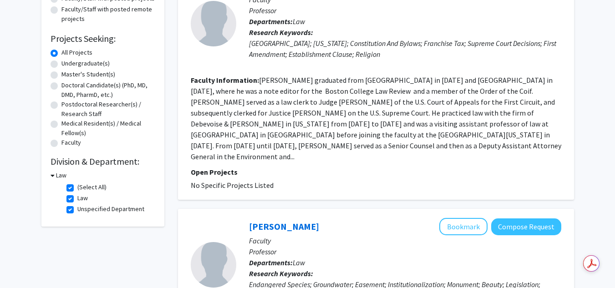
click at [77, 185] on label "(Select All)" at bounding box center [91, 188] width 29 height 10
click at [77, 185] on input "(Select All)" at bounding box center [80, 186] width 6 height 6
checkbox input "false"
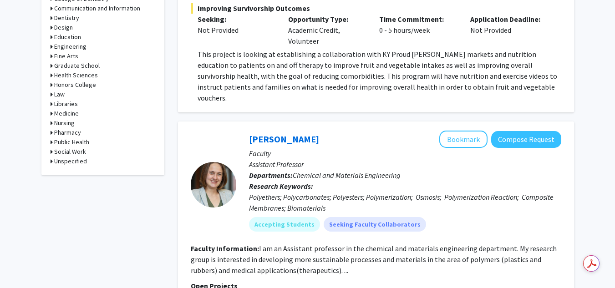
scroll to position [463, 0]
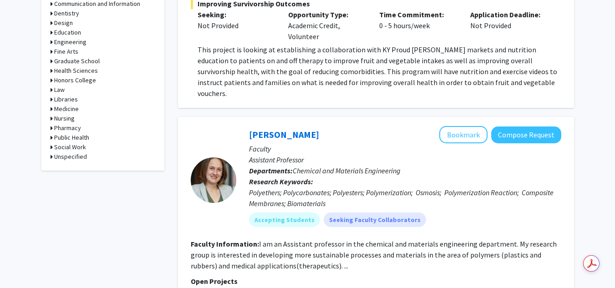
click at [72, 154] on h3 "Unspecified" at bounding box center [70, 157] width 33 height 10
click at [77, 167] on label "Unspecified Department" at bounding box center [110, 169] width 67 height 10
click at [77, 167] on input "Unspecified Department" at bounding box center [80, 167] width 6 height 6
checkbox input "true"
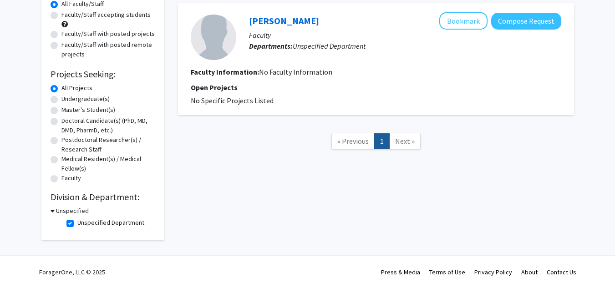
scroll to position [88, 0]
click at [11, 133] on div "Refine By Collaboration Status: Collaboration Status All Faculty/Staff Collabor…" at bounding box center [307, 102] width 615 height 317
click at [77, 224] on label "Unspecified Department" at bounding box center [110, 224] width 67 height 10
click at [77, 224] on input "Unspecified Department" at bounding box center [80, 222] width 6 height 6
checkbox input "false"
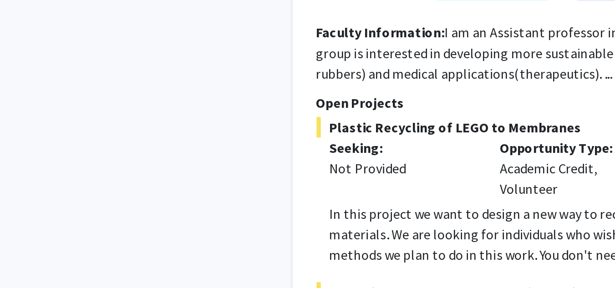
scroll to position [556, 0]
